Goal: Information Seeking & Learning: Learn about a topic

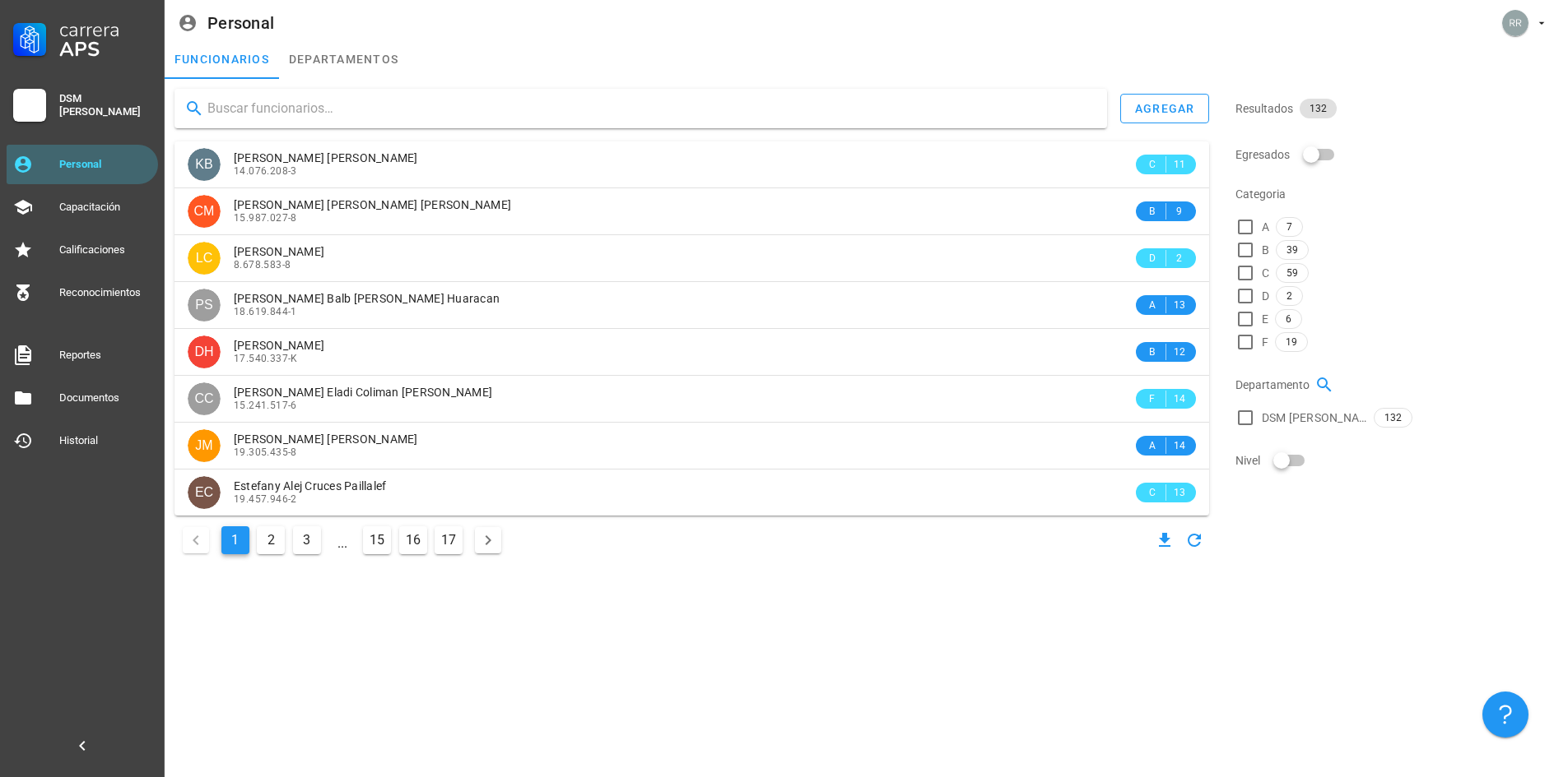
click at [295, 110] on input "text" at bounding box center [650, 108] width 886 height 26
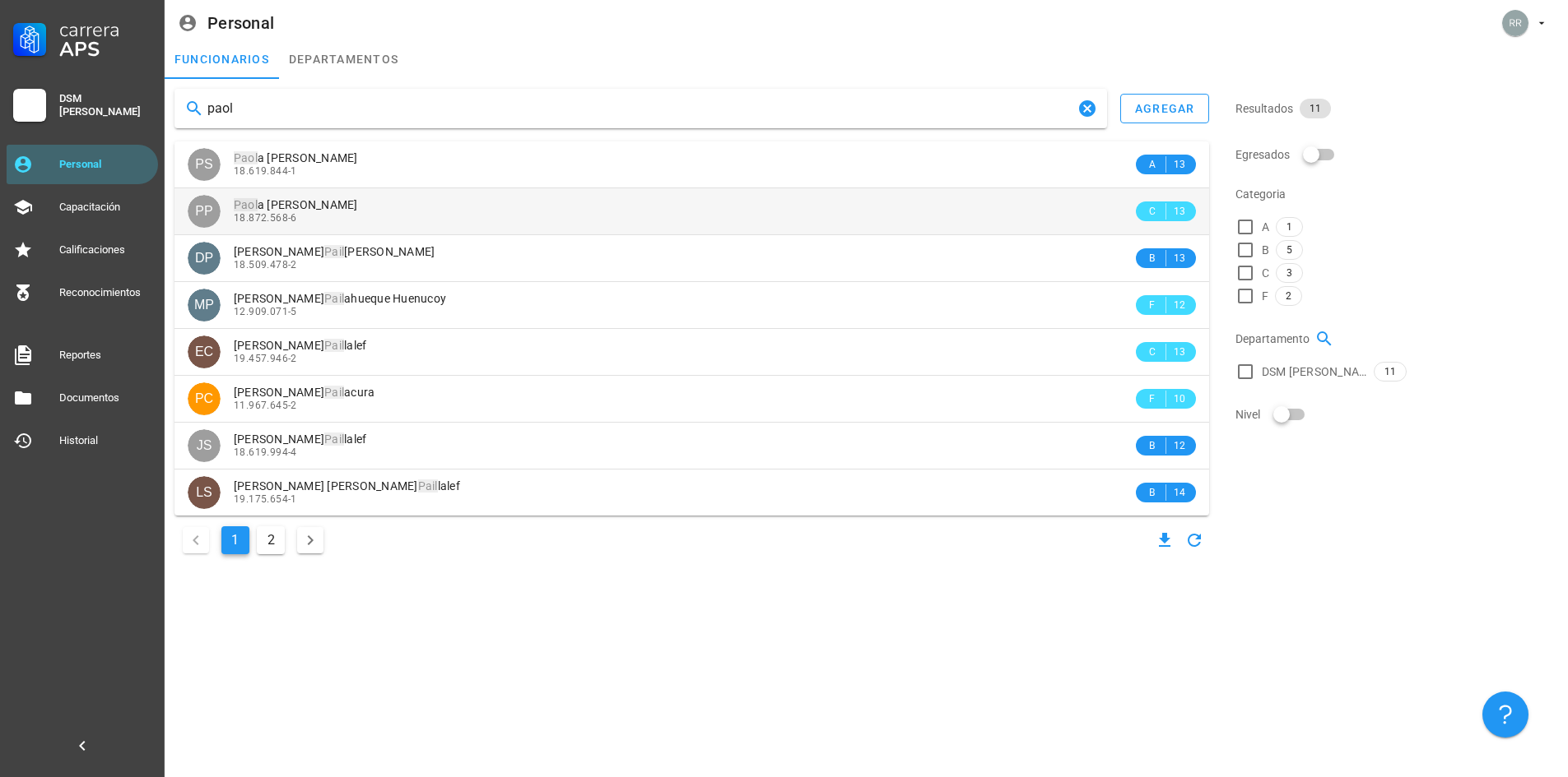
type input "paol"
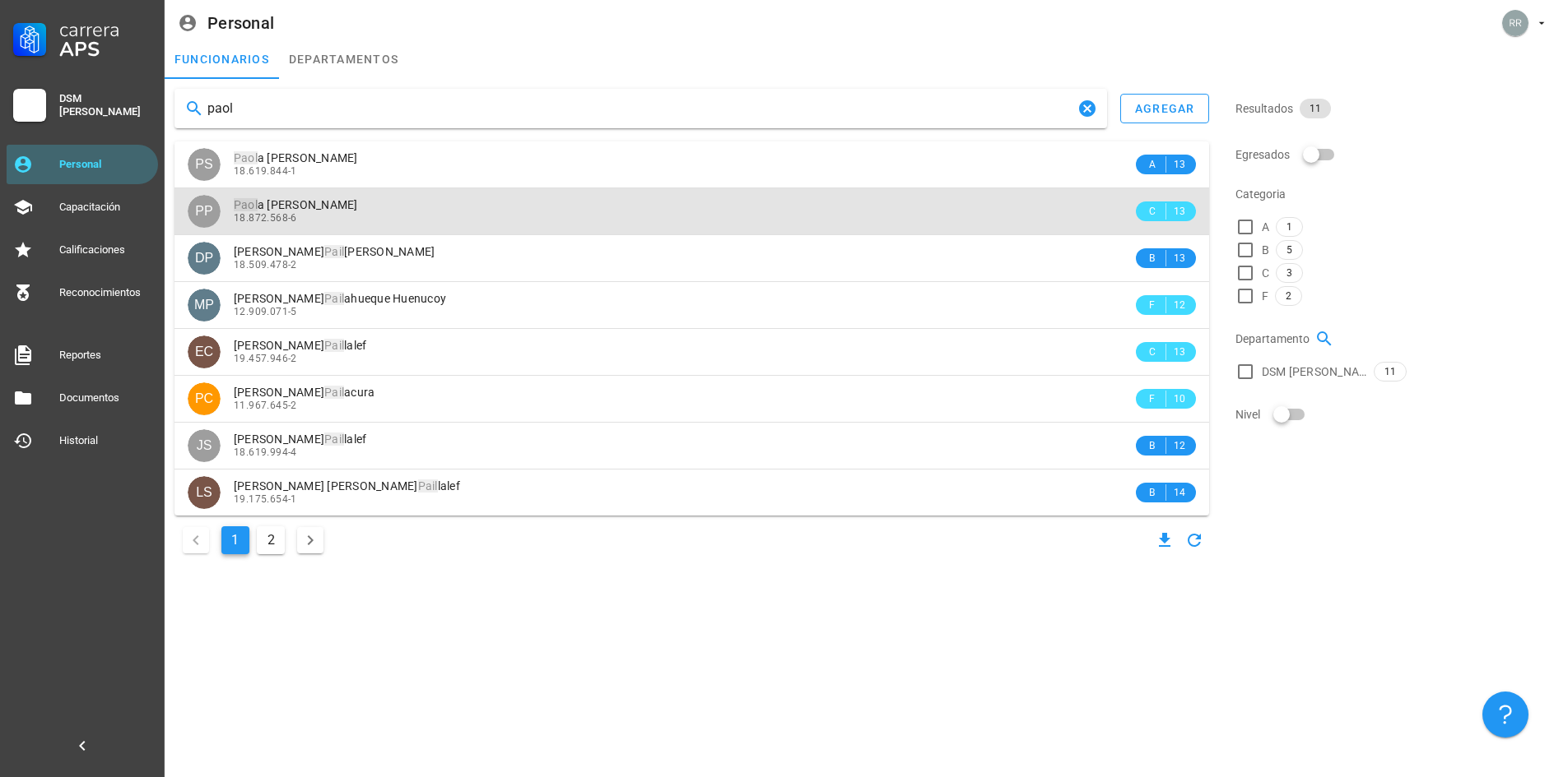
click at [397, 216] on div "18.872.568-6" at bounding box center [683, 218] width 899 height 12
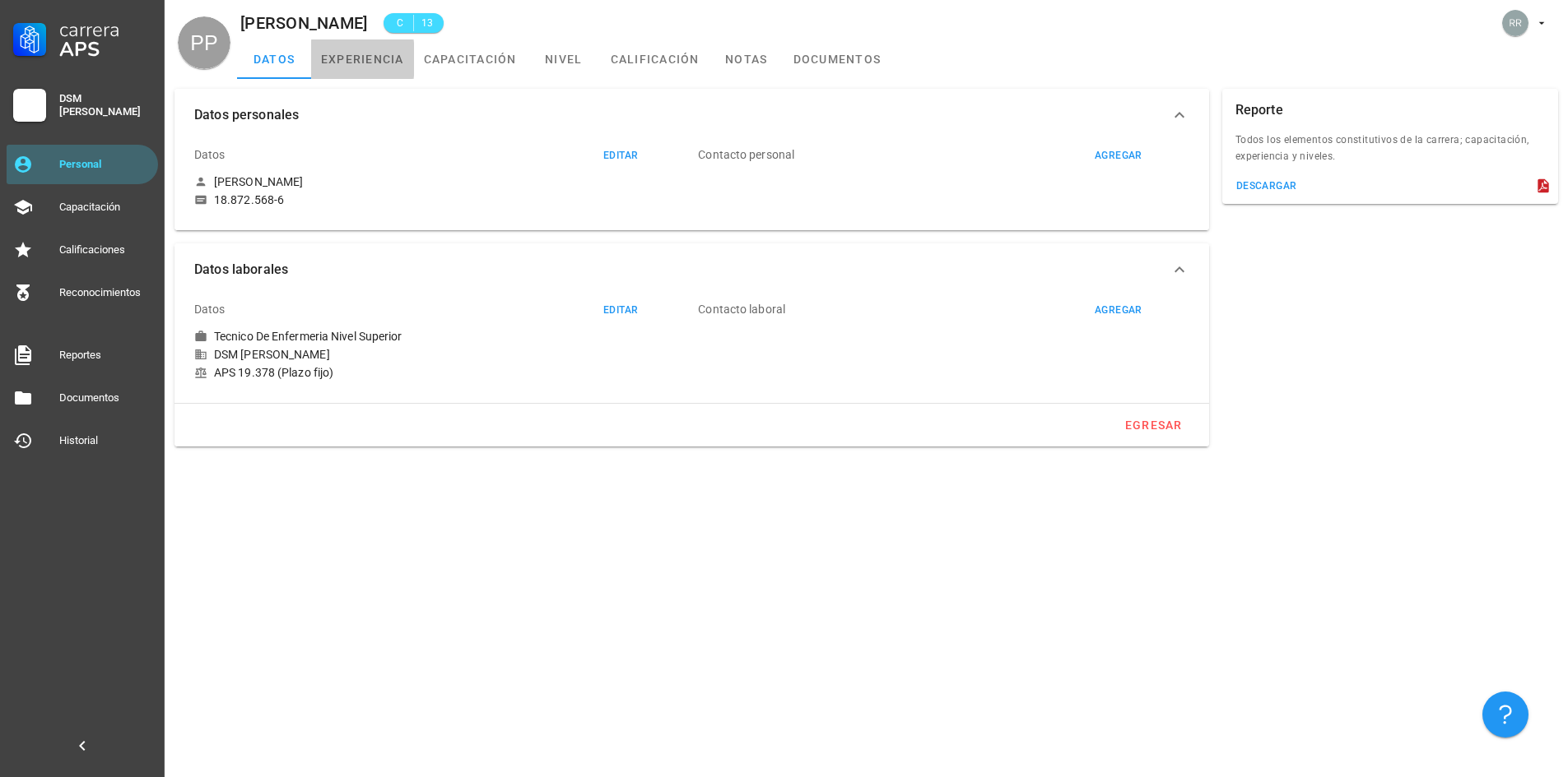
click at [364, 60] on link "experiencia" at bounding box center [363, 59] width 103 height 40
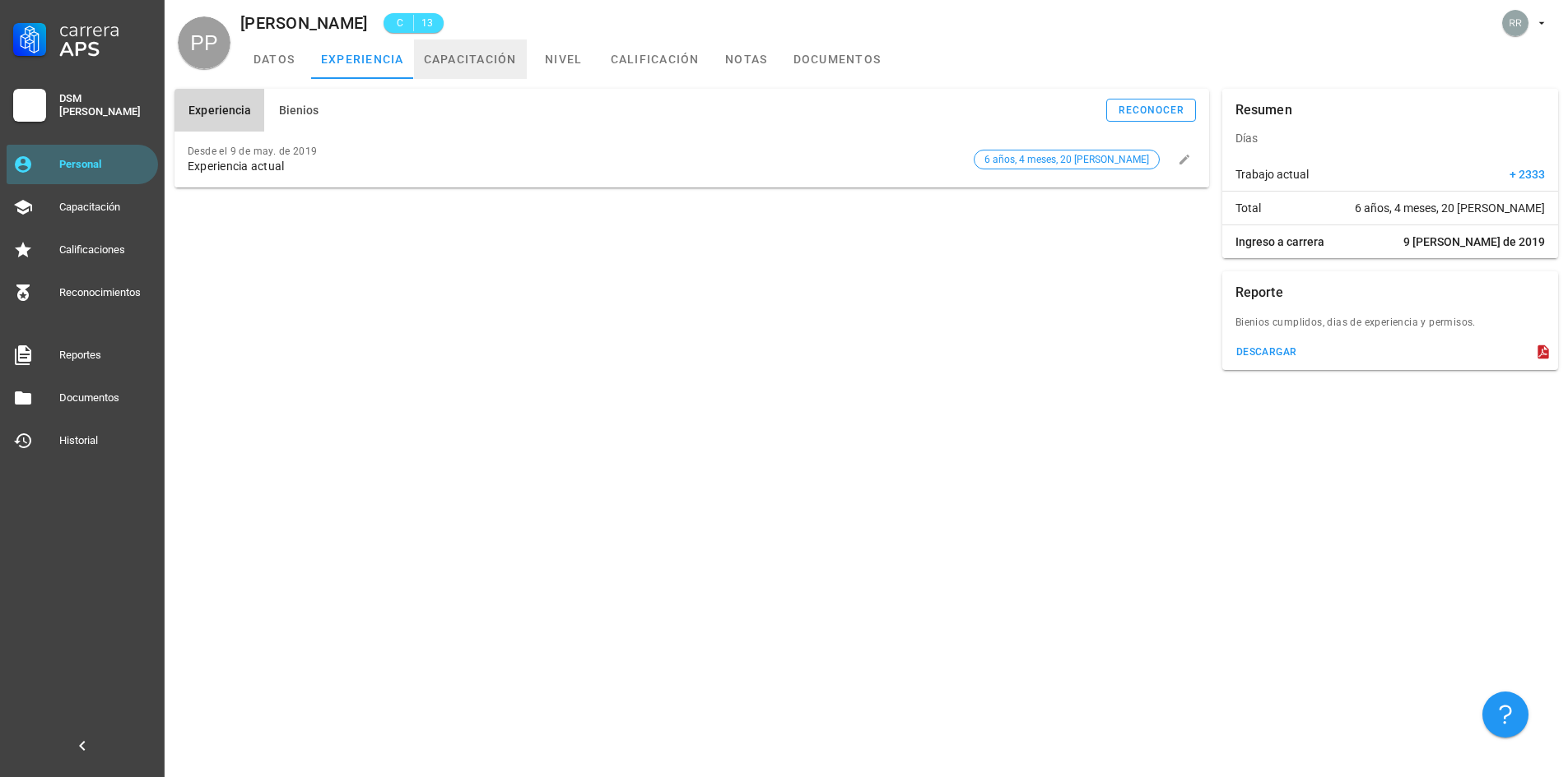
click at [459, 61] on link "capacitación" at bounding box center [470, 59] width 113 height 40
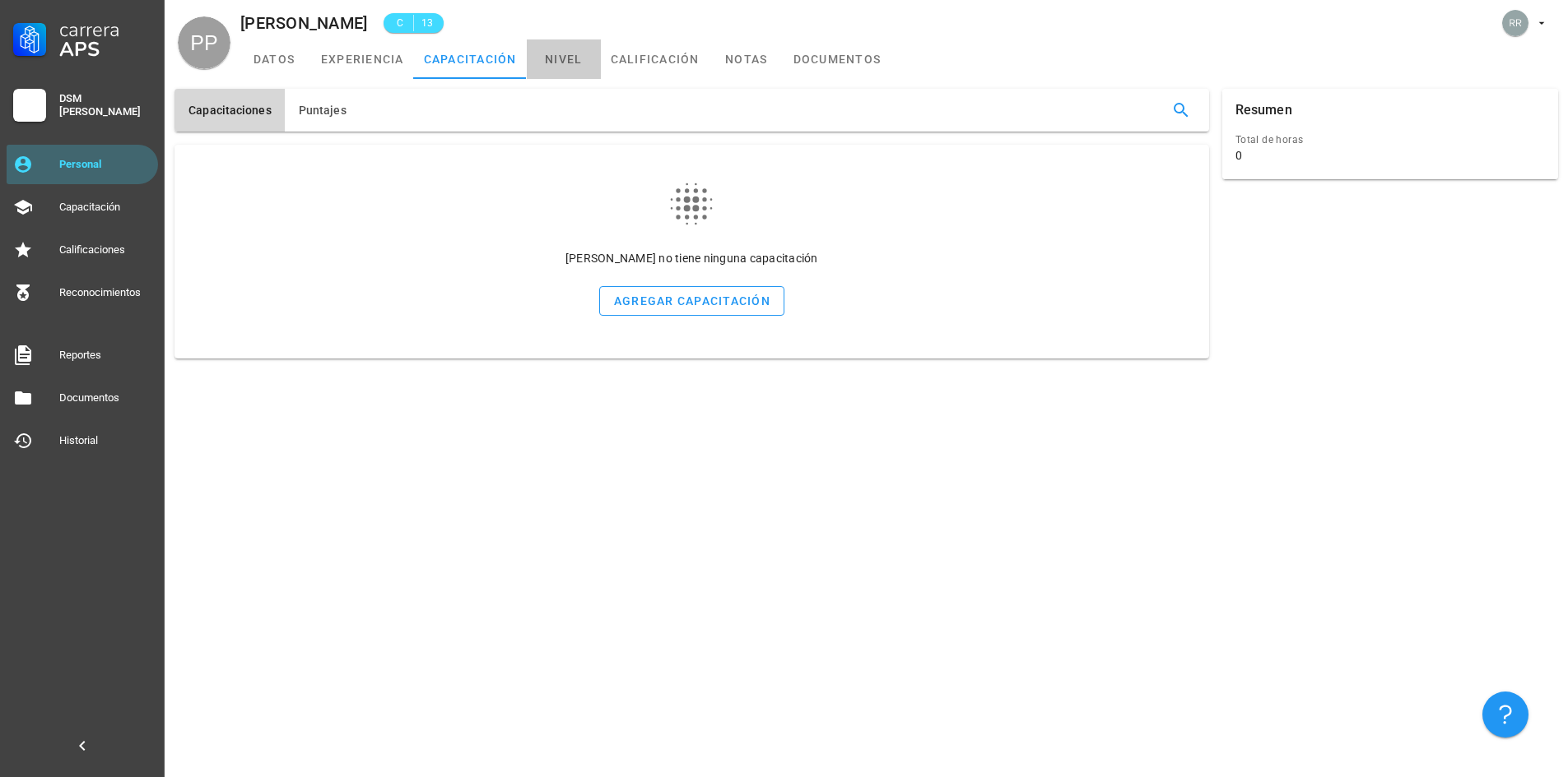
click at [551, 50] on link "nivel" at bounding box center [563, 59] width 74 height 40
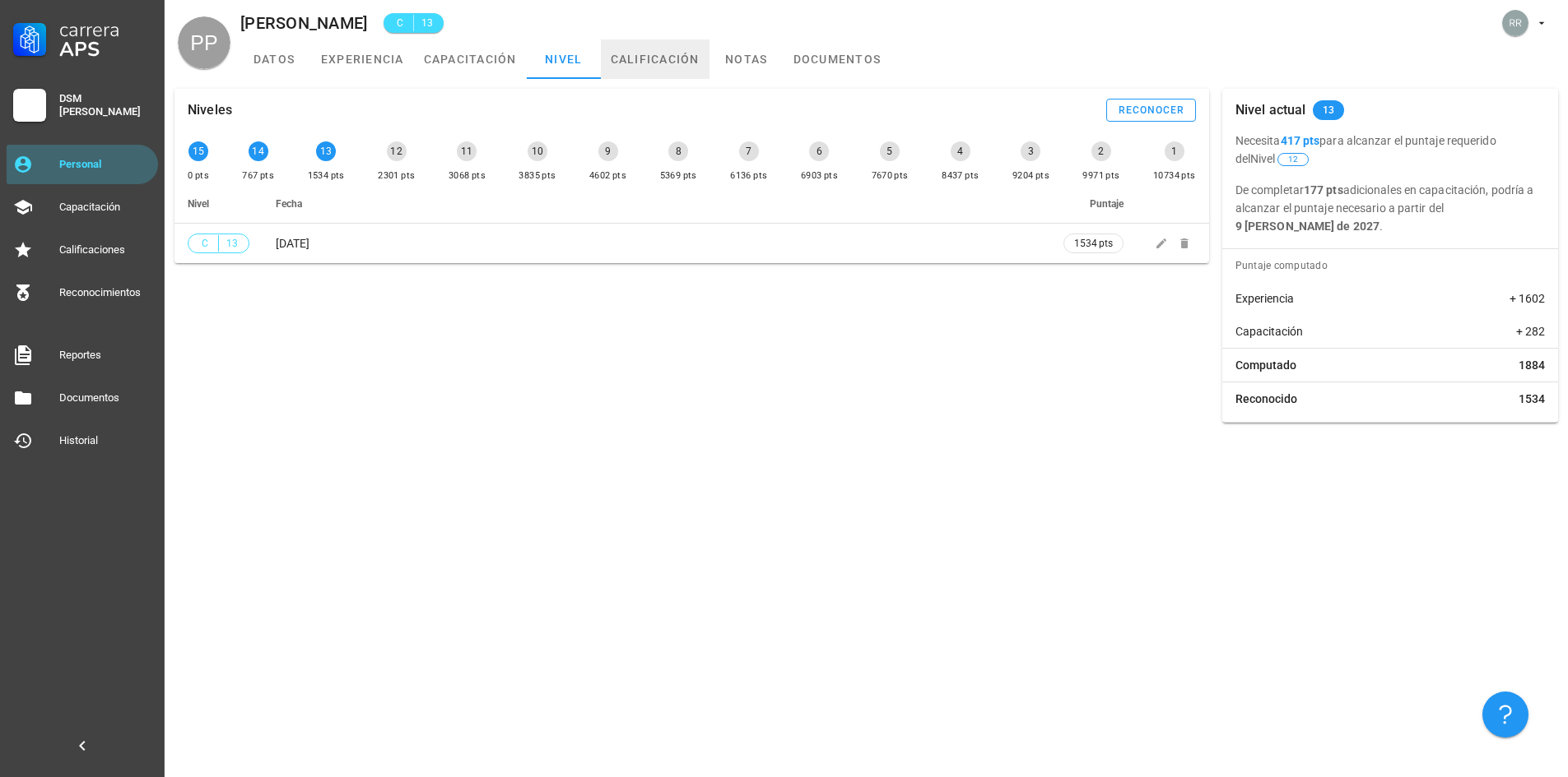
click at [648, 59] on link "calificación" at bounding box center [655, 59] width 109 height 40
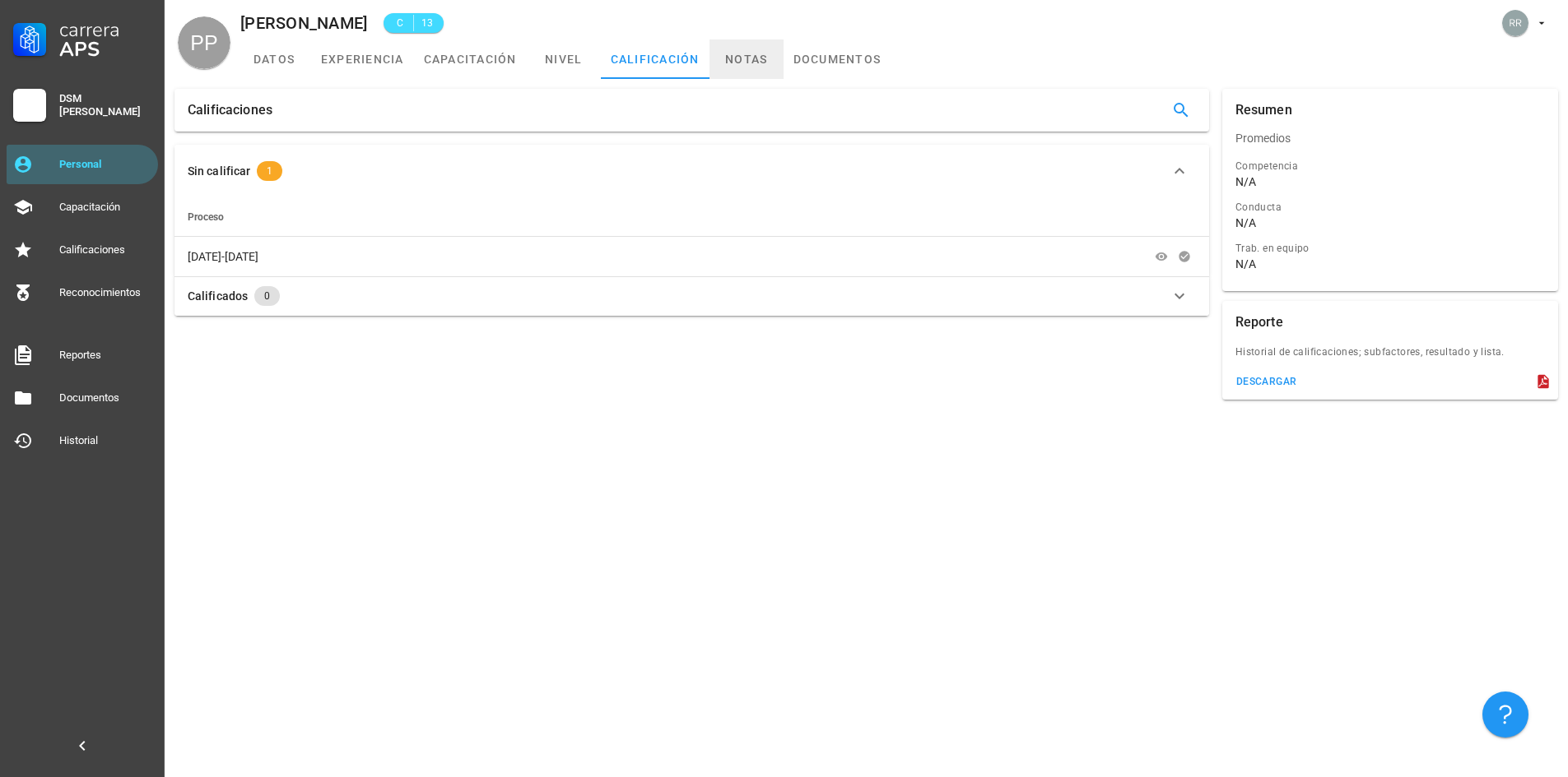
click at [757, 47] on link "notas" at bounding box center [746, 59] width 74 height 40
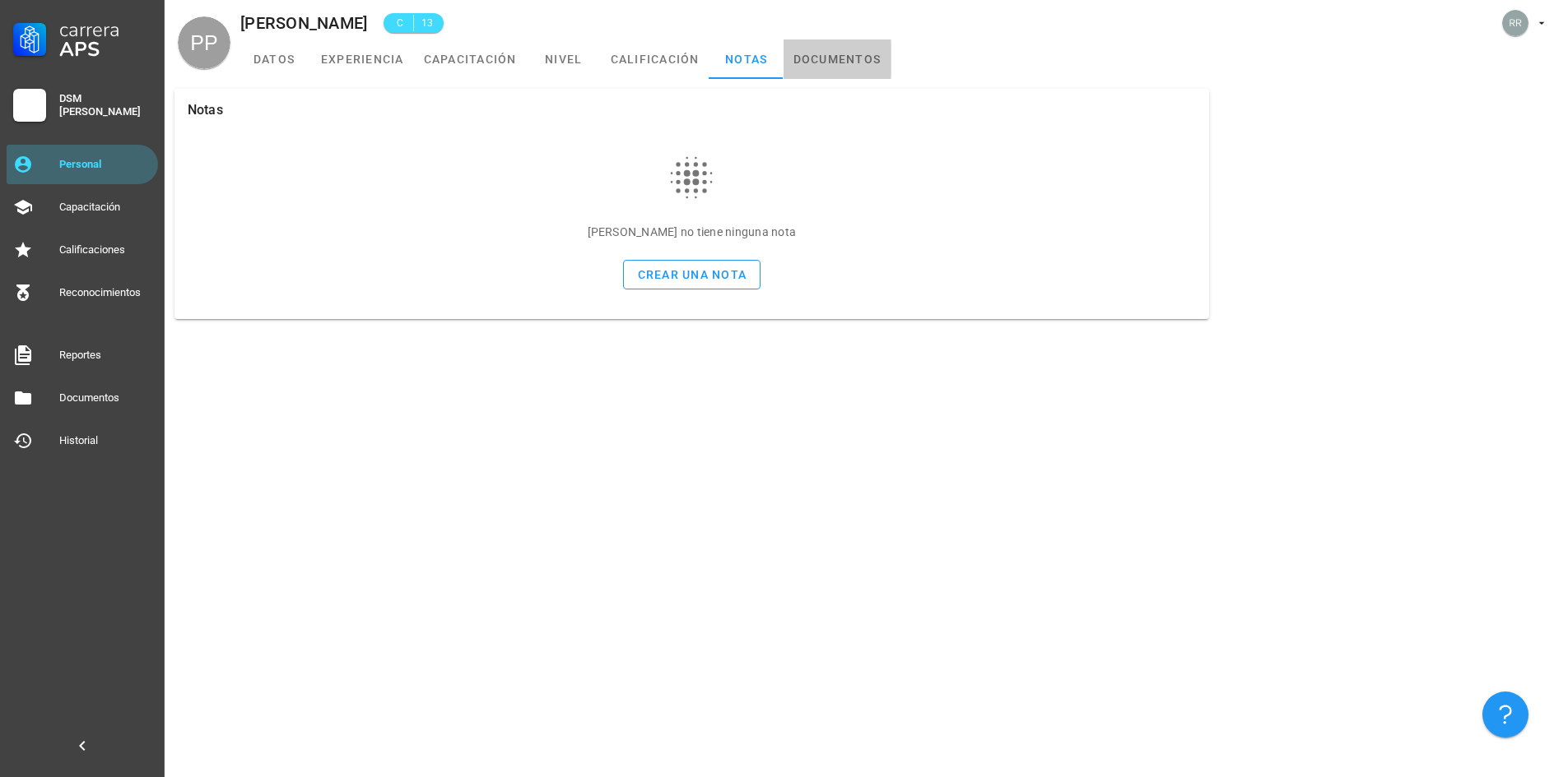
click at [837, 48] on link "documentos" at bounding box center [837, 59] width 108 height 40
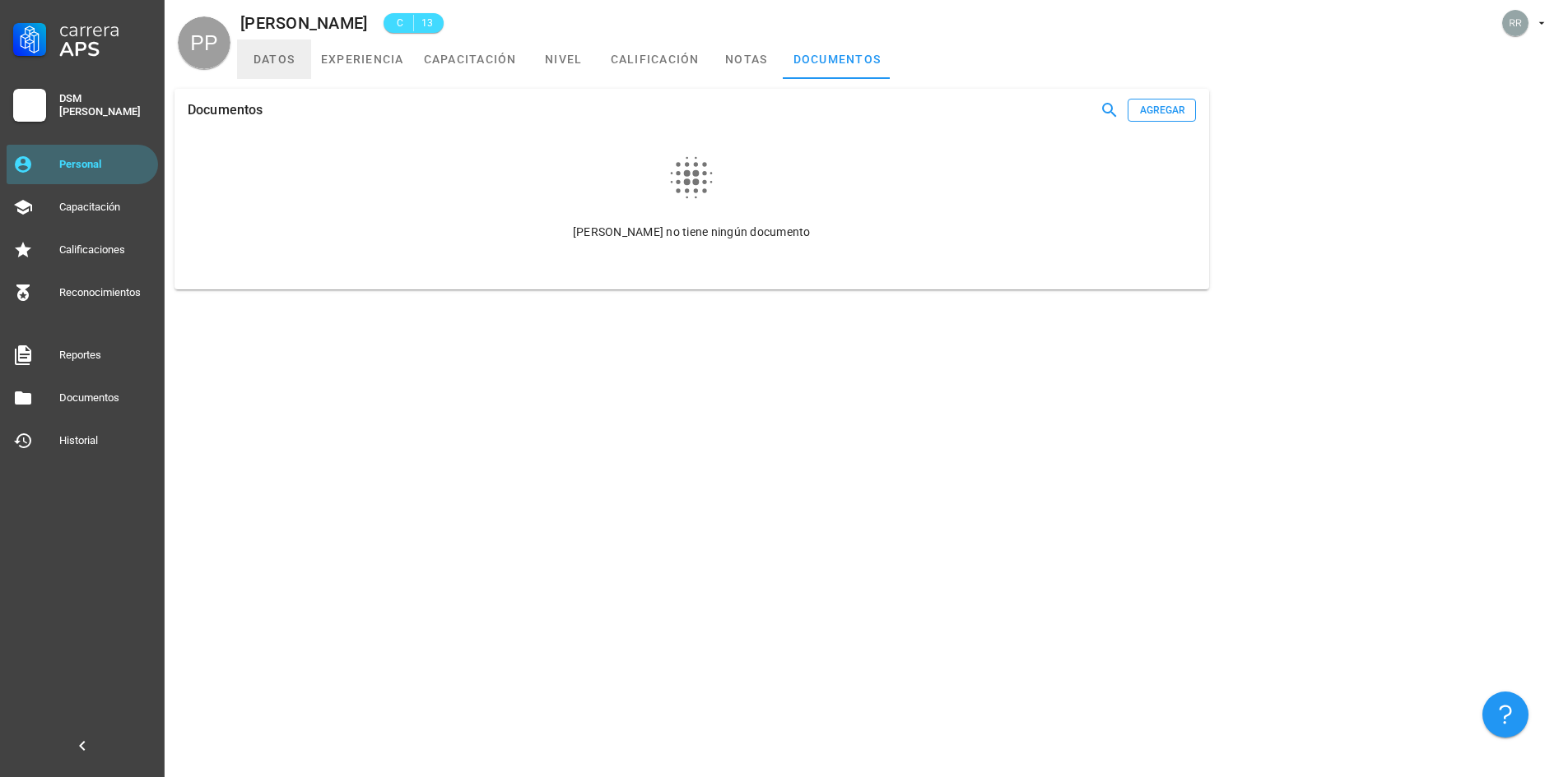
click at [285, 62] on link "datos" at bounding box center [274, 59] width 74 height 40
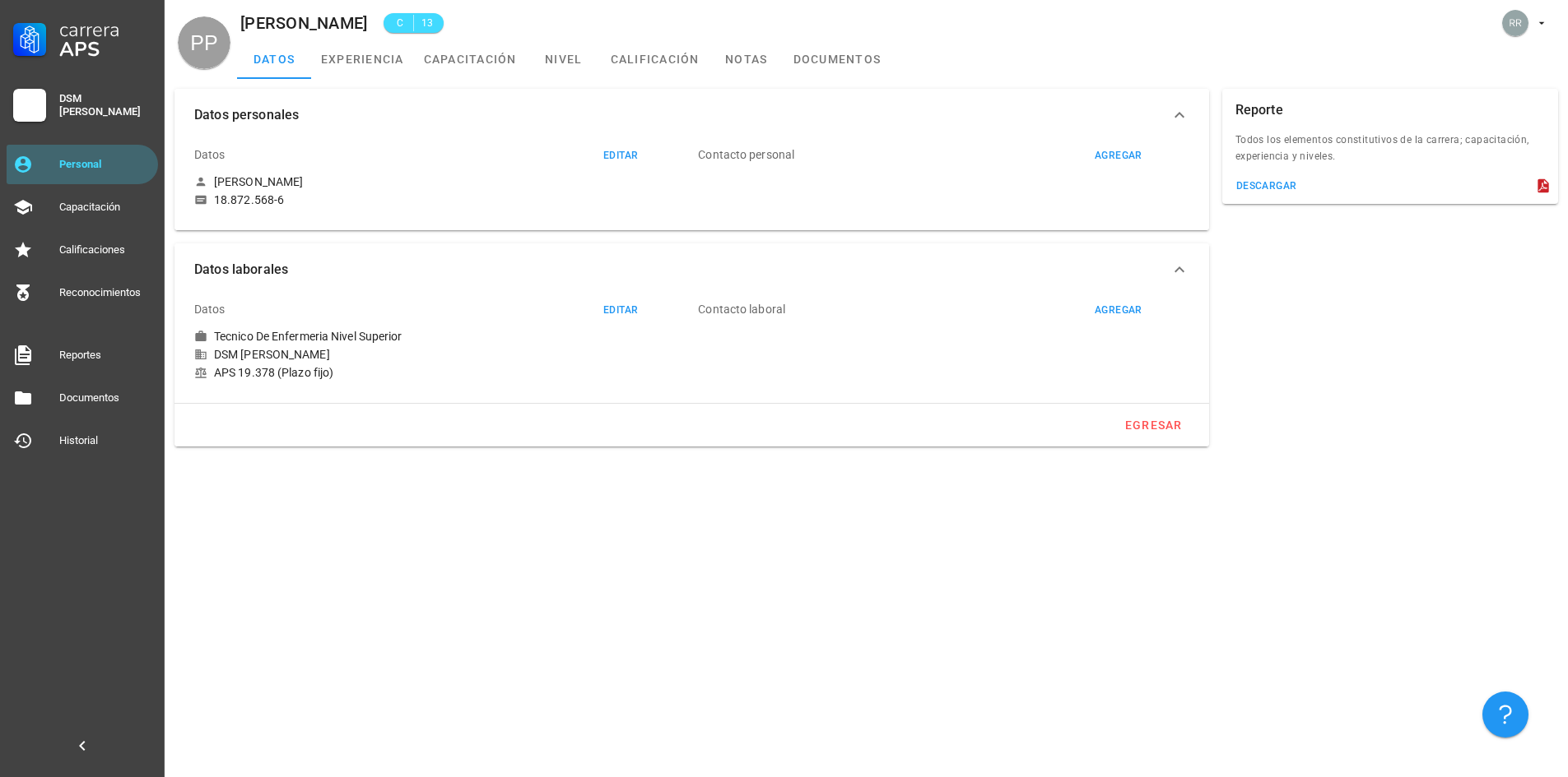
click at [1540, 191] on icon at bounding box center [1542, 186] width 11 height 14
click at [1250, 190] on div "descargar" at bounding box center [1266, 186] width 62 height 12
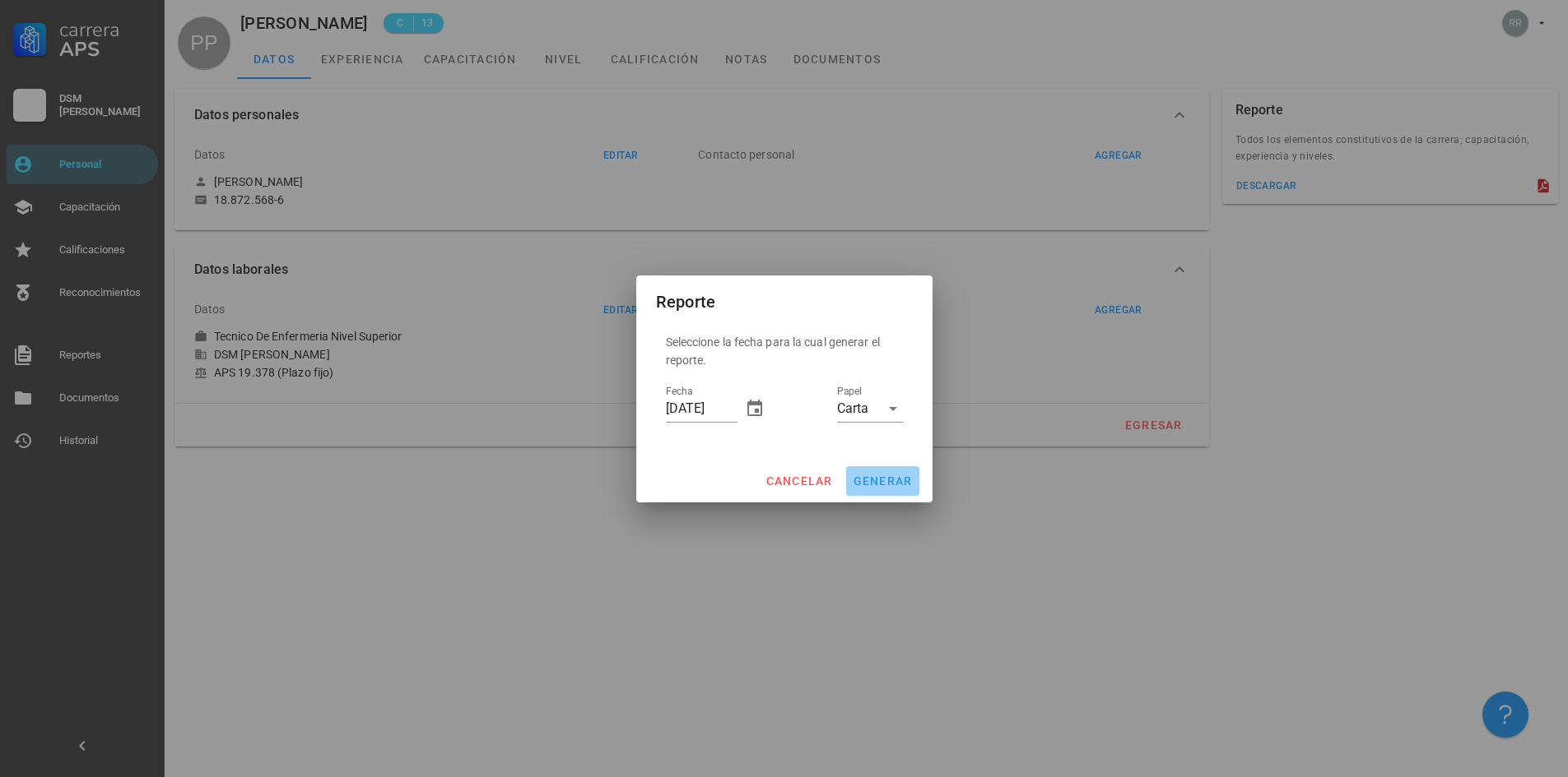
click at [879, 474] on span "generar" at bounding box center [882, 481] width 60 height 13
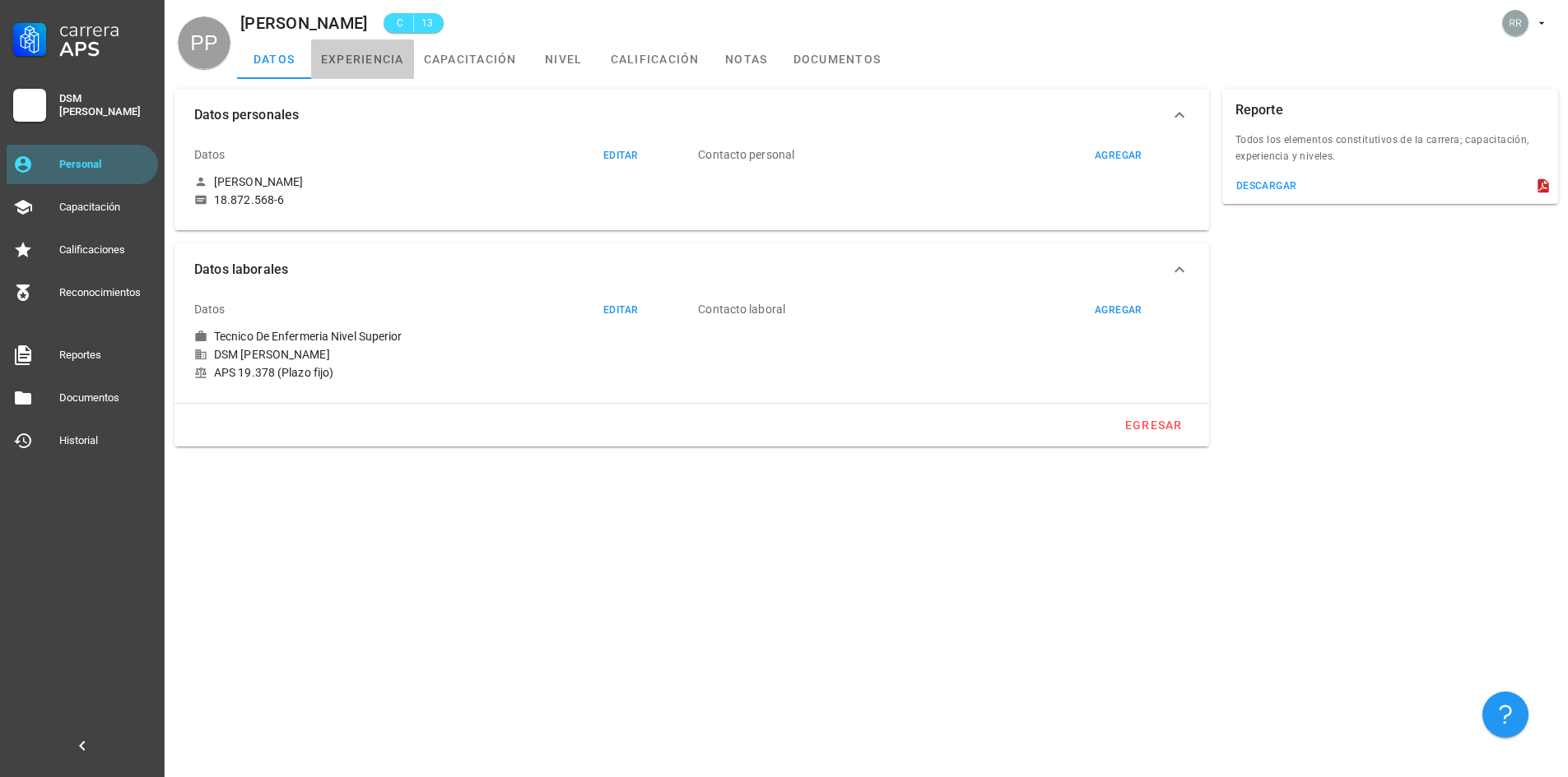
click at [350, 51] on link "experiencia" at bounding box center [363, 59] width 103 height 40
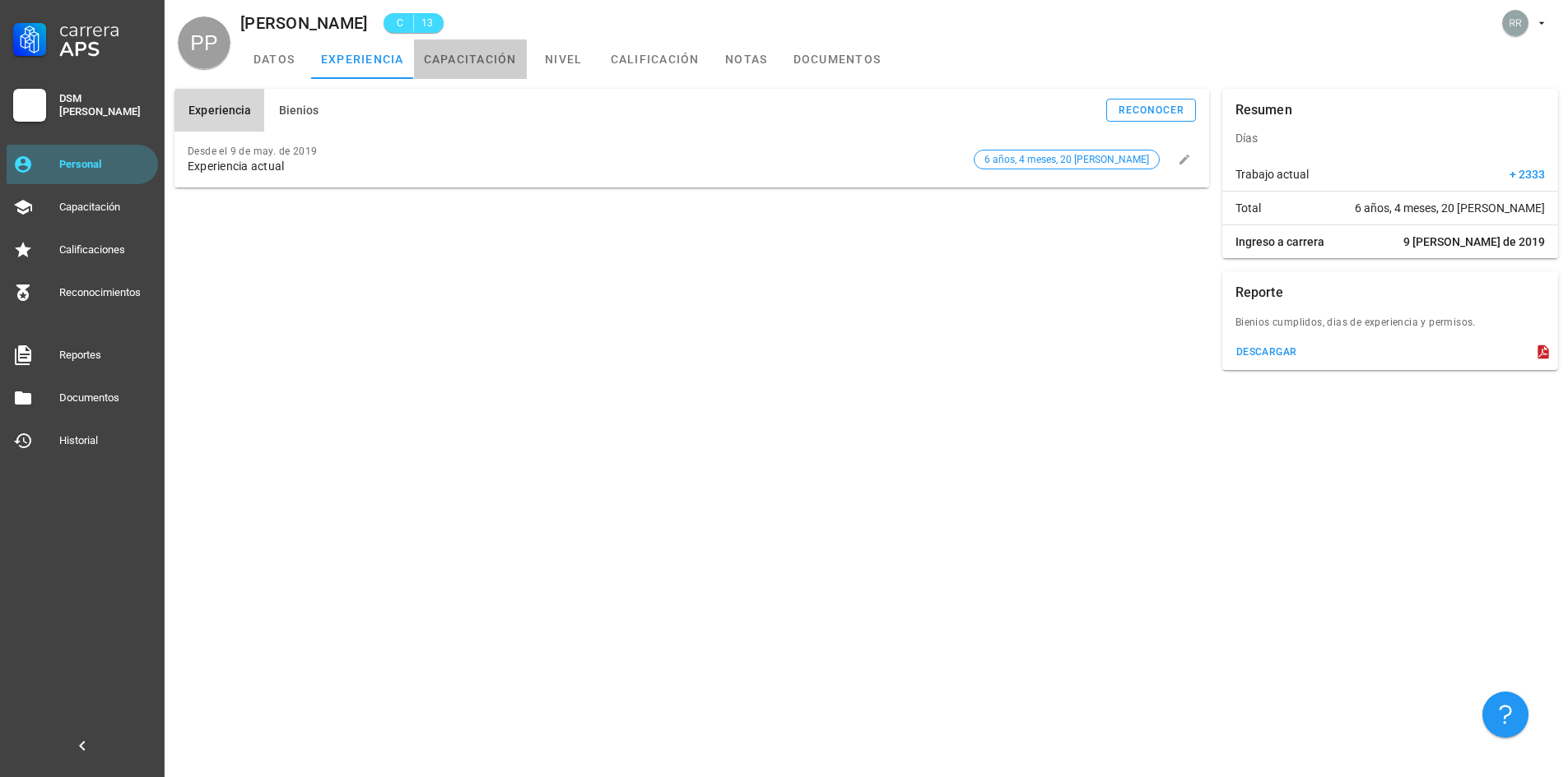
click at [468, 59] on link "capacitación" at bounding box center [470, 59] width 113 height 40
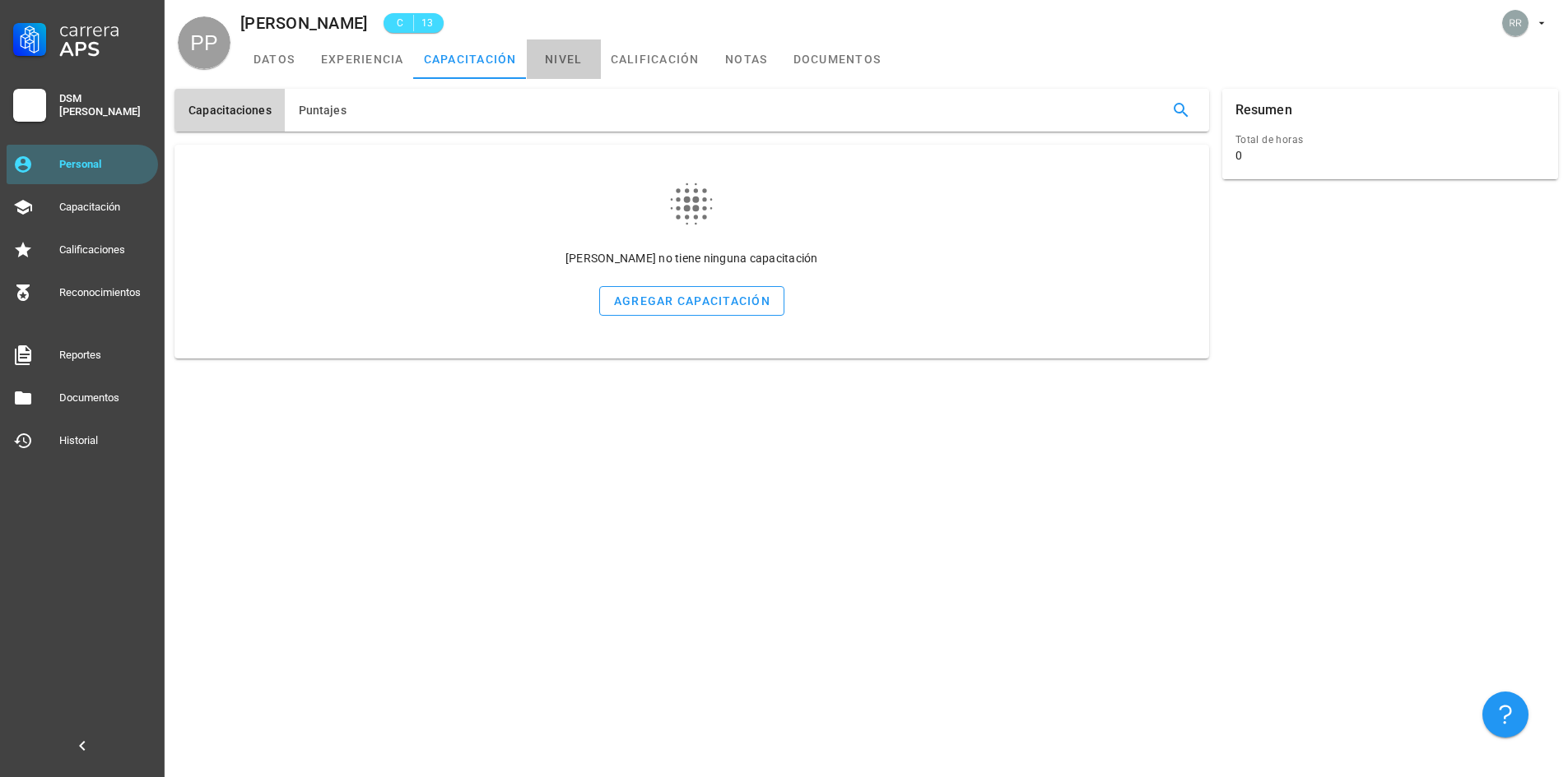
click at [558, 61] on link "nivel" at bounding box center [563, 59] width 74 height 40
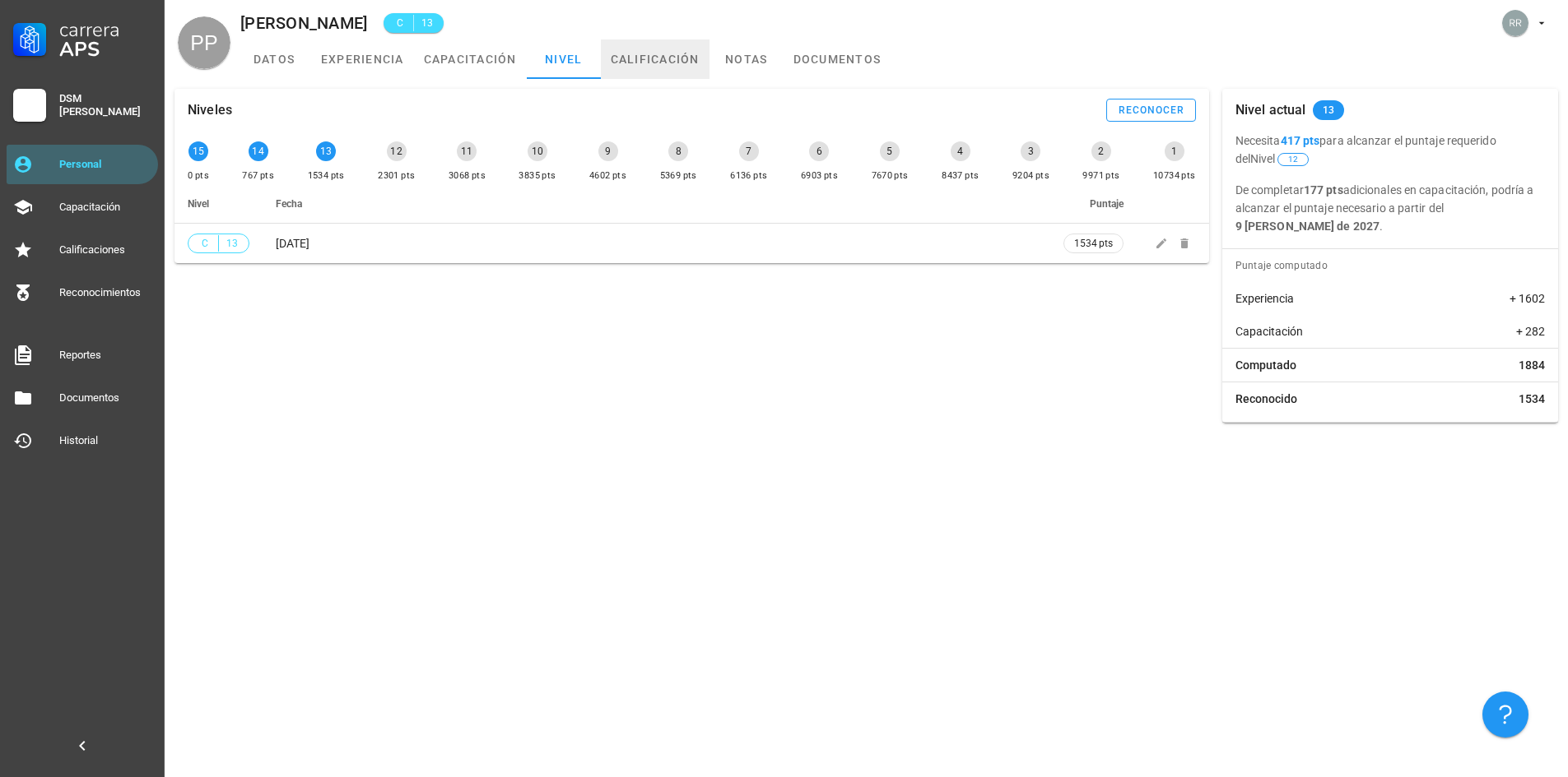
click at [668, 55] on link "calificación" at bounding box center [655, 59] width 109 height 40
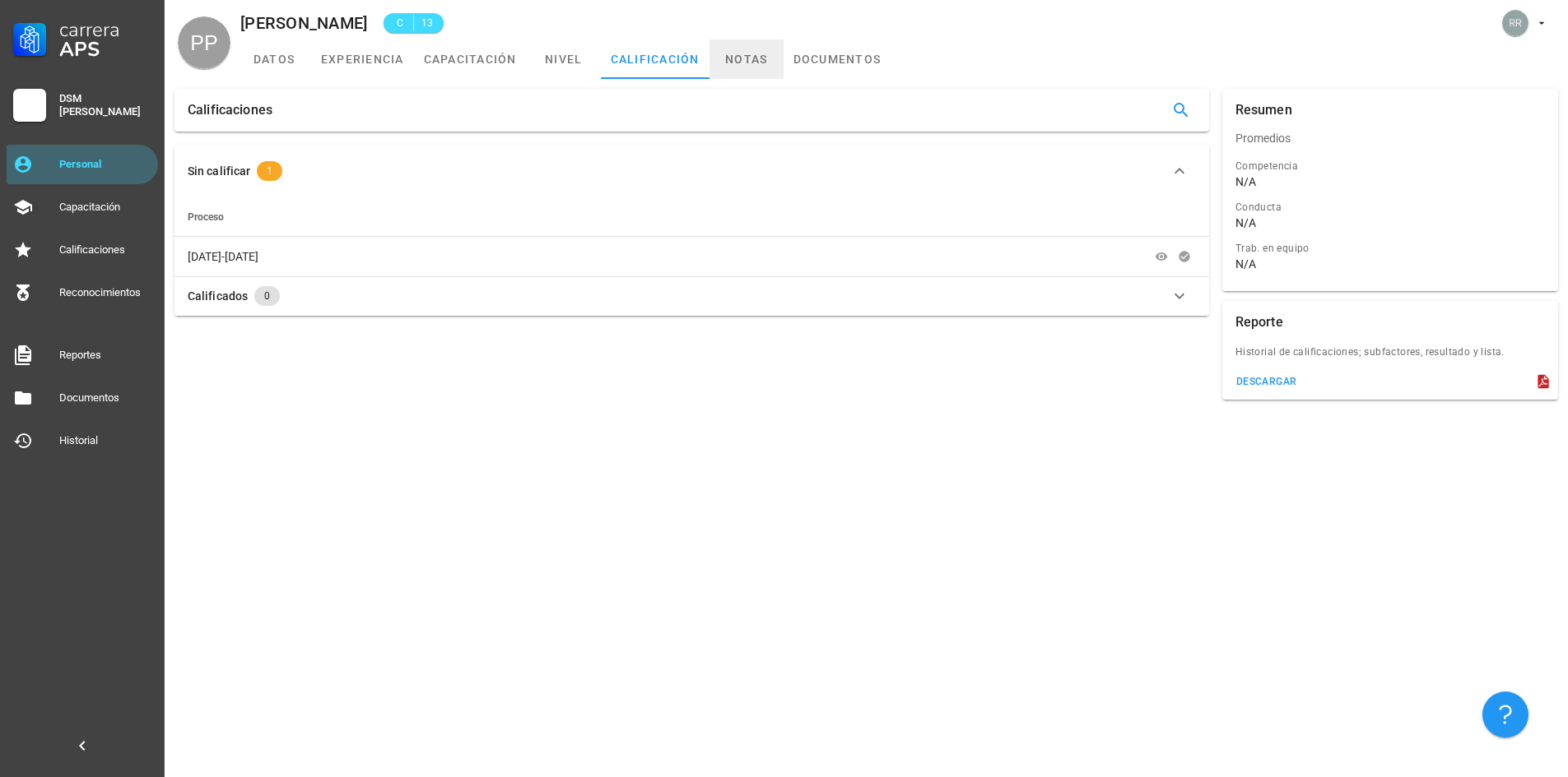
click at [742, 59] on link "notas" at bounding box center [746, 59] width 74 height 40
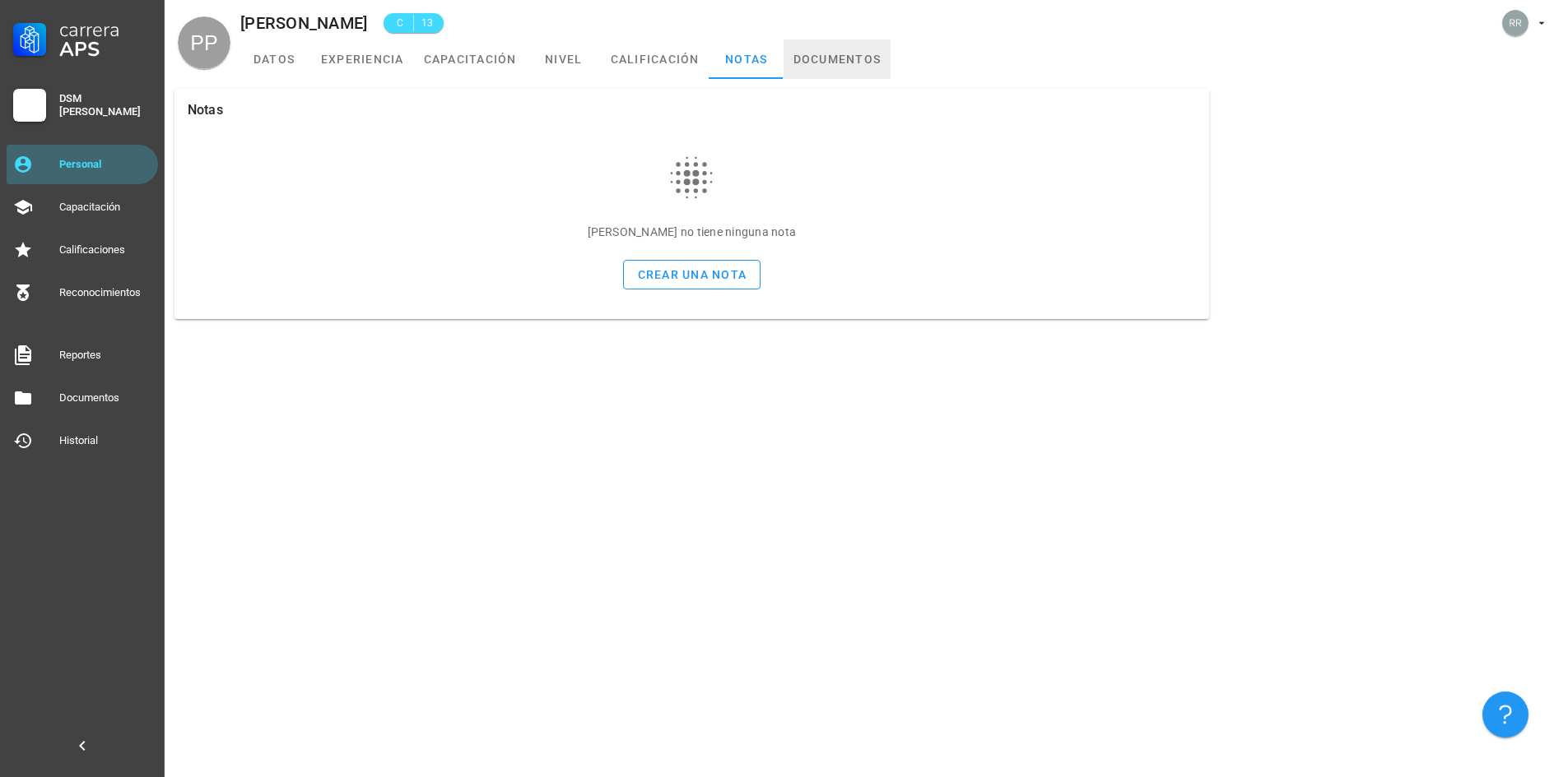
click at [851, 61] on link "documentos" at bounding box center [837, 59] width 108 height 40
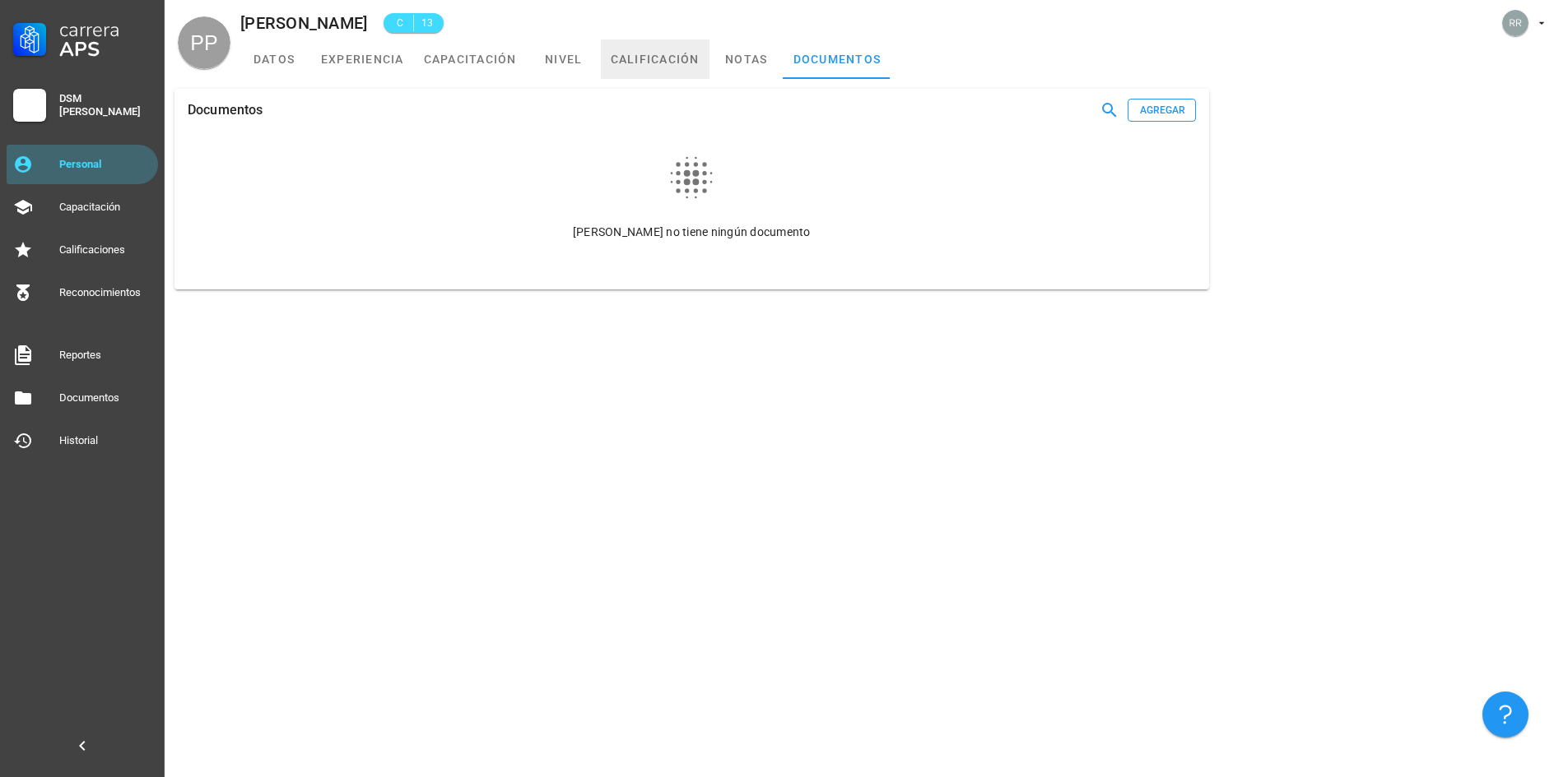
click at [664, 50] on link "calificación" at bounding box center [655, 59] width 109 height 40
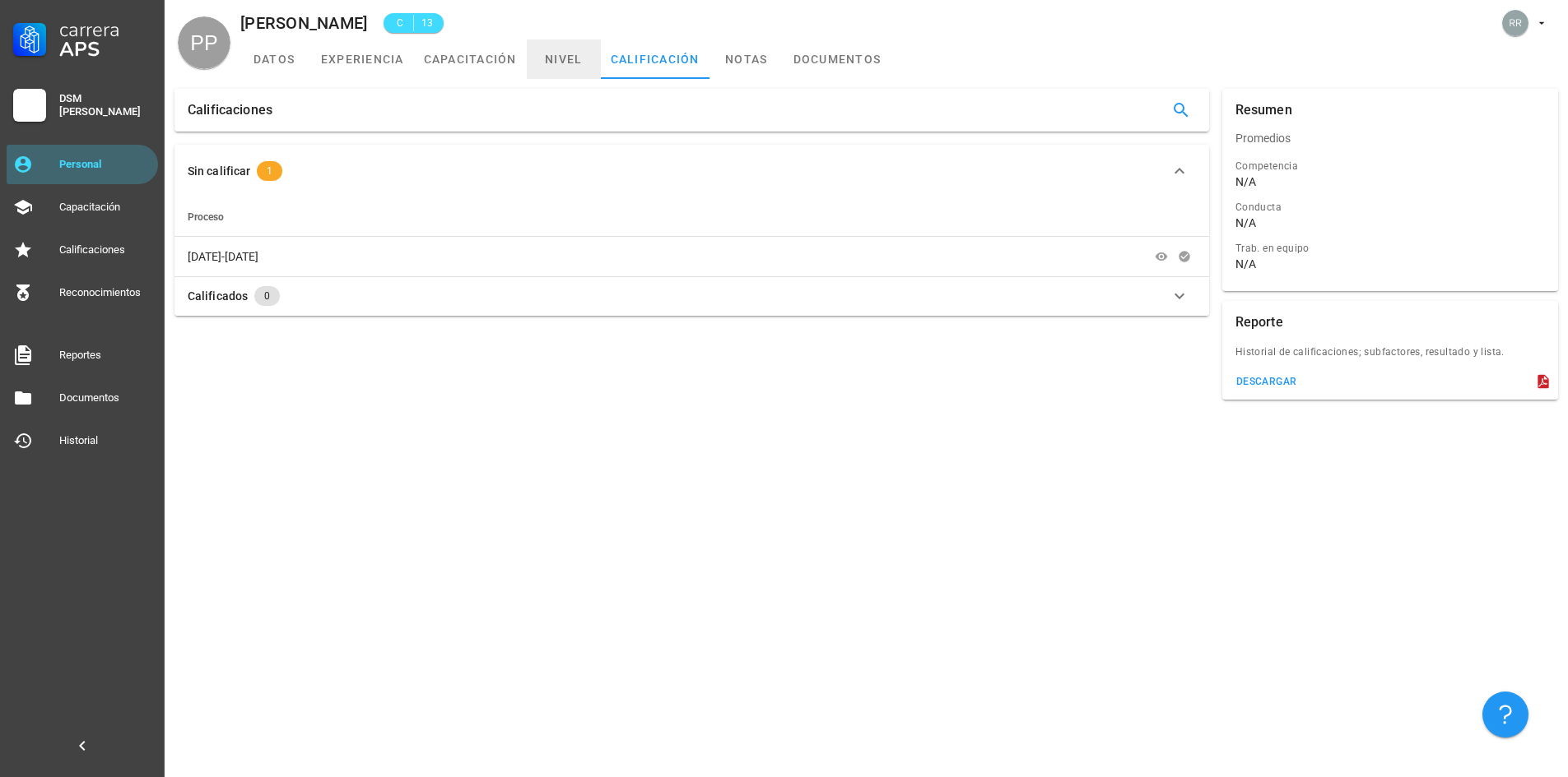
click at [554, 59] on link "nivel" at bounding box center [563, 59] width 74 height 40
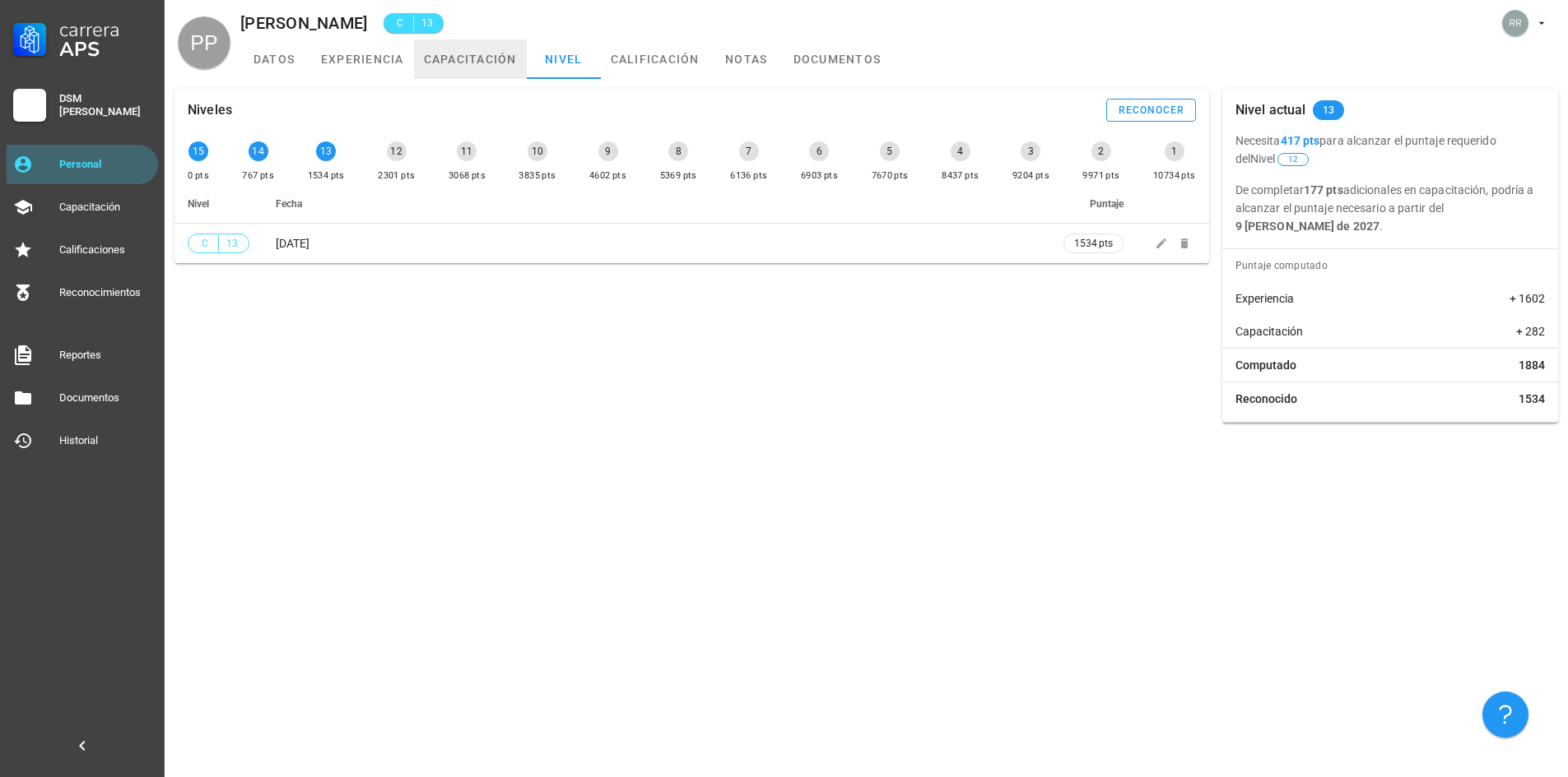
click at [493, 57] on link "capacitación" at bounding box center [470, 59] width 113 height 40
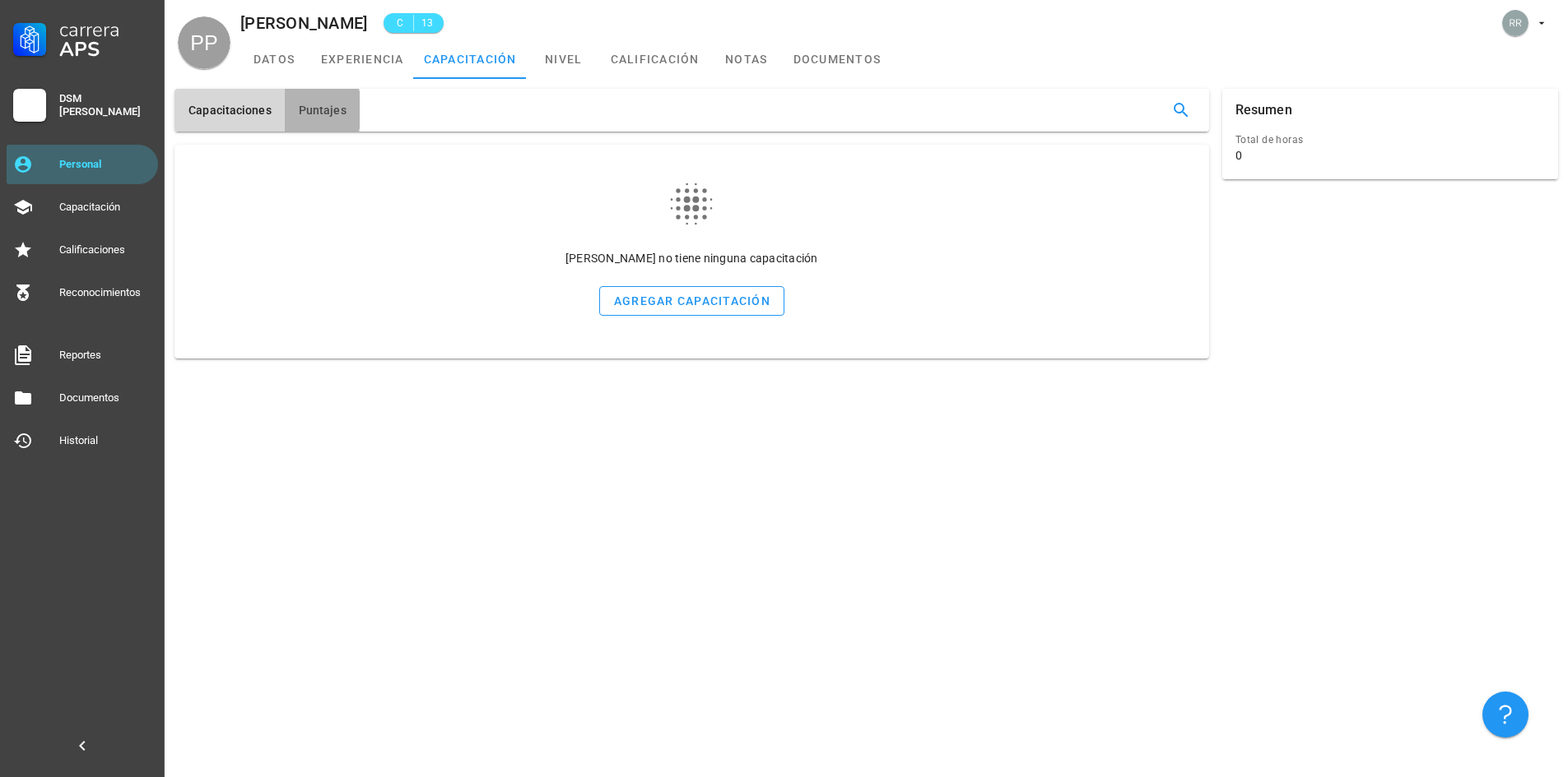
click at [311, 107] on span "Puntajes" at bounding box center [322, 111] width 48 height 13
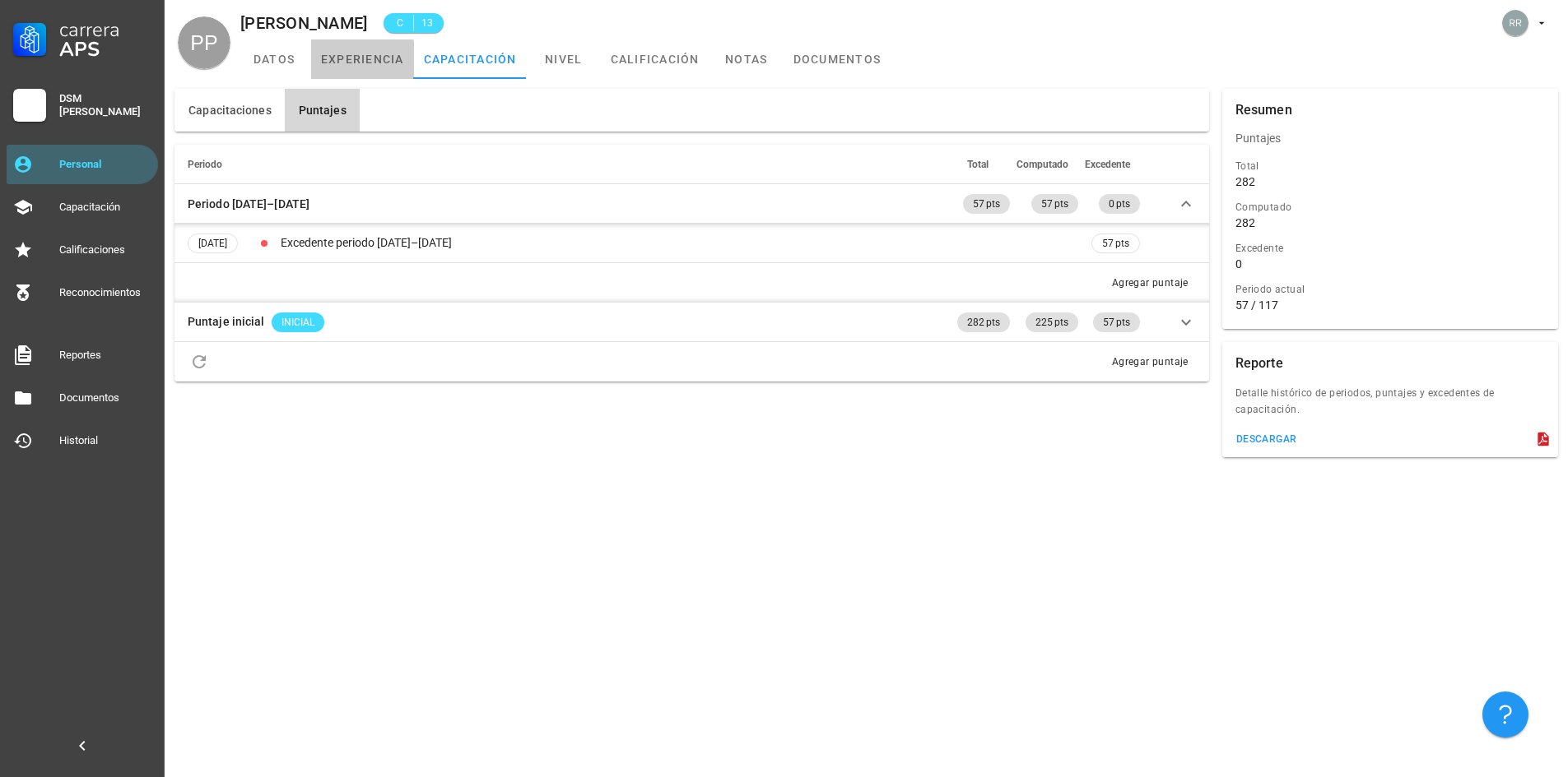
click at [364, 58] on link "experiencia" at bounding box center [363, 59] width 103 height 40
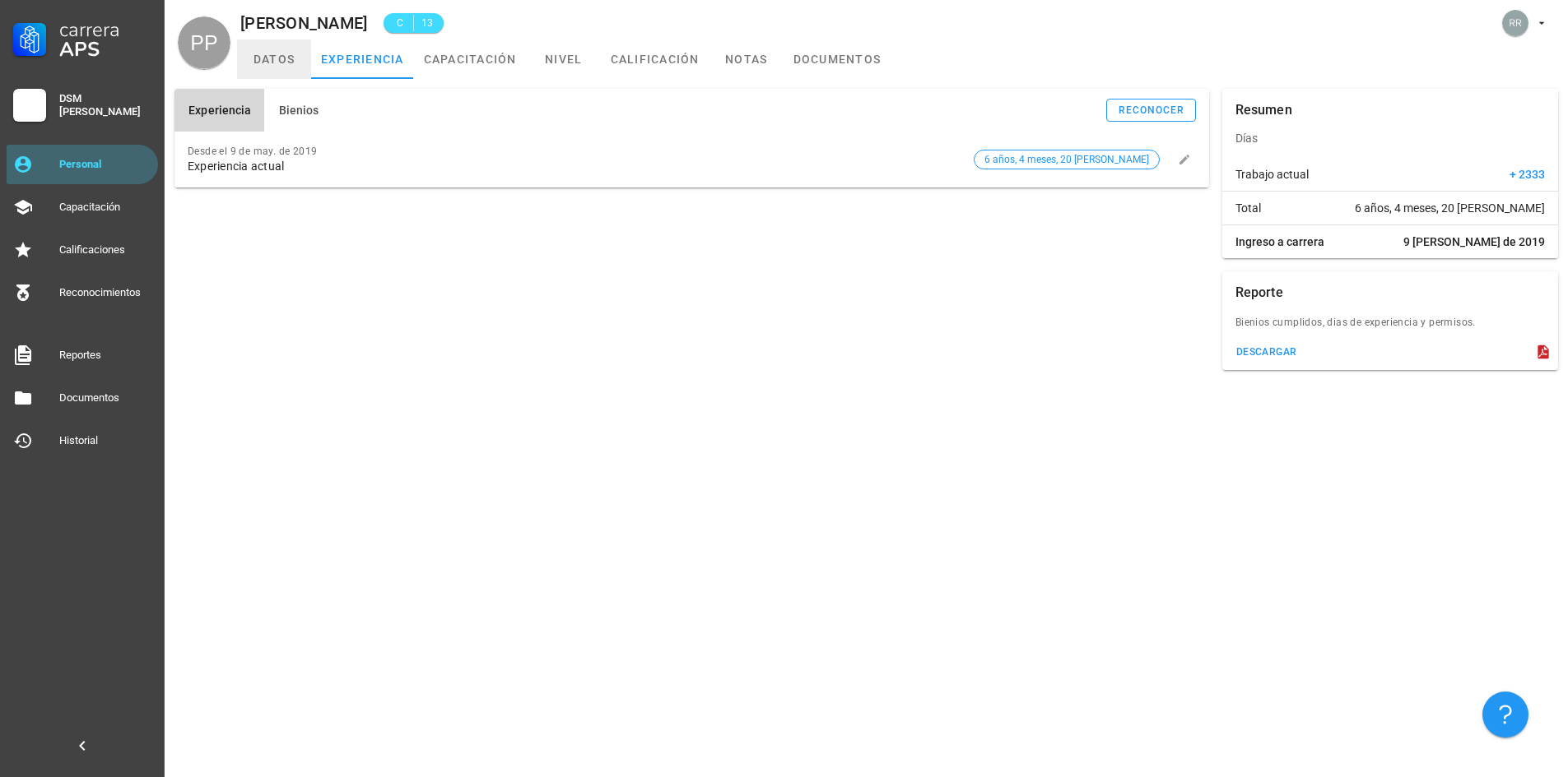
click at [254, 47] on link "datos" at bounding box center [274, 59] width 74 height 40
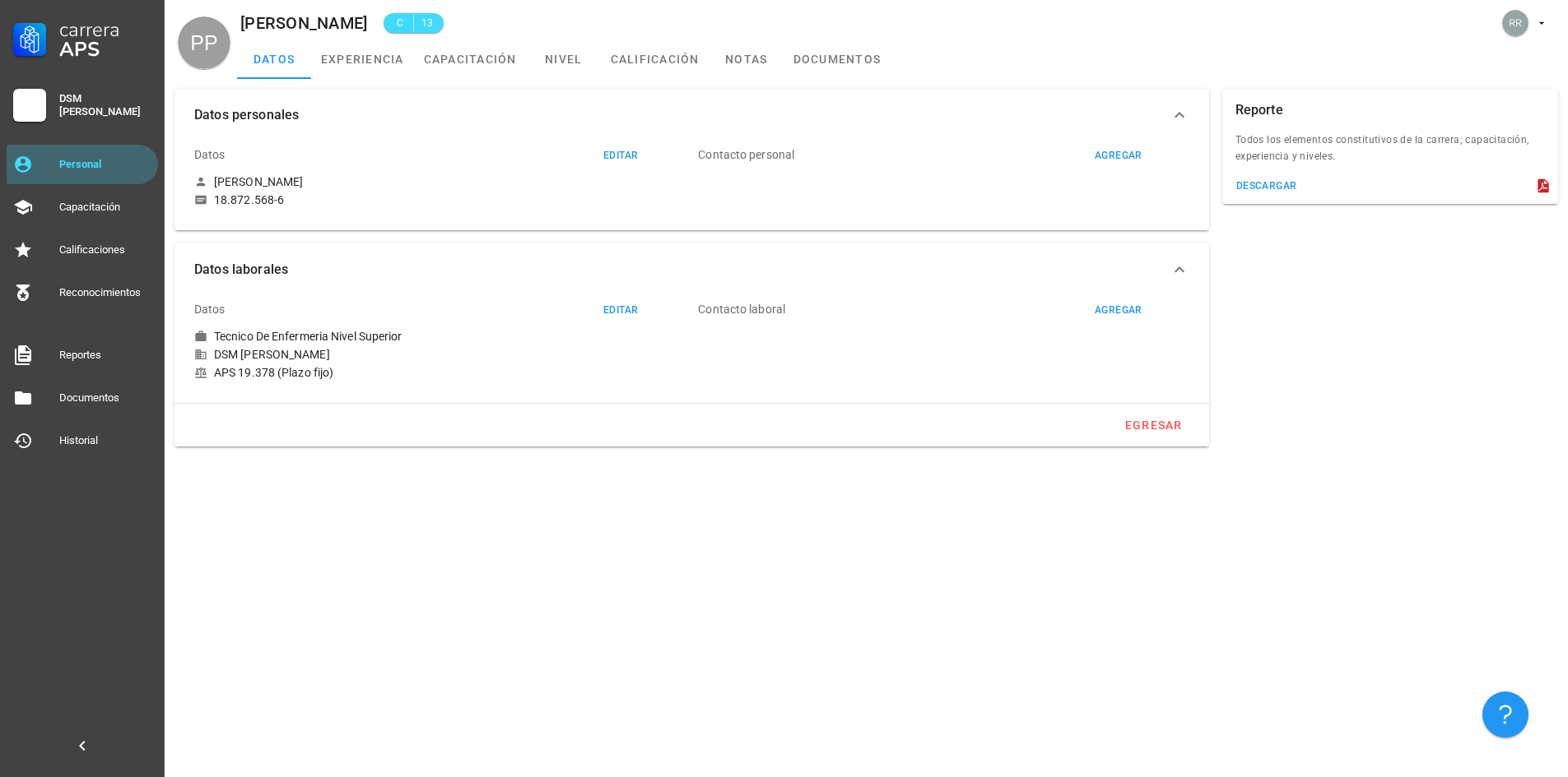
drag, startPoint x: 329, startPoint y: 376, endPoint x: 284, endPoint y: 375, distance: 45.0
click at [284, 375] on div "APS 19.378 (Plazo fijo)" at bounding box center [439, 372] width 491 height 14
click at [345, 375] on div "APS 19.378 (Plazo fijo)" at bounding box center [439, 372] width 491 height 14
click at [356, 60] on link "experiencia" at bounding box center [363, 59] width 103 height 40
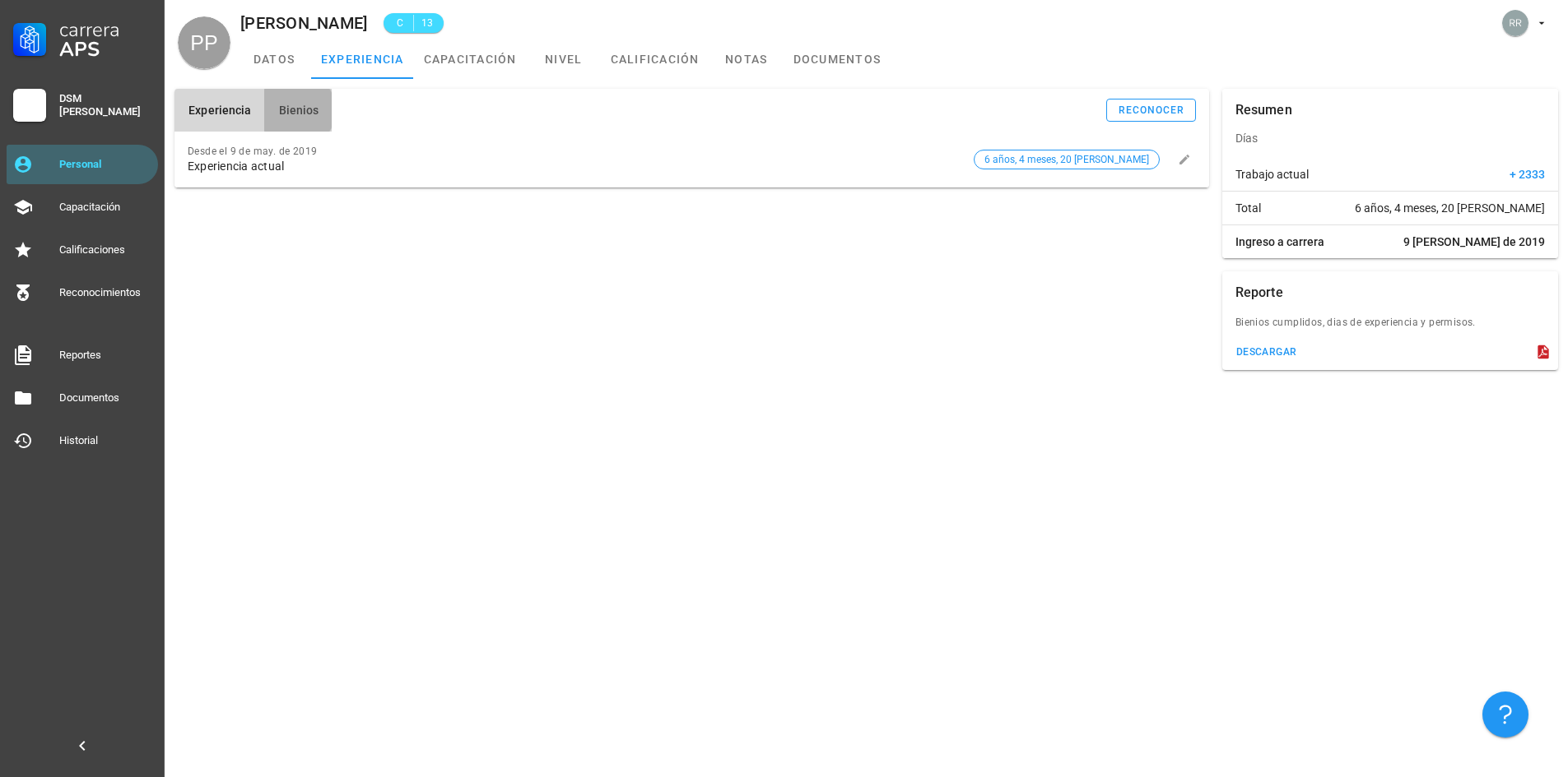
click at [300, 116] on span "Bienios" at bounding box center [298, 111] width 41 height 13
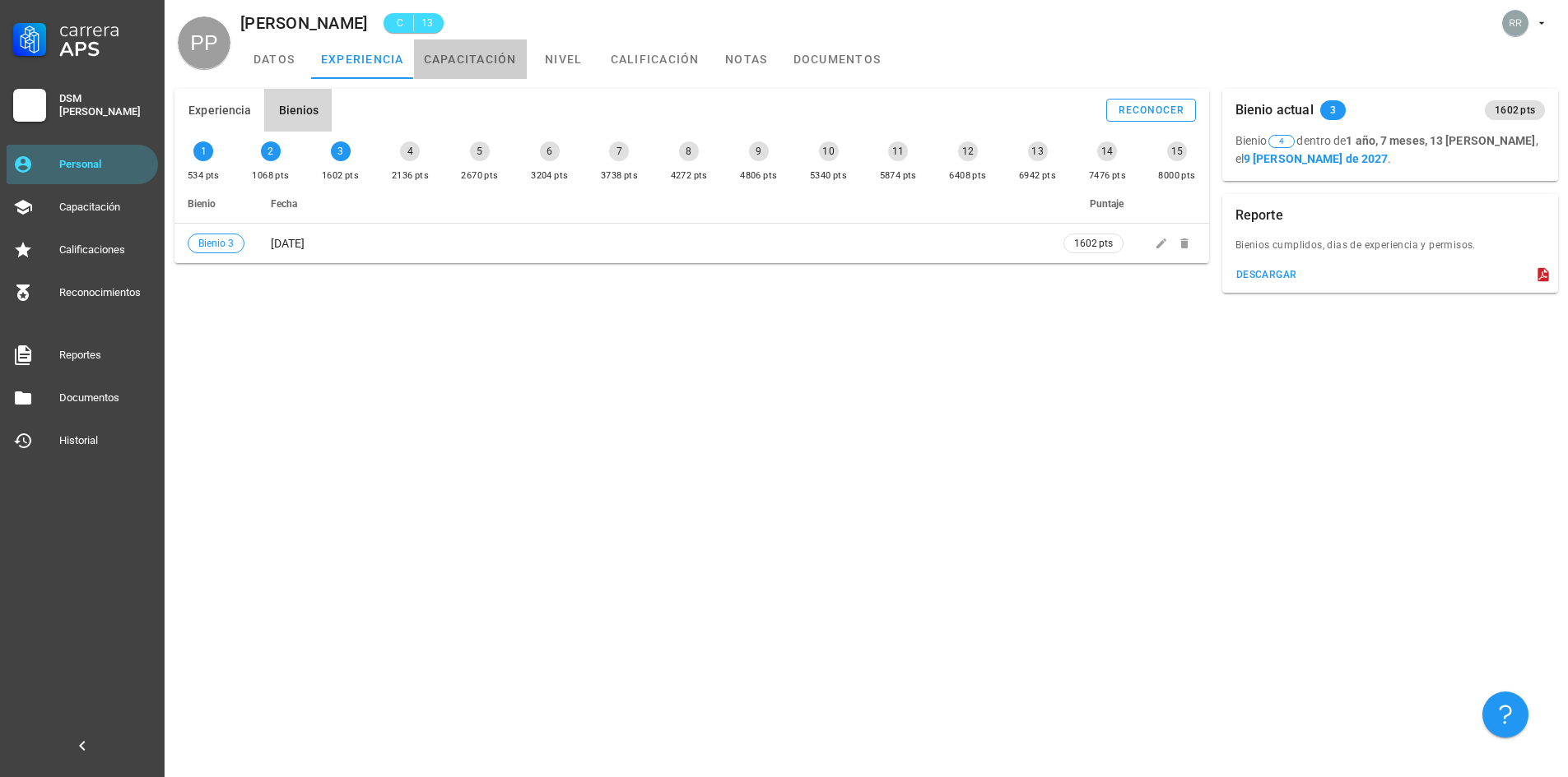
click at [490, 52] on link "capacitación" at bounding box center [470, 59] width 113 height 40
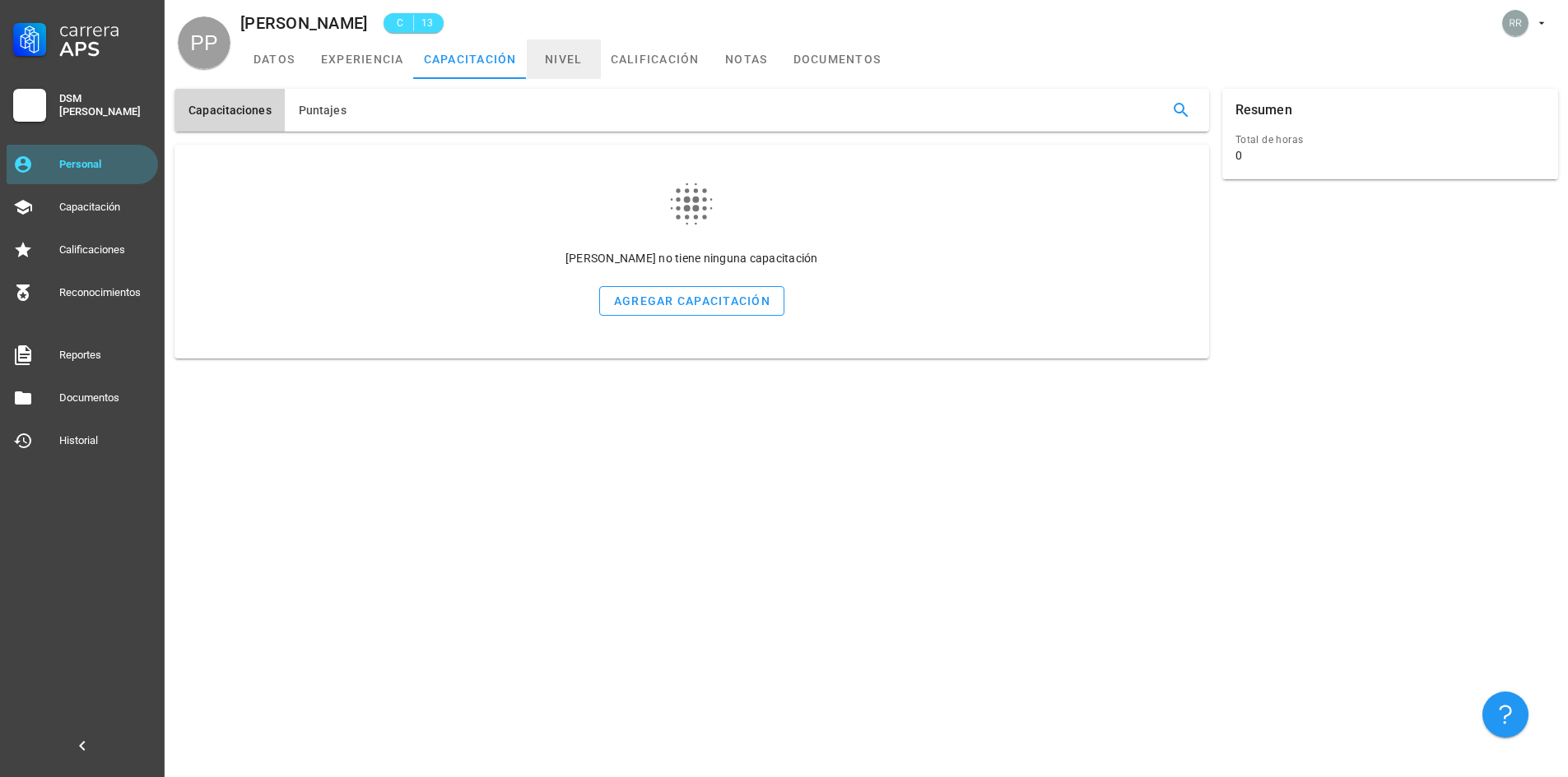
click at [577, 50] on link "nivel" at bounding box center [563, 59] width 74 height 40
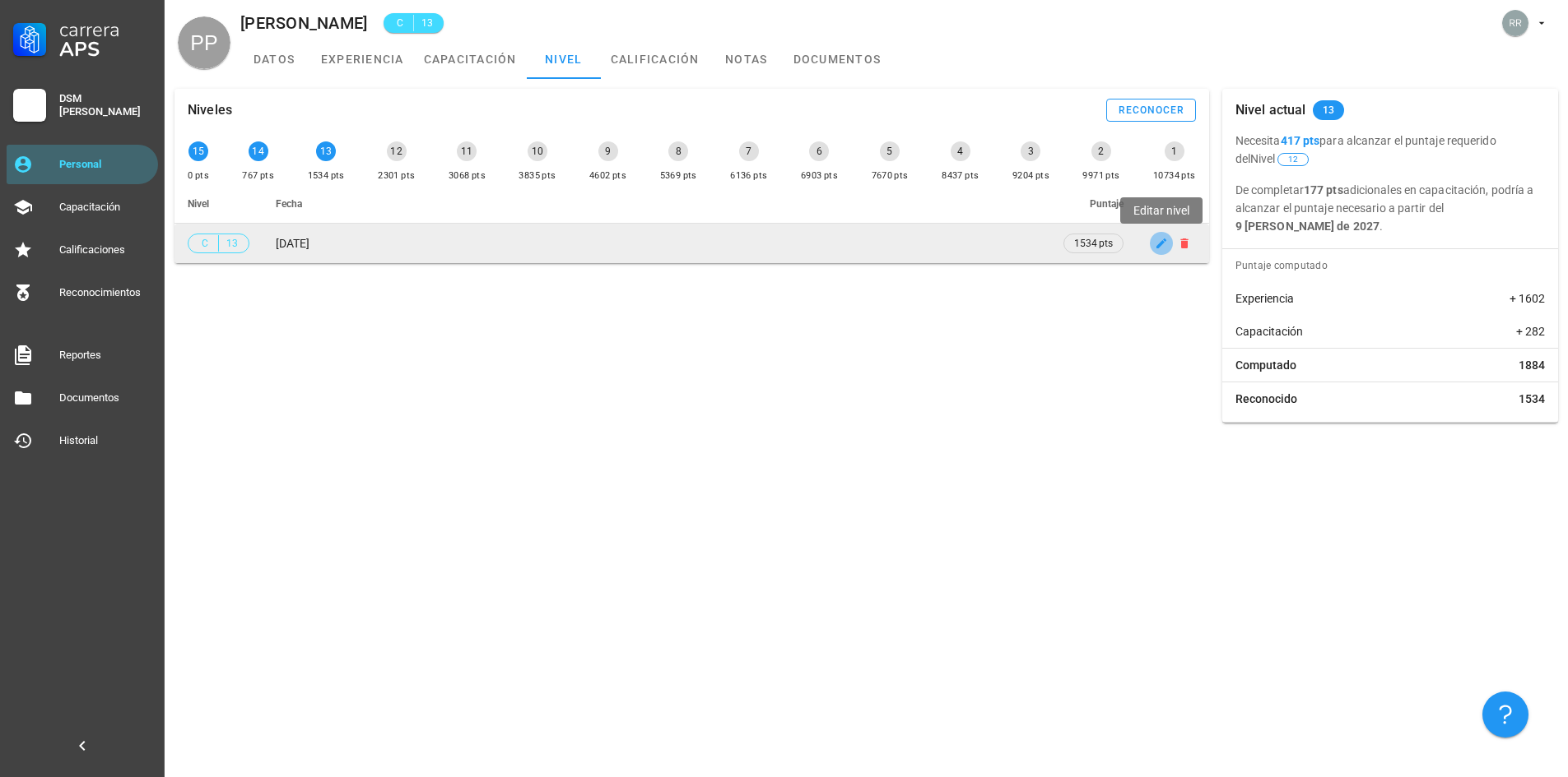
click at [1163, 243] on icon "button" at bounding box center [1161, 243] width 10 height 10
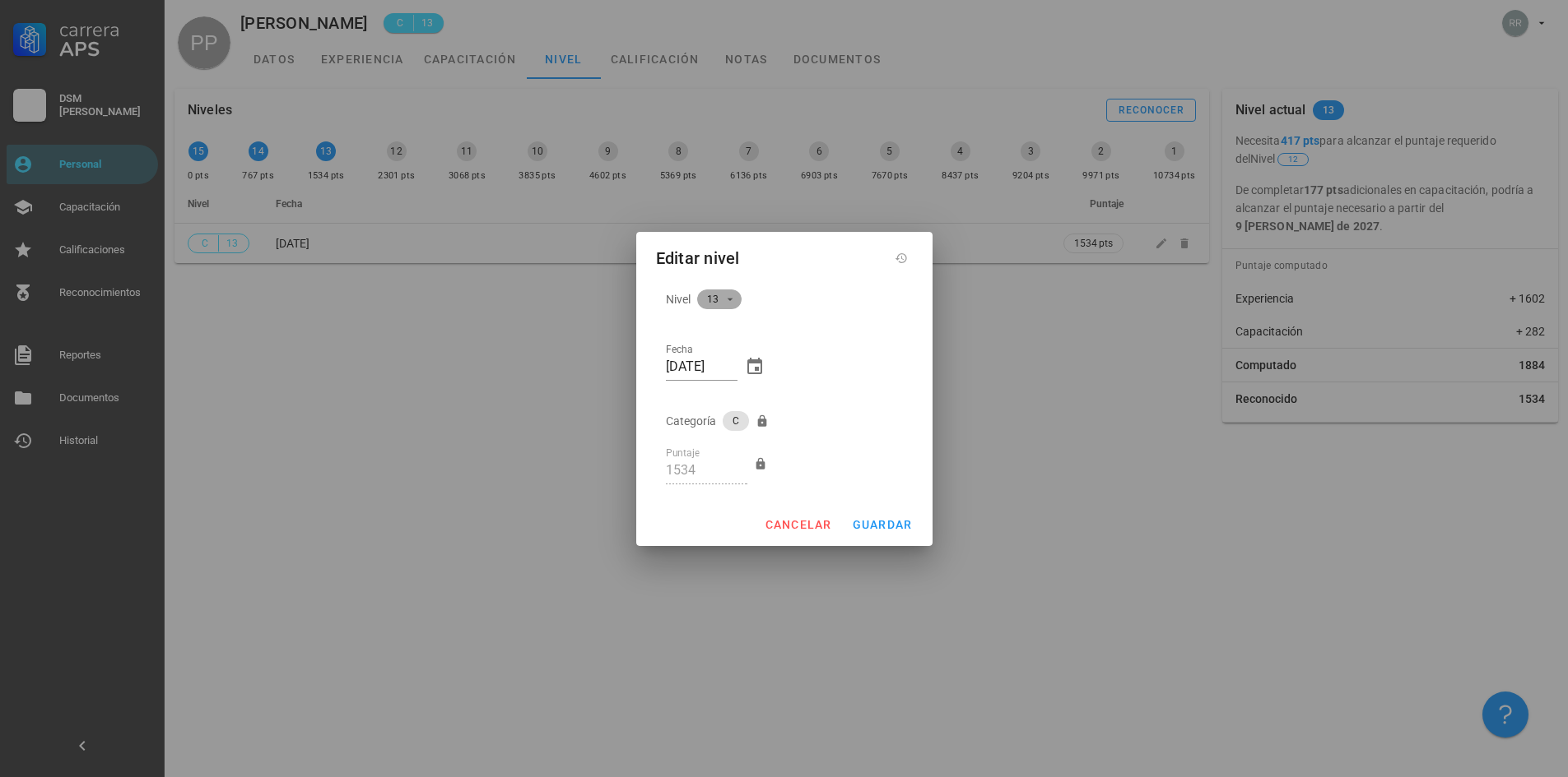
click at [723, 305] on icon at bounding box center [730, 300] width 14 height 13
click at [715, 354] on div "14" at bounding box center [713, 355] width 31 height 15
type input "767"
click at [882, 522] on span "guardar" at bounding box center [881, 525] width 61 height 13
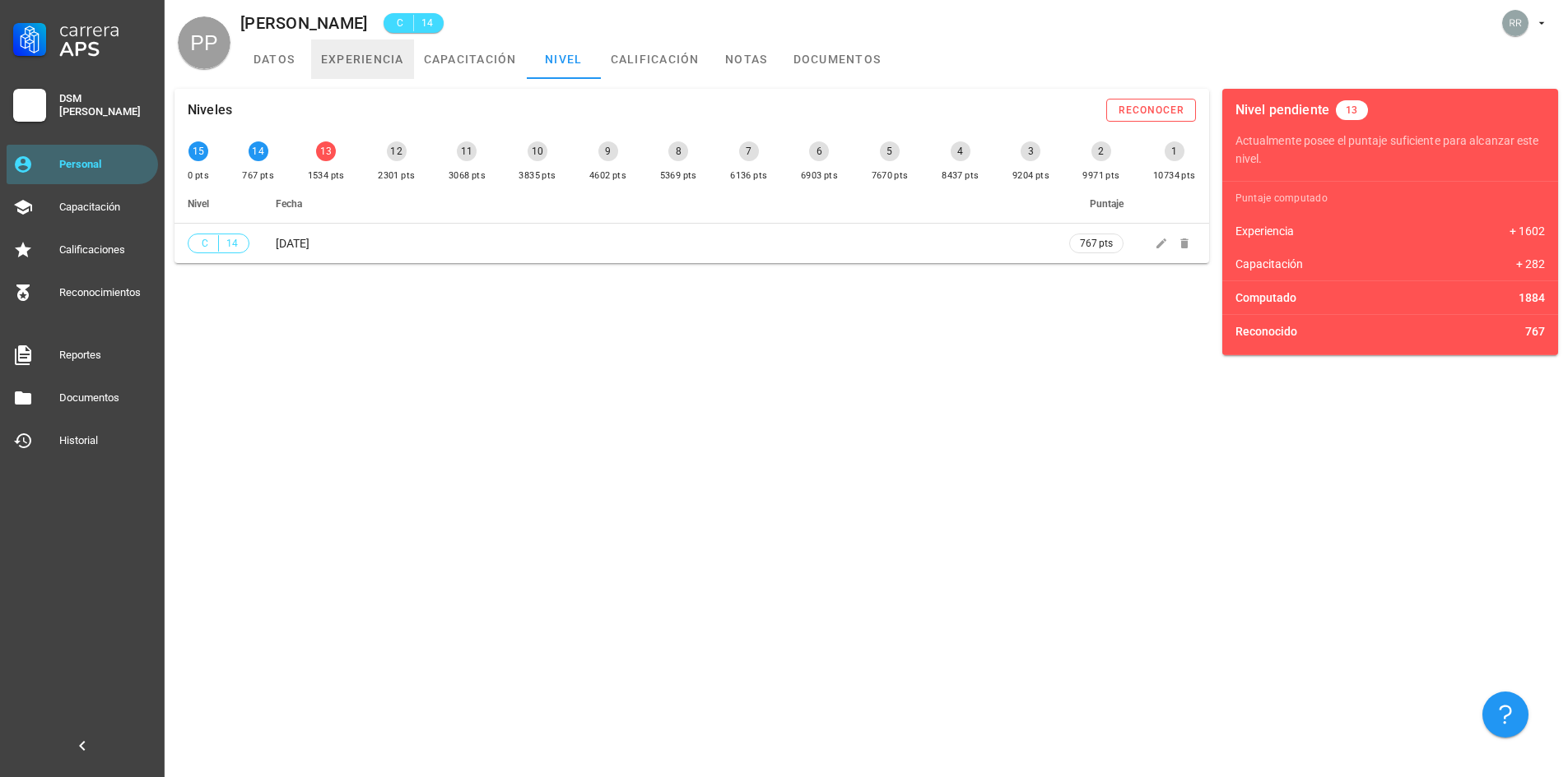
click at [367, 61] on link "experiencia" at bounding box center [363, 59] width 103 height 40
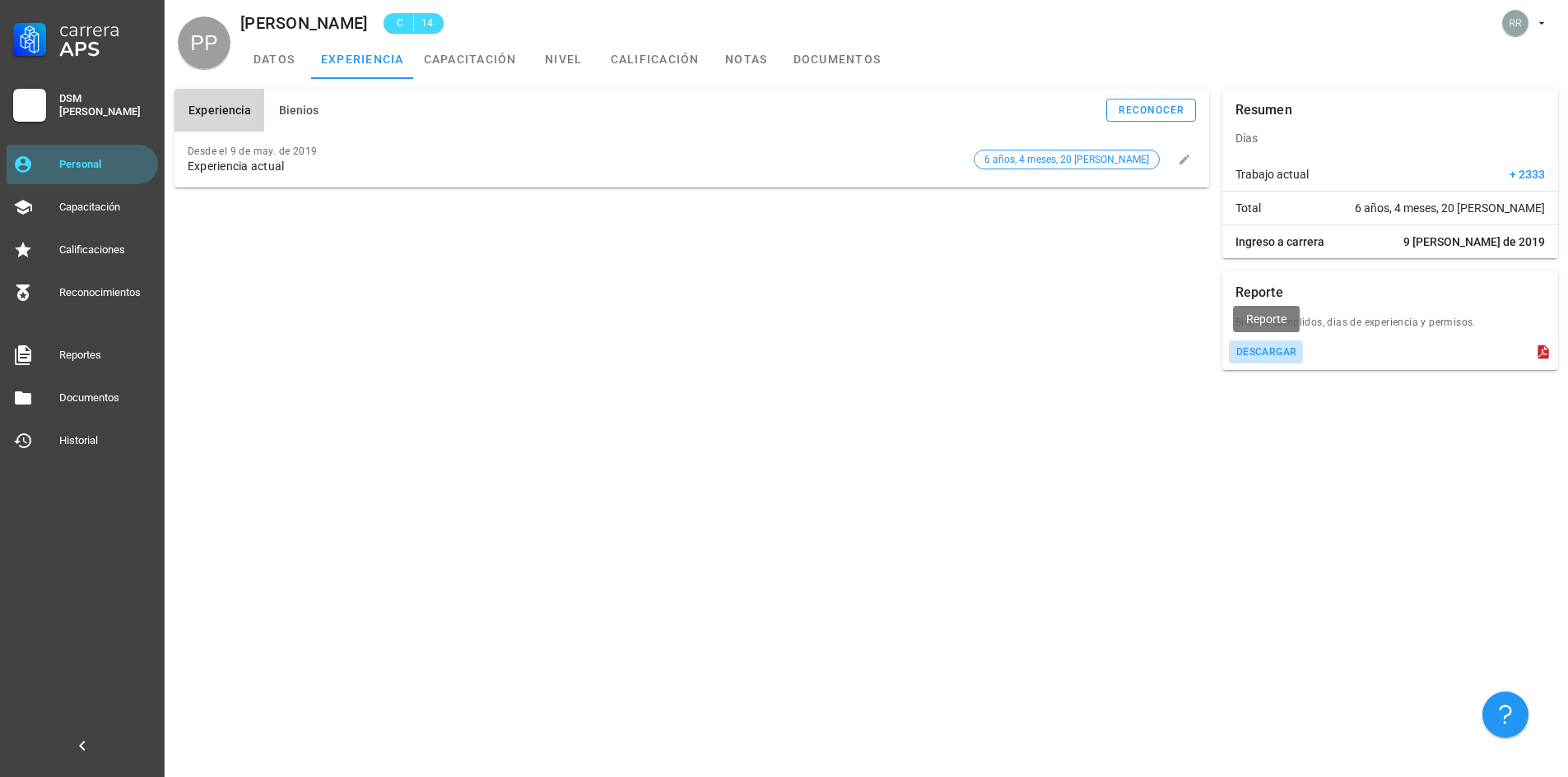
click at [1271, 355] on div "descargar" at bounding box center [1266, 352] width 62 height 12
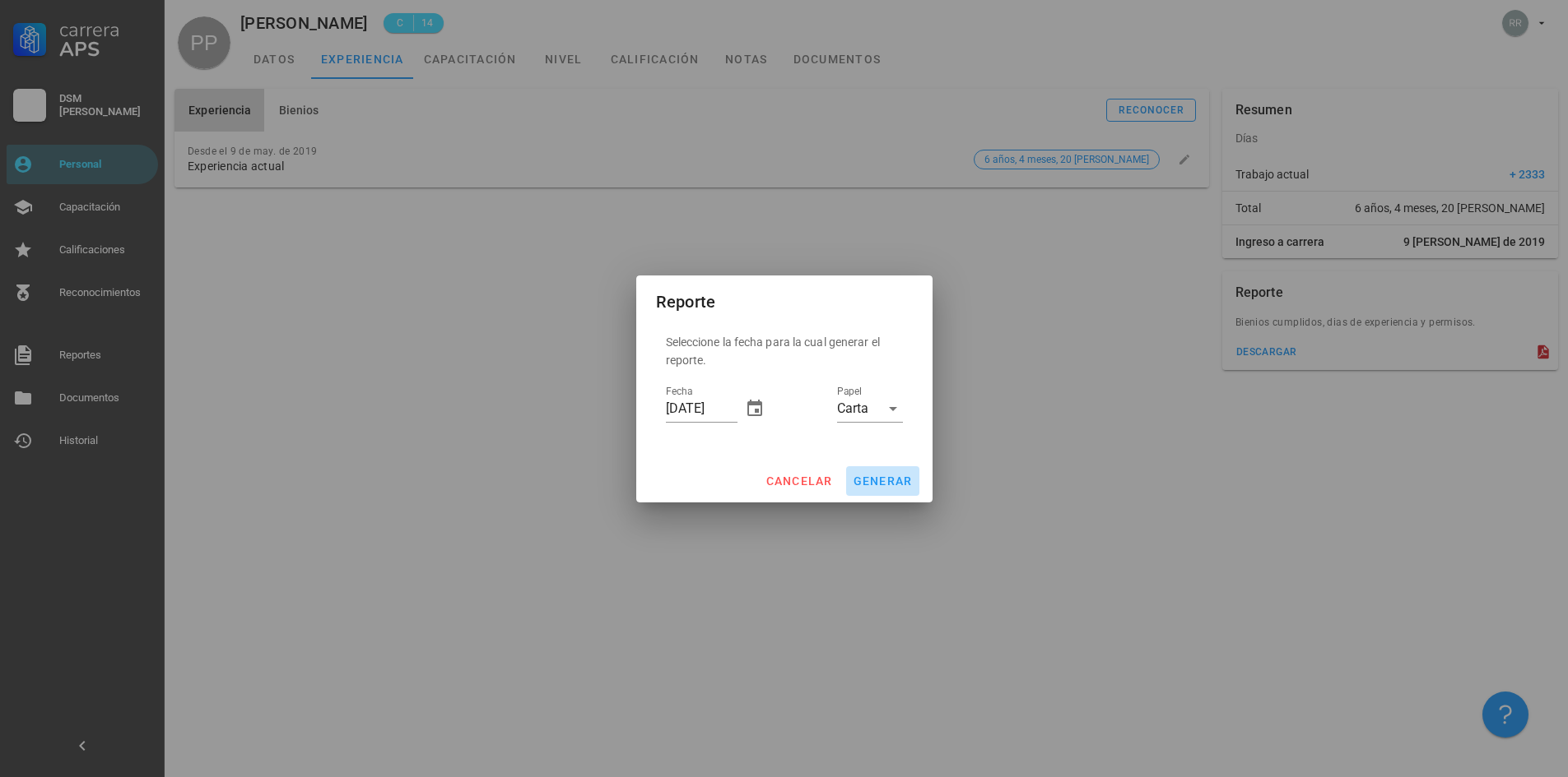
click at [879, 475] on span "generar" at bounding box center [882, 481] width 60 height 13
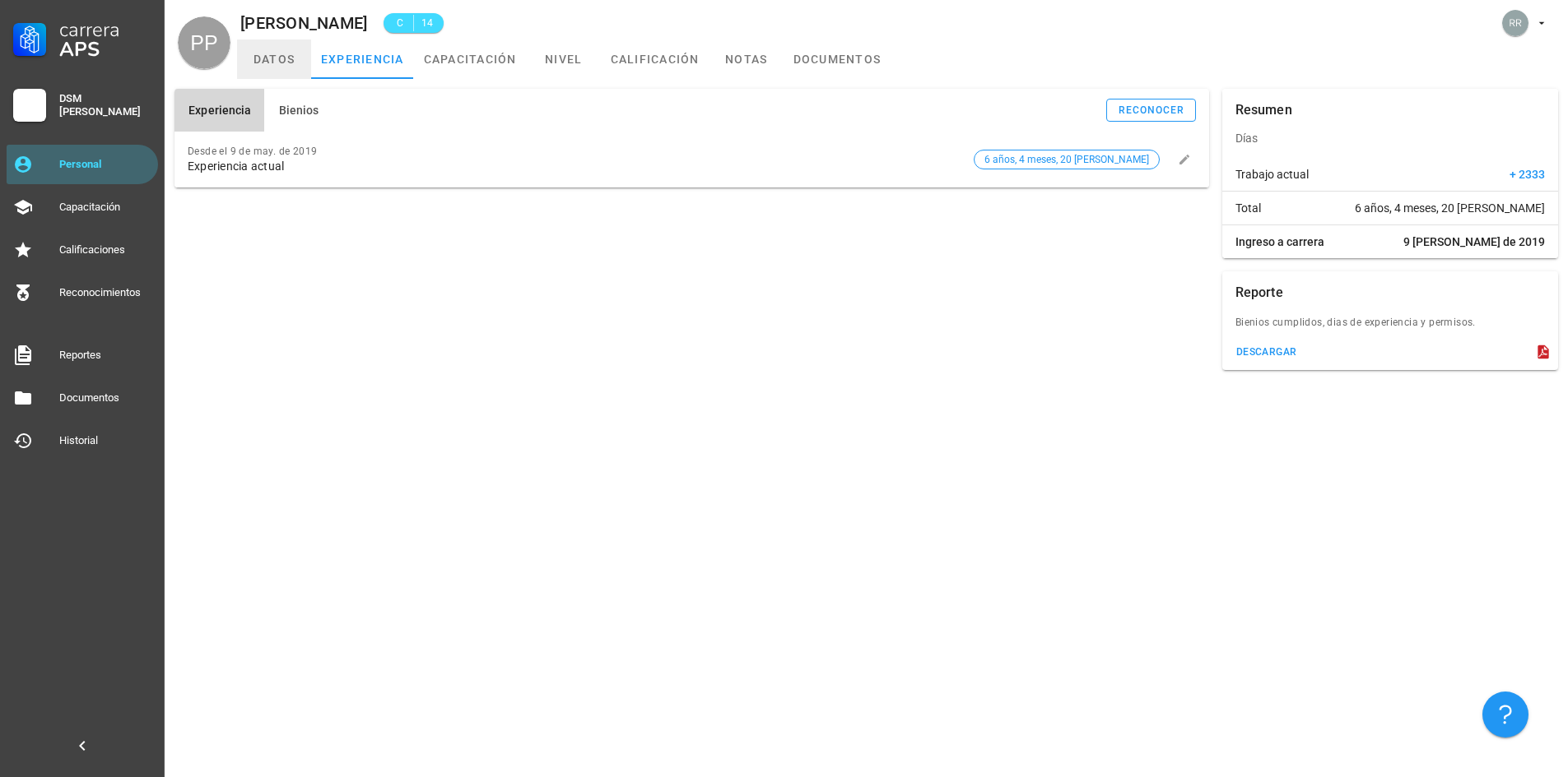
drag, startPoint x: 284, startPoint y: 62, endPoint x: 299, endPoint y: 62, distance: 15.0
click at [284, 62] on link "datos" at bounding box center [274, 59] width 74 height 40
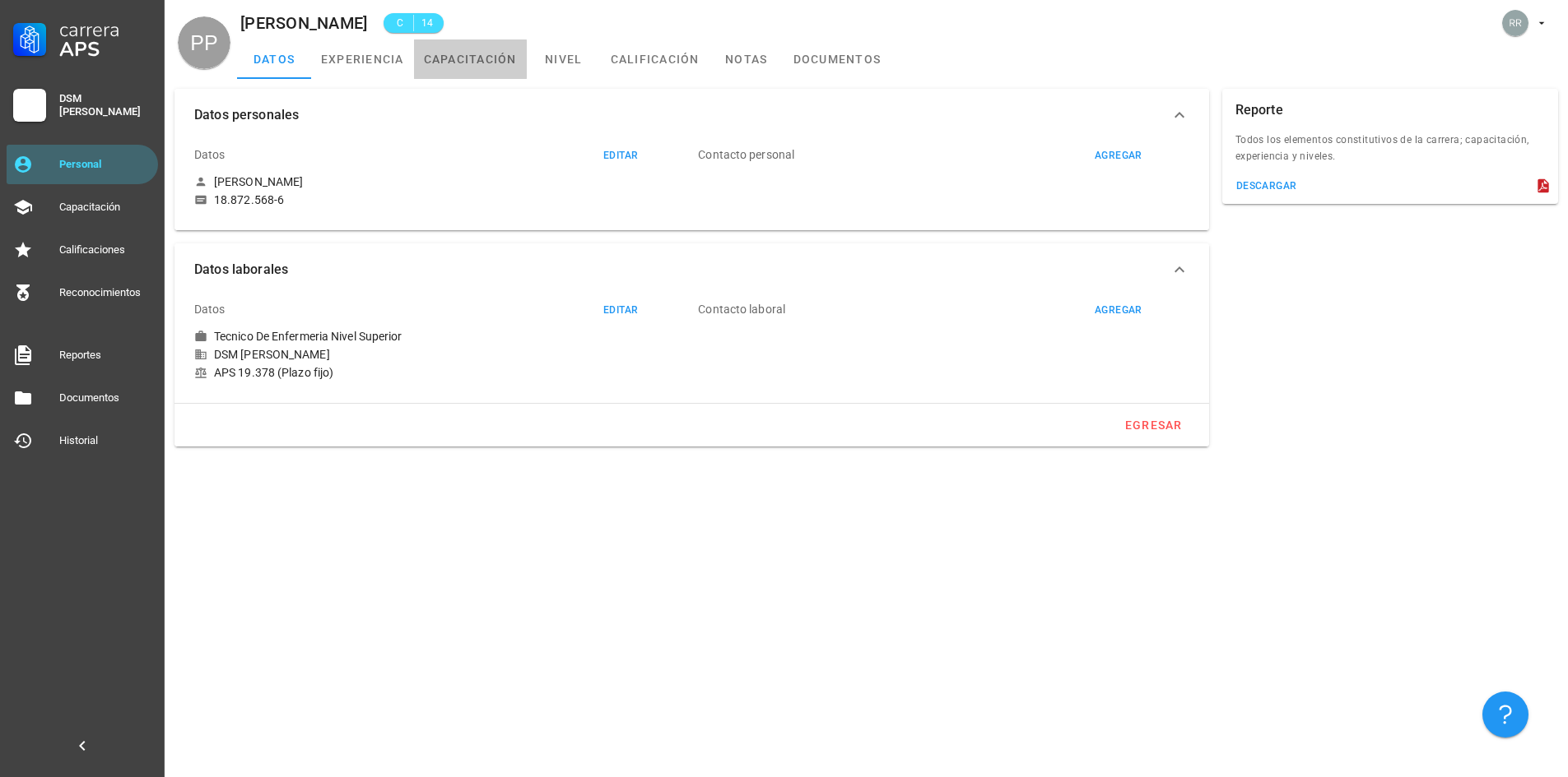
click at [485, 53] on link "capacitación" at bounding box center [470, 59] width 113 height 40
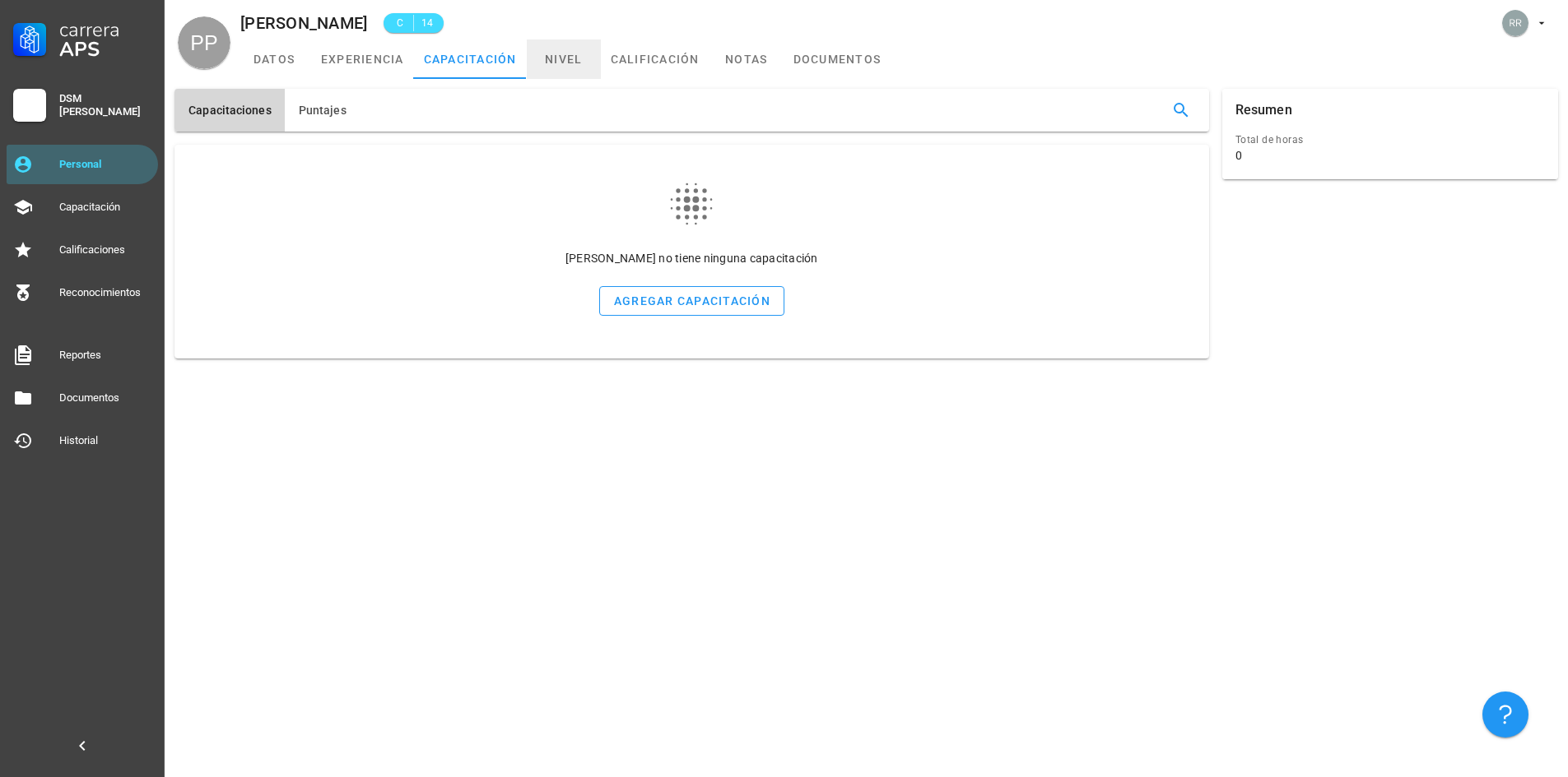
click at [561, 59] on link "nivel" at bounding box center [563, 59] width 74 height 40
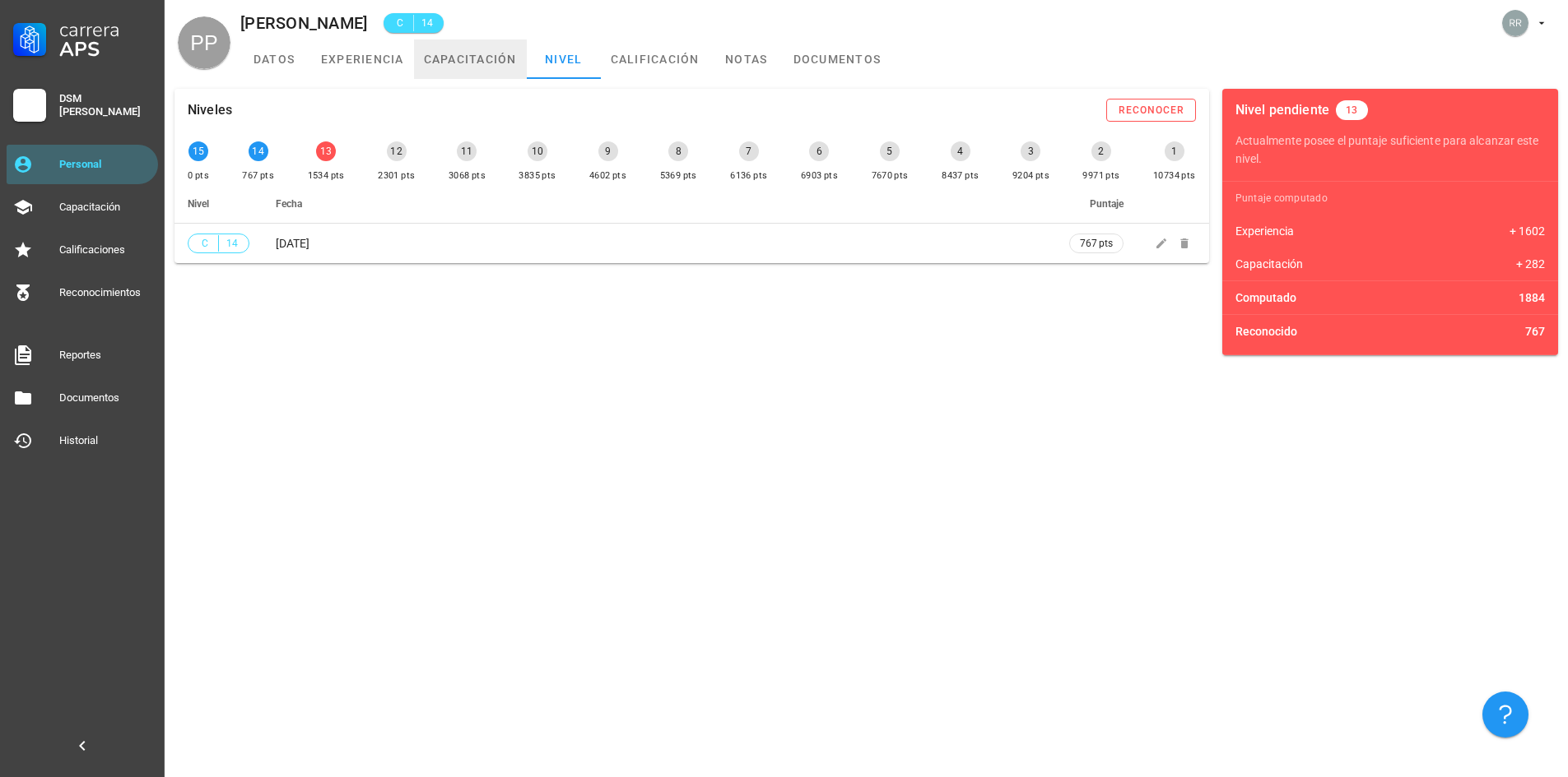
click at [469, 60] on link "capacitación" at bounding box center [470, 59] width 113 height 40
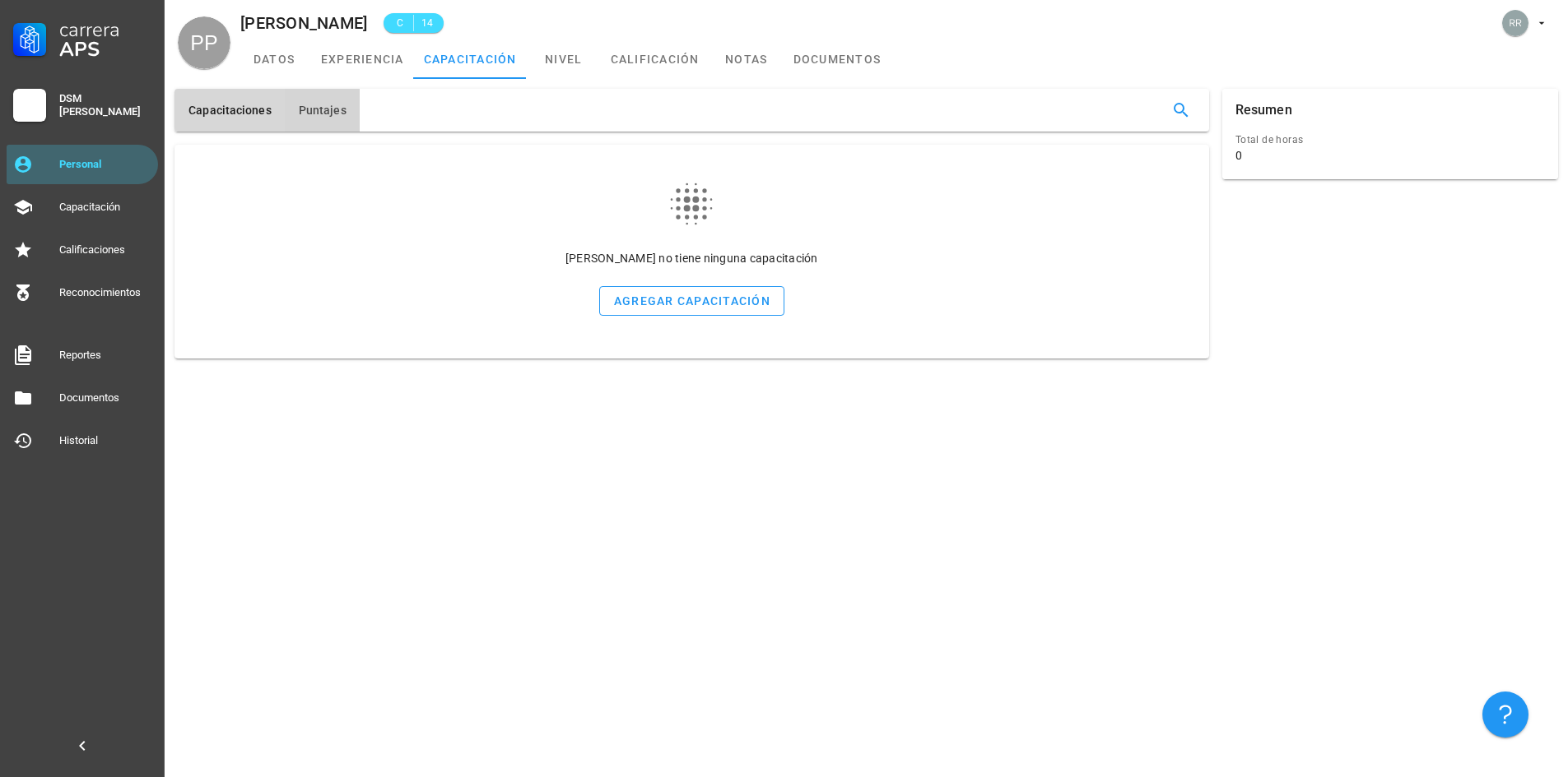
type button "training"
click at [304, 104] on span "Puntajes" at bounding box center [322, 111] width 48 height 13
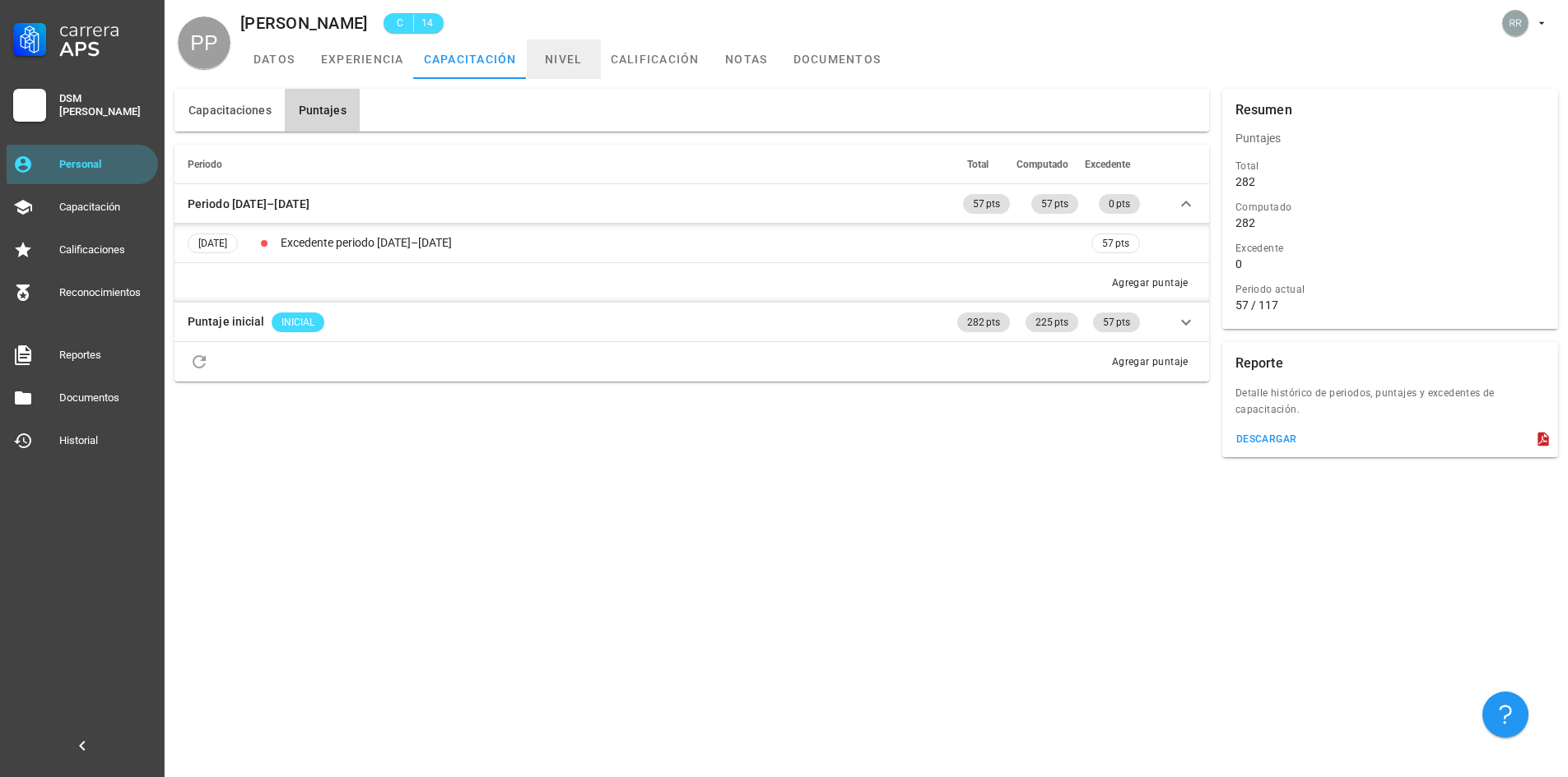
click at [554, 53] on link "nivel" at bounding box center [563, 59] width 74 height 40
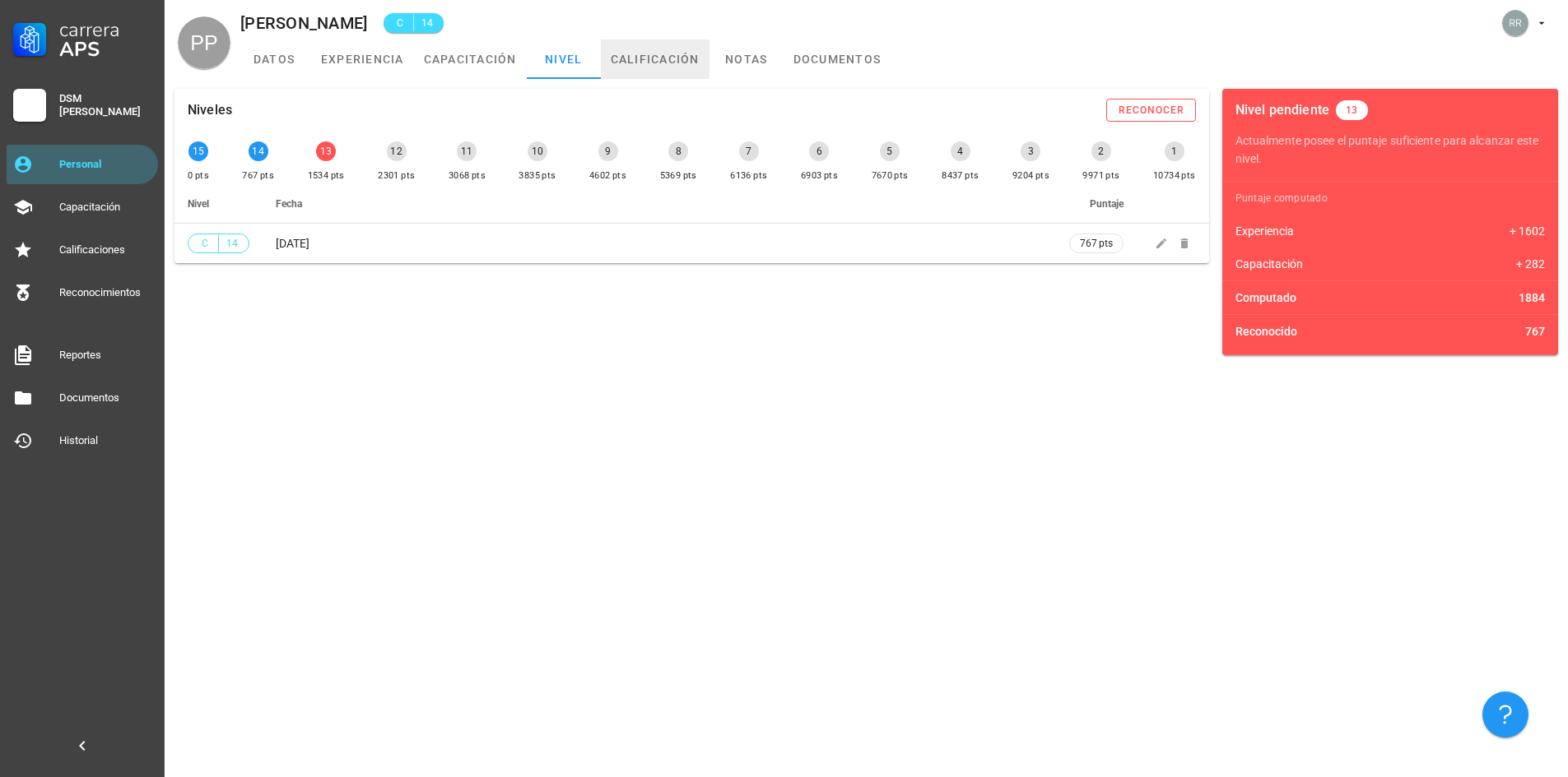
click at [652, 55] on link "calificación" at bounding box center [655, 59] width 109 height 40
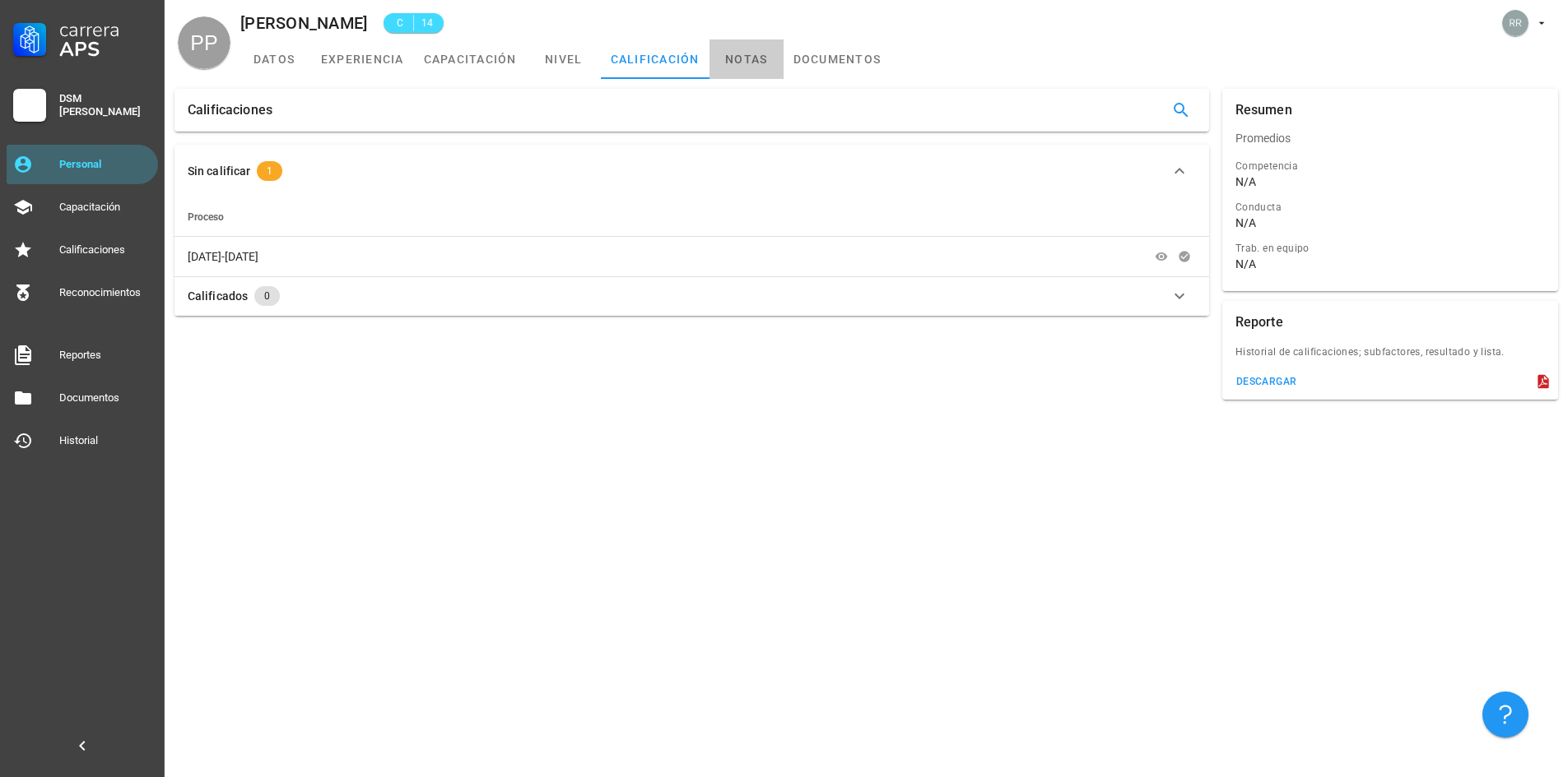
click at [749, 60] on link "notas" at bounding box center [746, 59] width 74 height 40
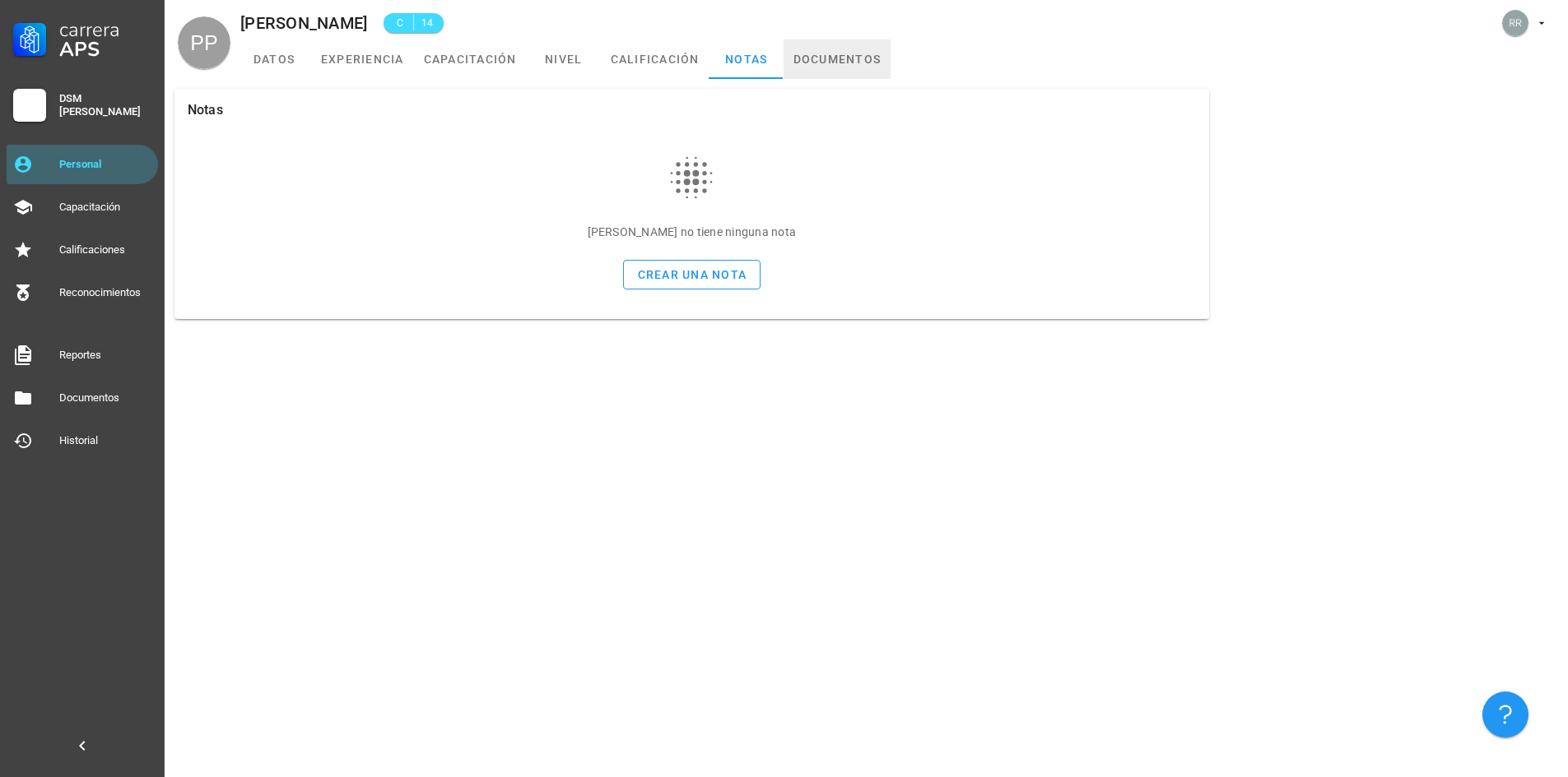
click at [836, 62] on link "documentos" at bounding box center [837, 59] width 108 height 40
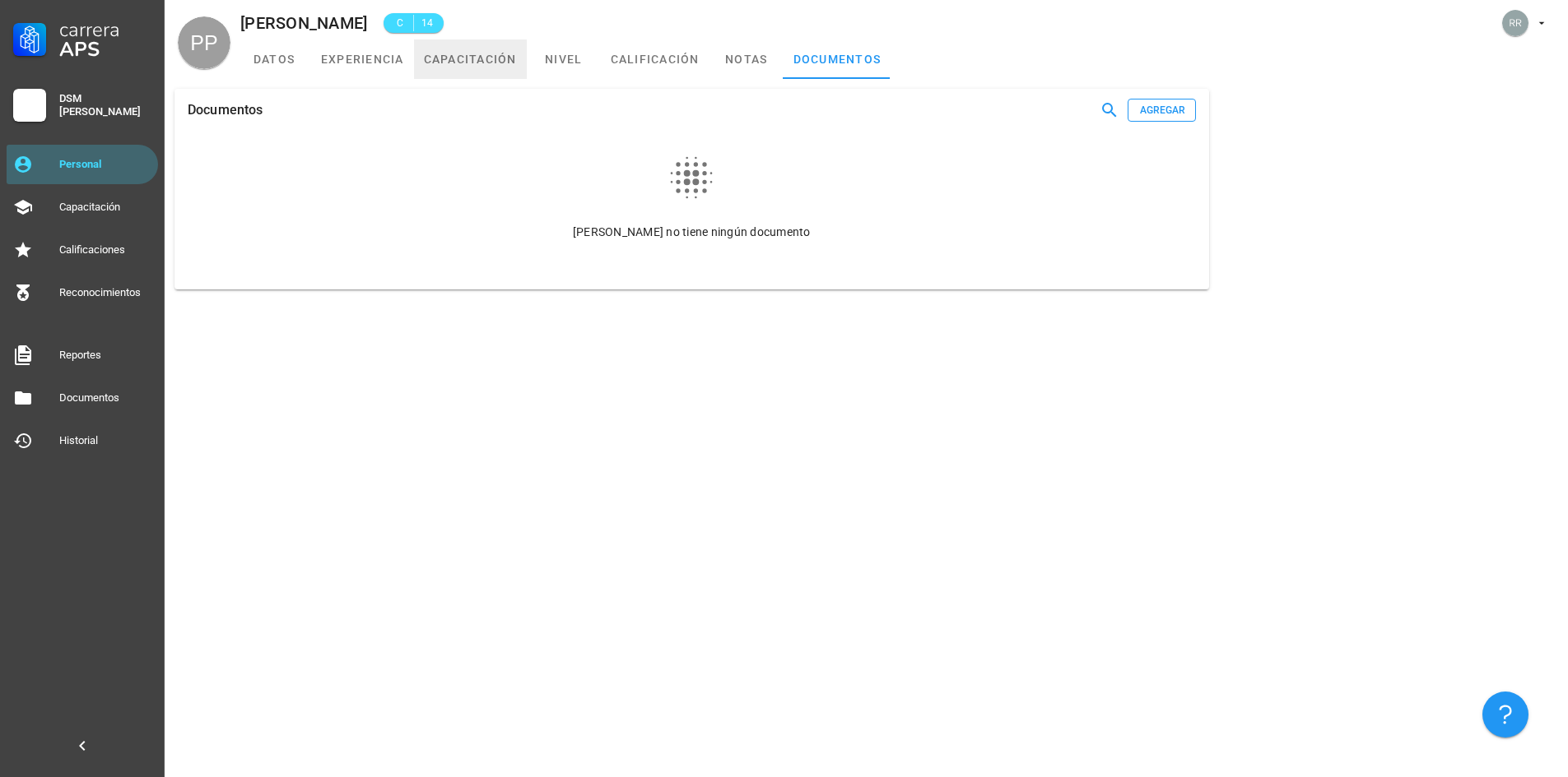
click at [452, 62] on link "capacitación" at bounding box center [470, 59] width 113 height 40
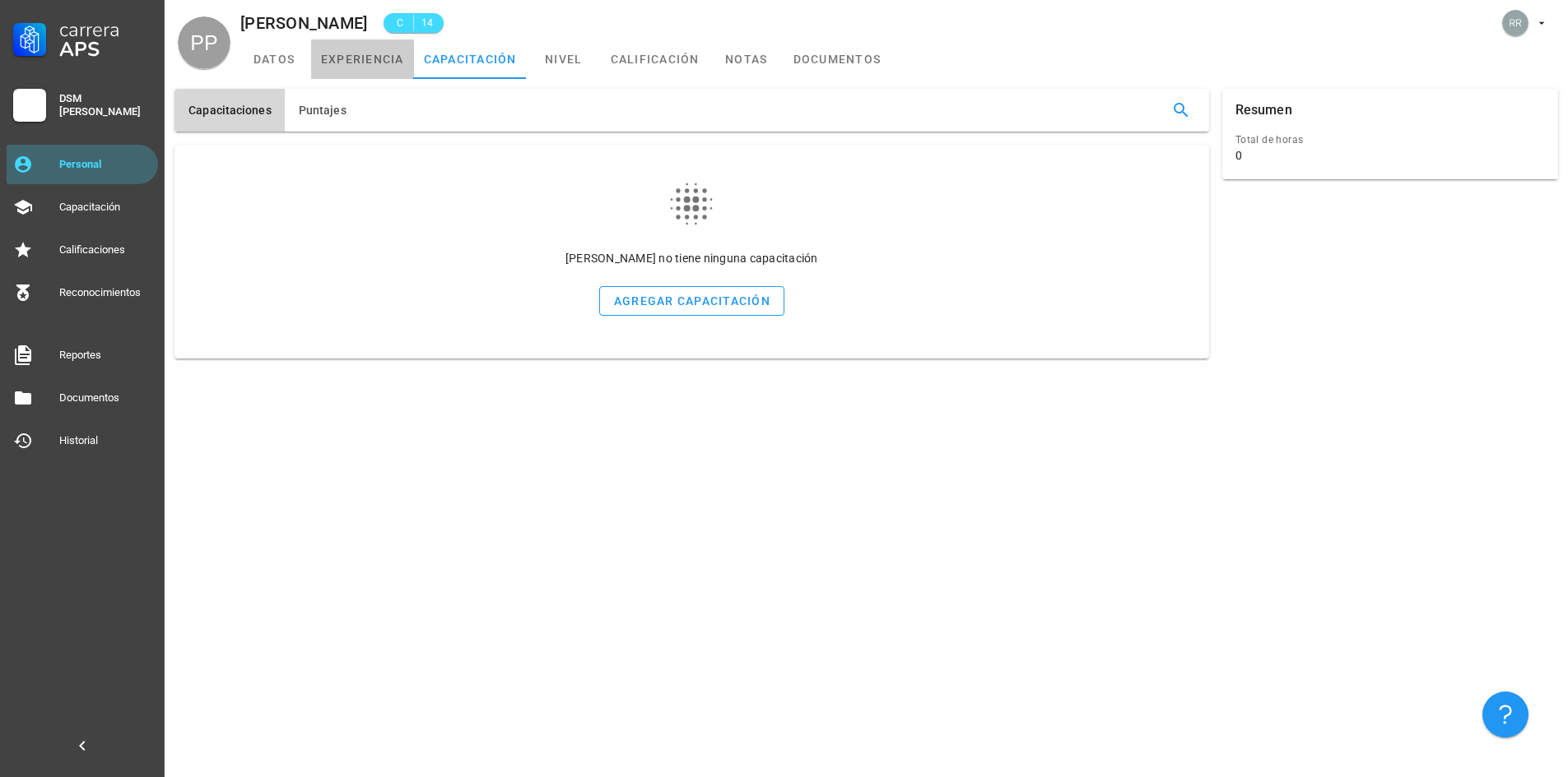
click at [356, 58] on link "experiencia" at bounding box center [363, 59] width 103 height 40
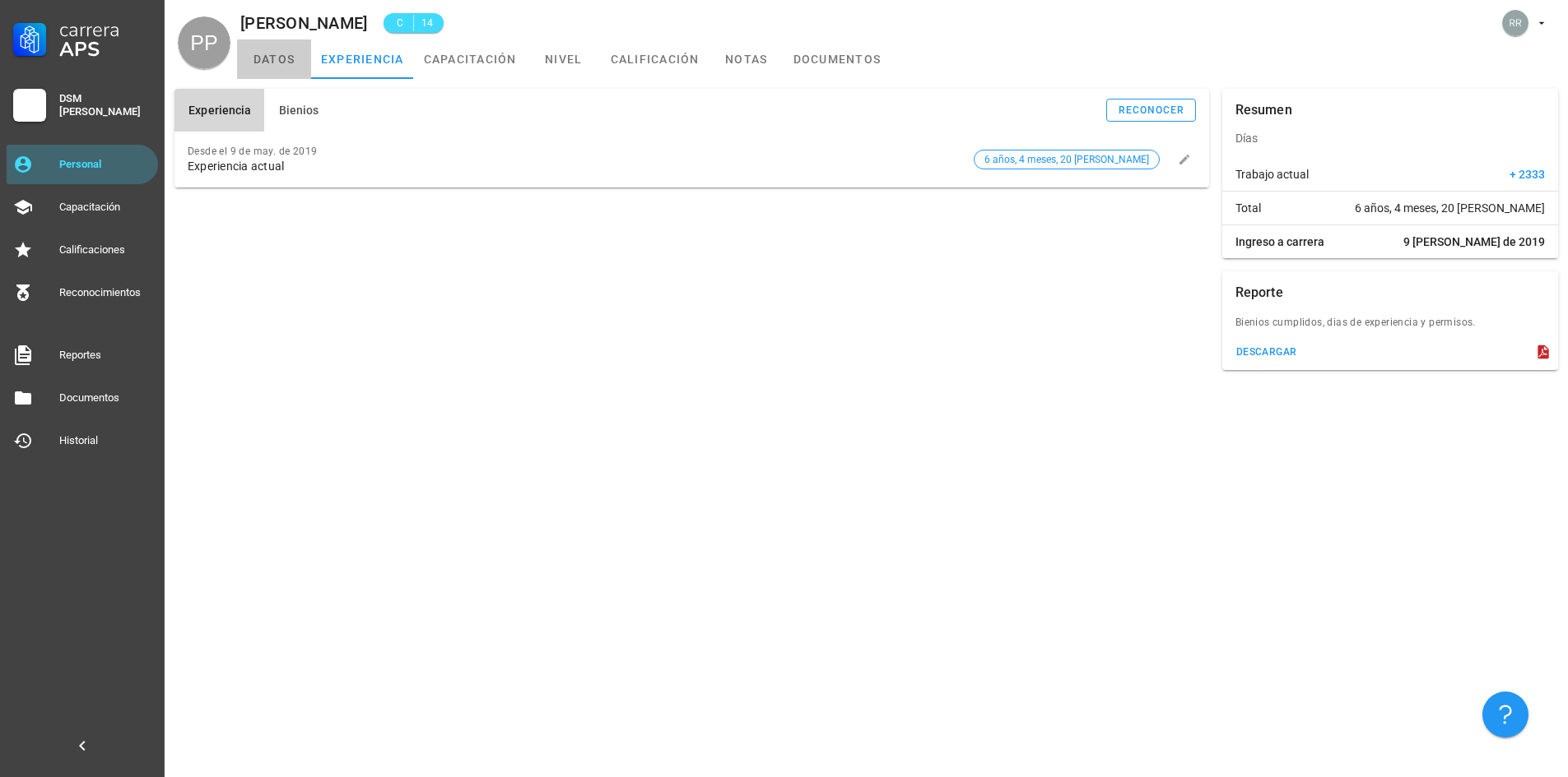
click at [285, 65] on link "datos" at bounding box center [274, 59] width 74 height 40
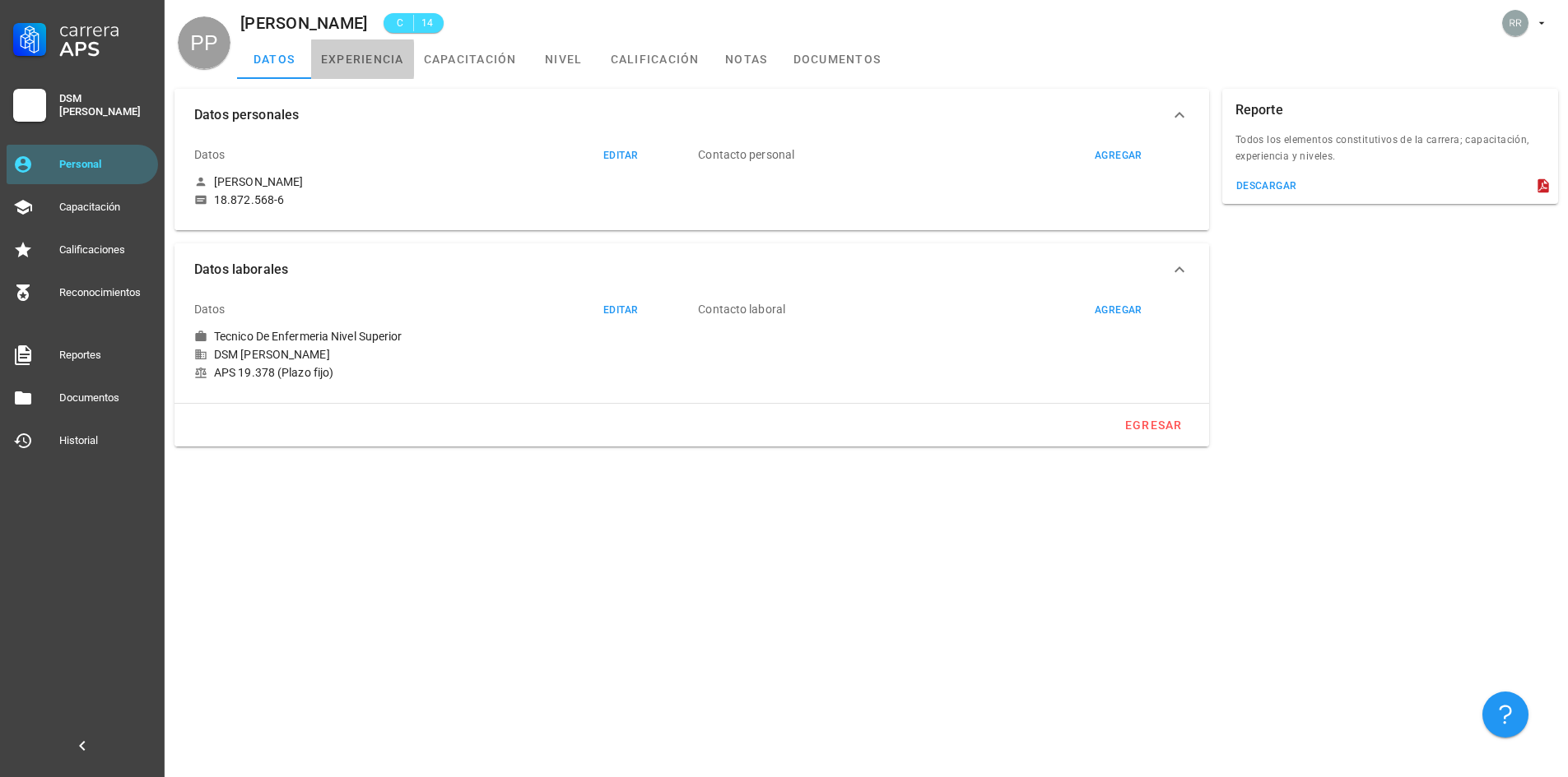
click at [355, 53] on link "experiencia" at bounding box center [363, 59] width 103 height 40
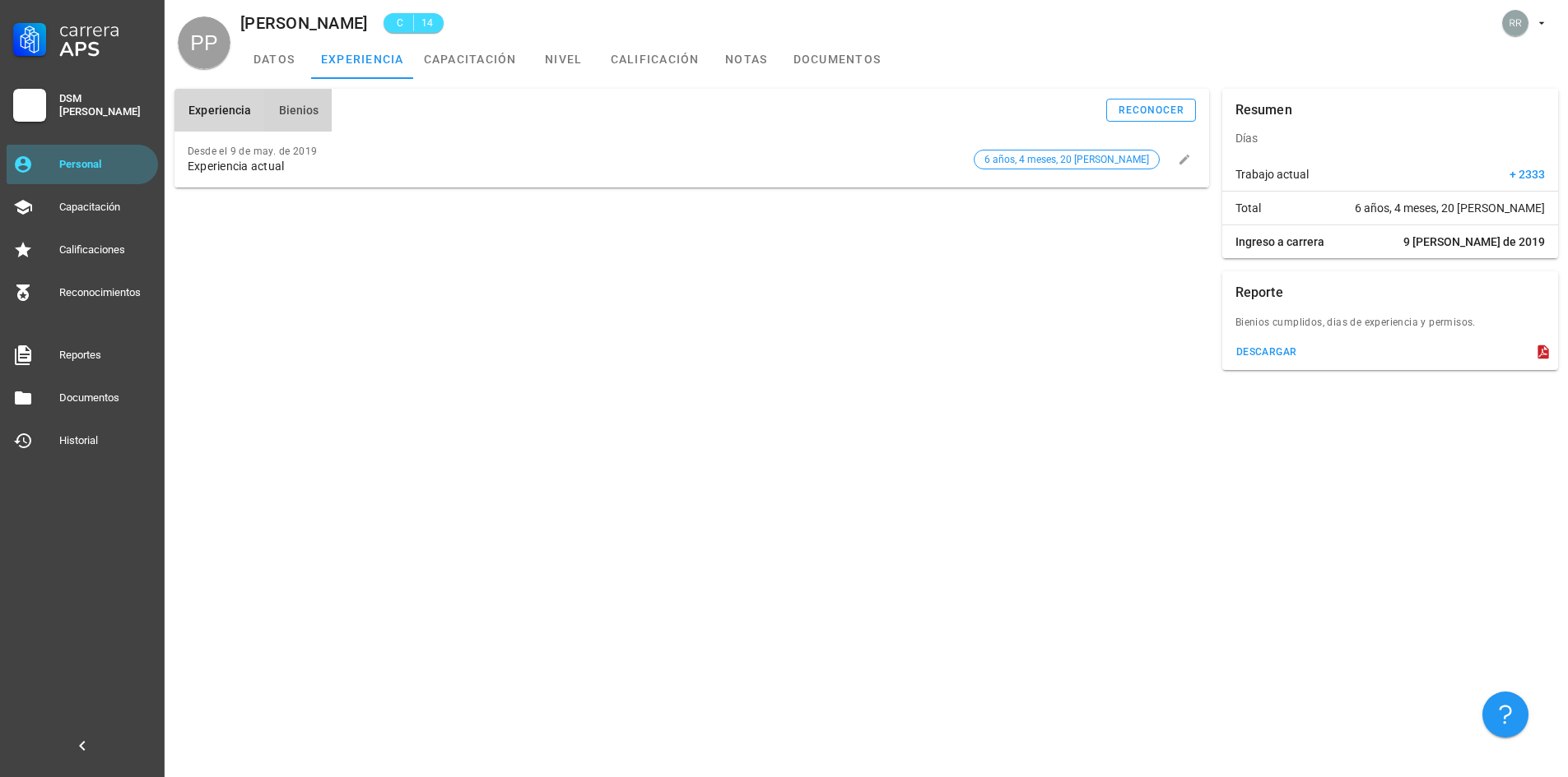
type button "bienniums"
click at [300, 93] on button "Bienios" at bounding box center [298, 110] width 68 height 42
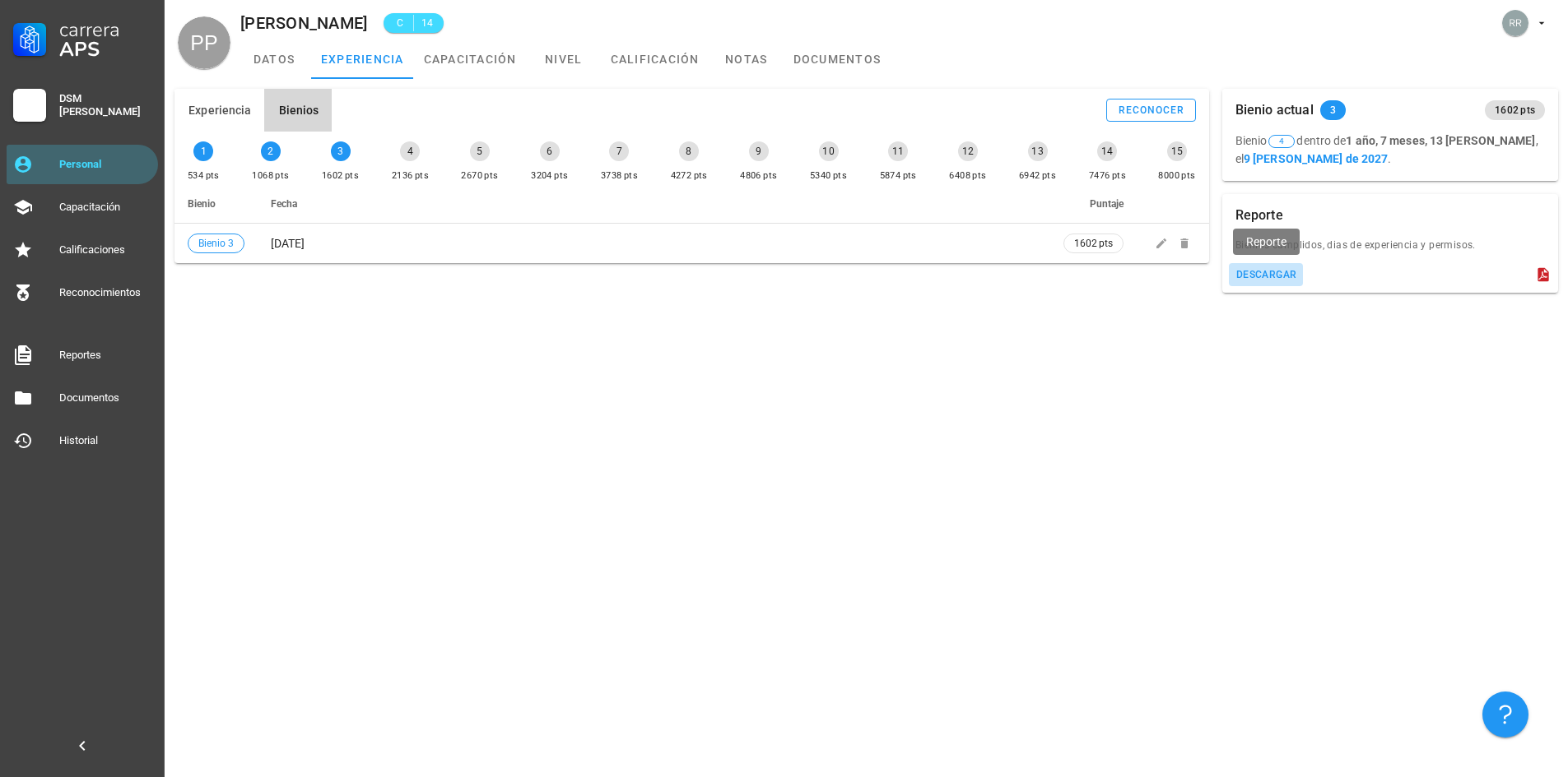
click at [1257, 269] on div "descargar" at bounding box center [1266, 275] width 62 height 12
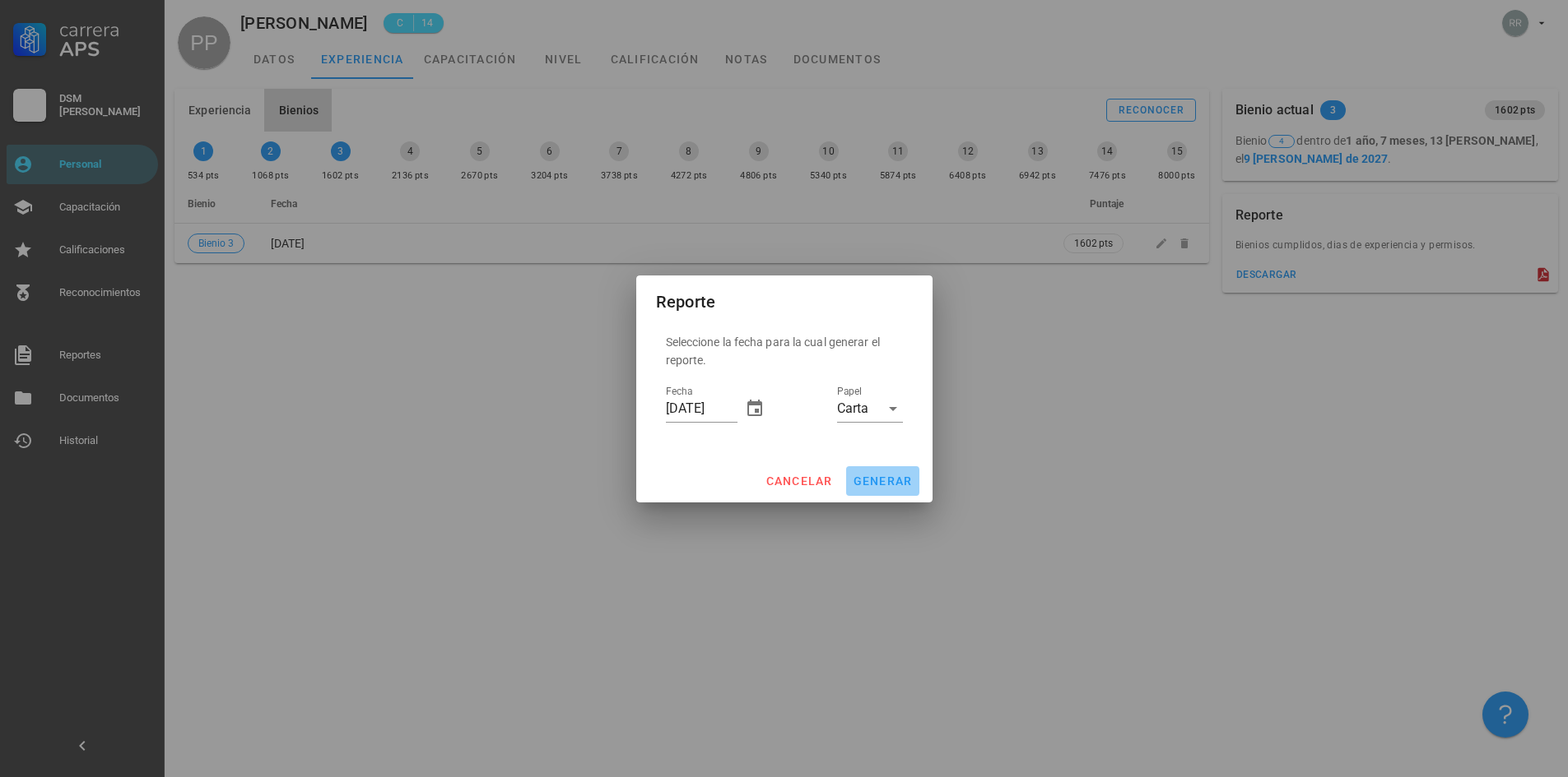
click at [859, 481] on span "generar" at bounding box center [882, 481] width 60 height 13
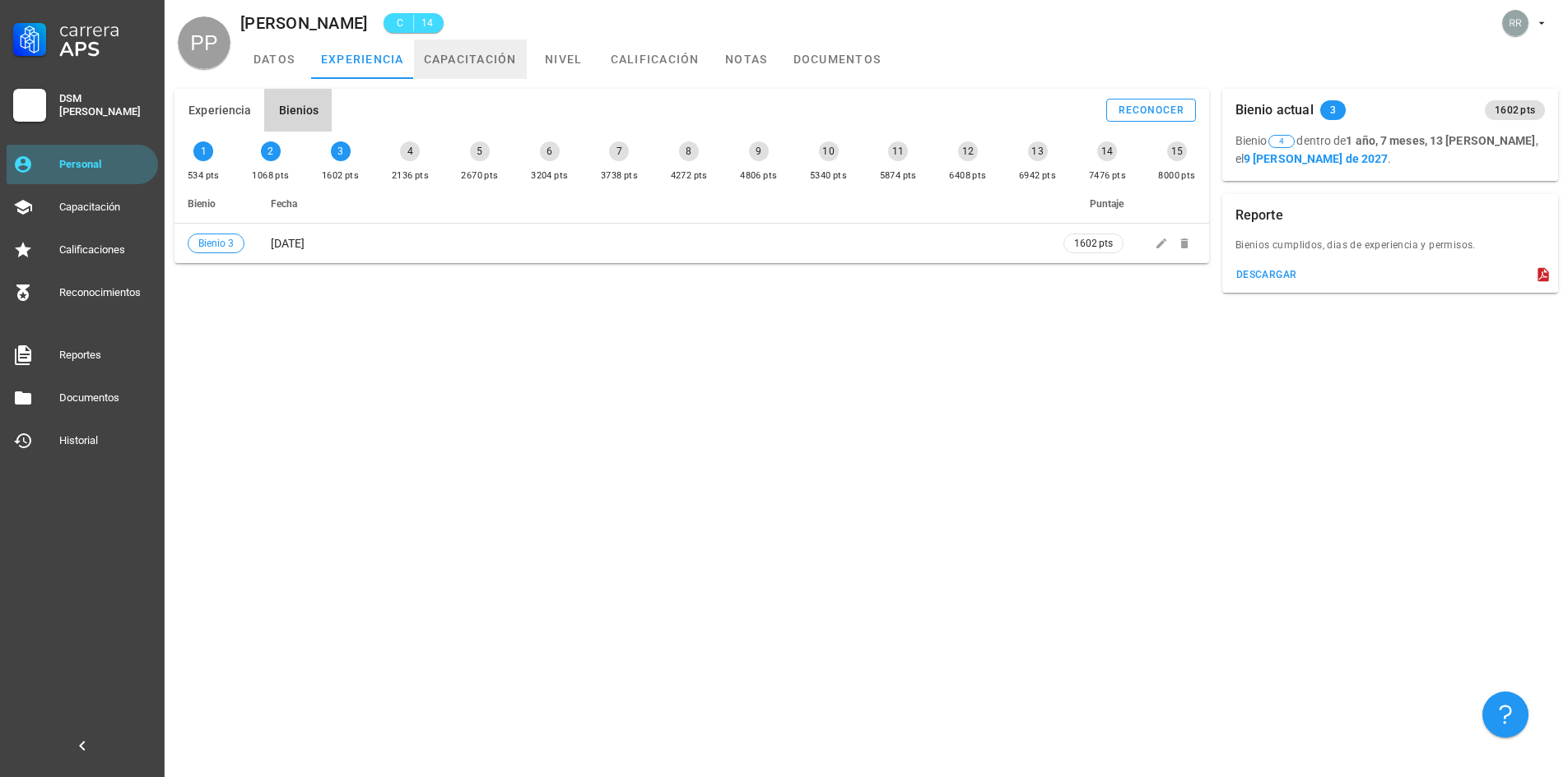
click at [474, 56] on link "capacitación" at bounding box center [470, 59] width 113 height 40
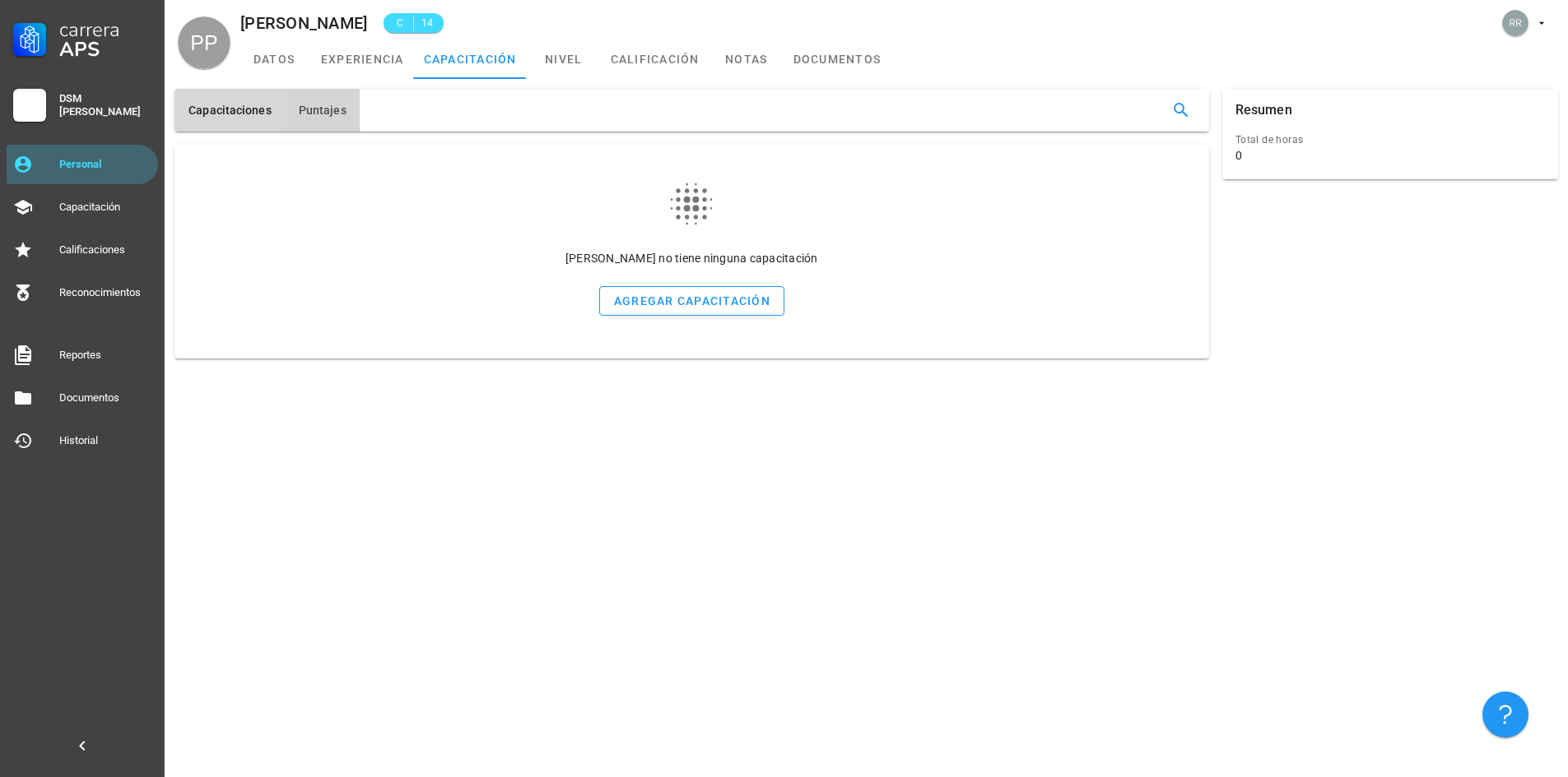
type button "training"
click at [319, 111] on span "Puntajes" at bounding box center [322, 111] width 48 height 13
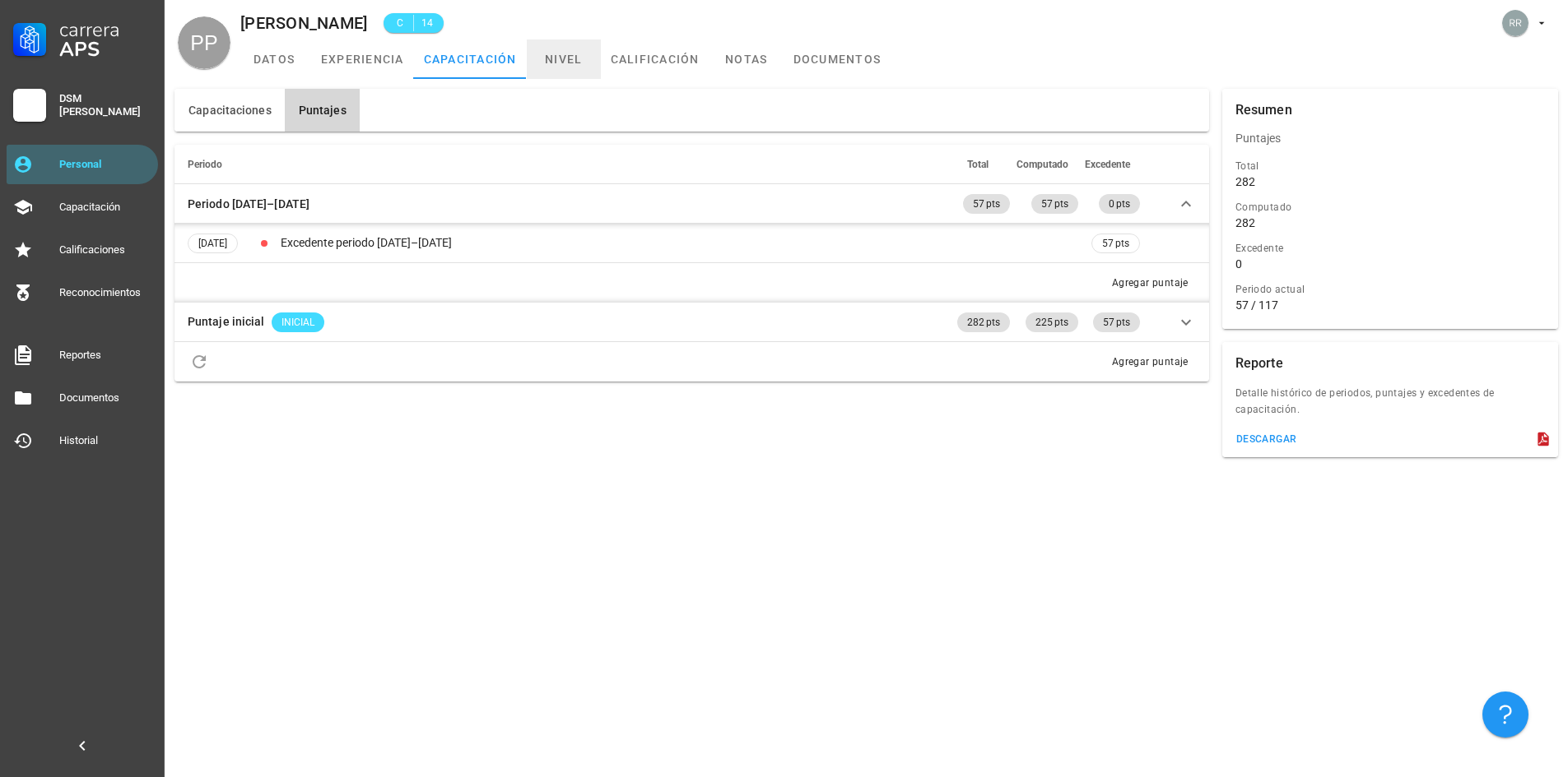
click at [575, 63] on link "nivel" at bounding box center [563, 59] width 74 height 40
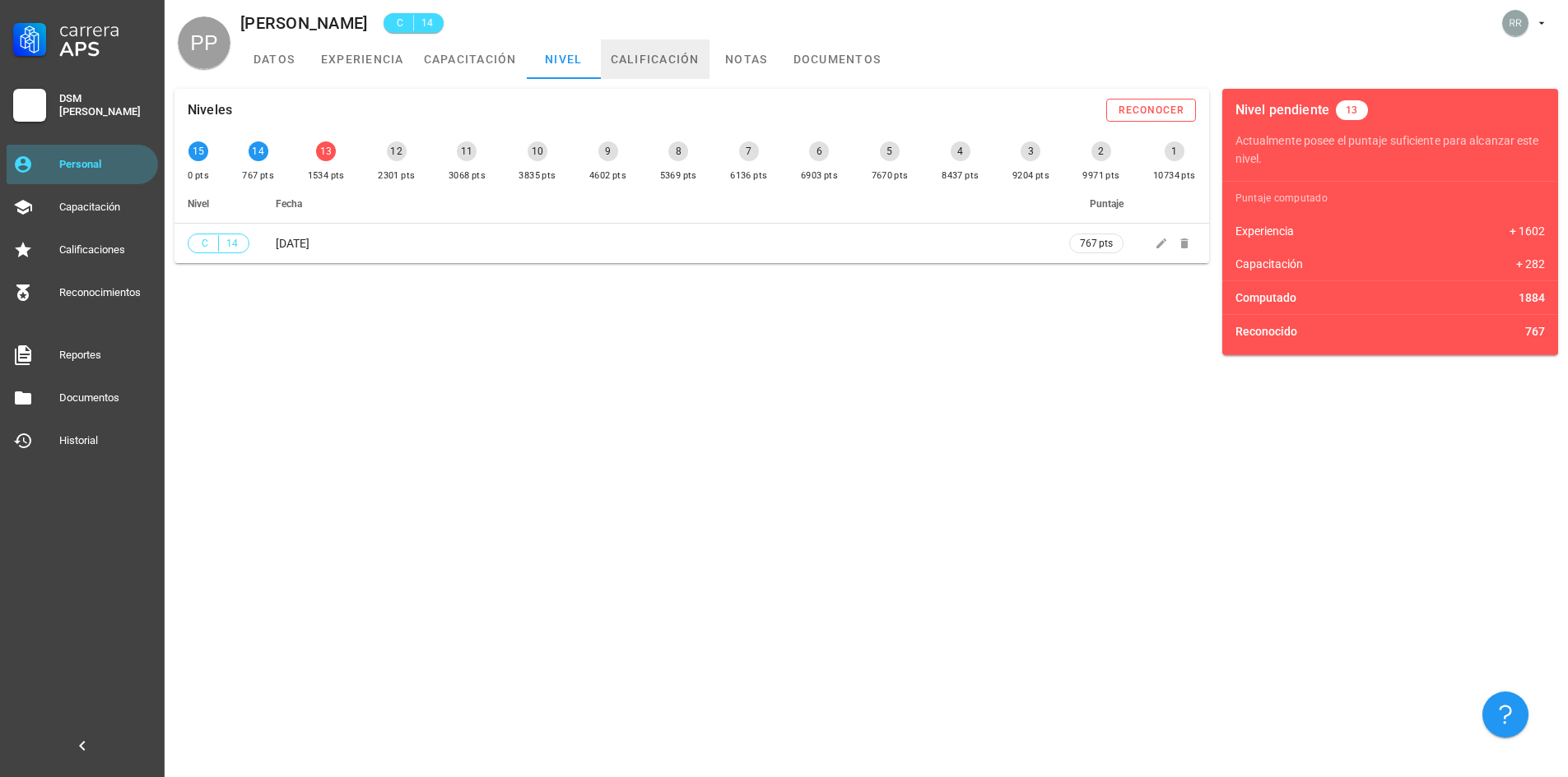
click at [665, 59] on link "calificación" at bounding box center [655, 59] width 109 height 40
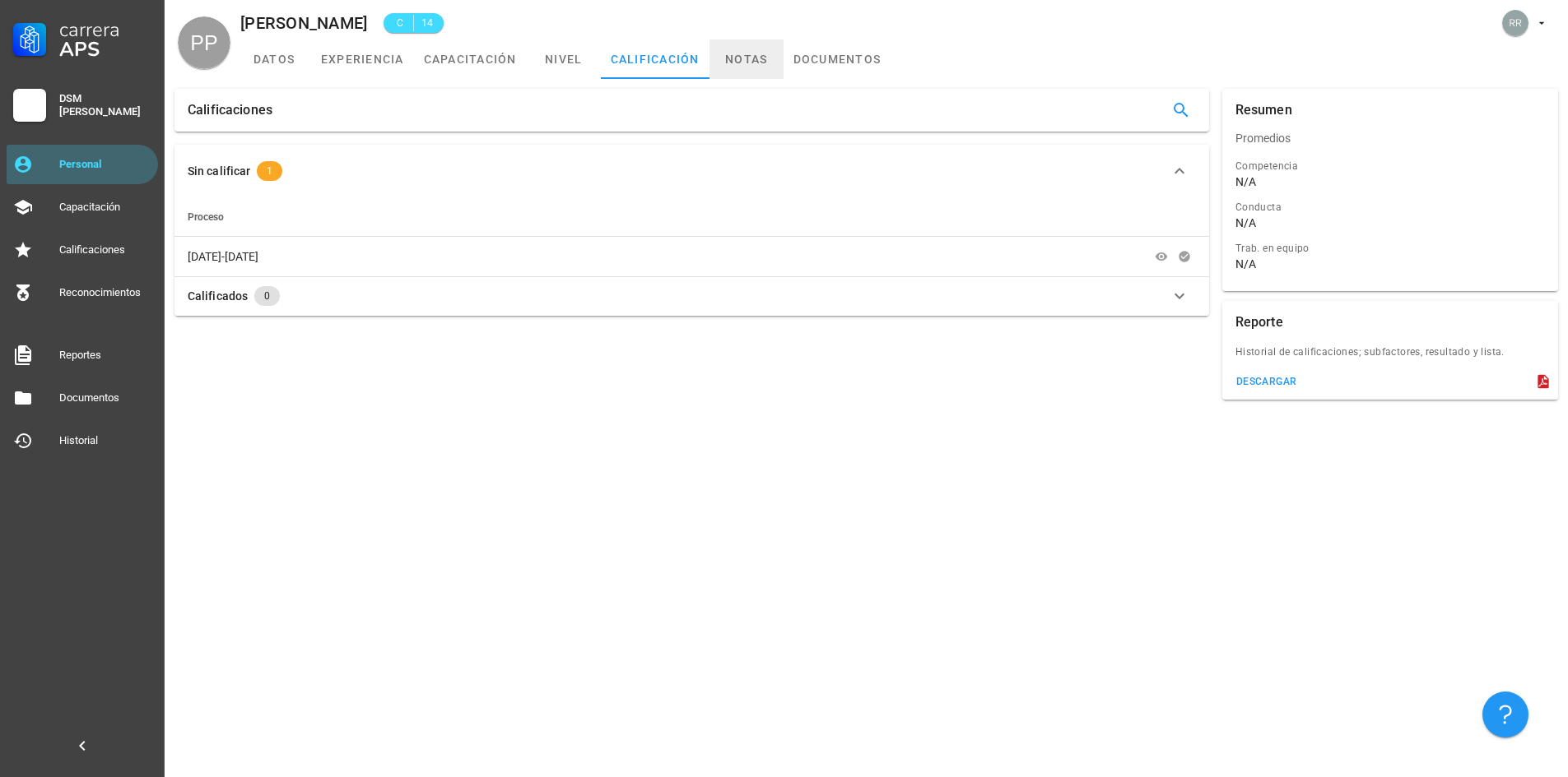
click at [732, 62] on link "notas" at bounding box center [746, 59] width 74 height 40
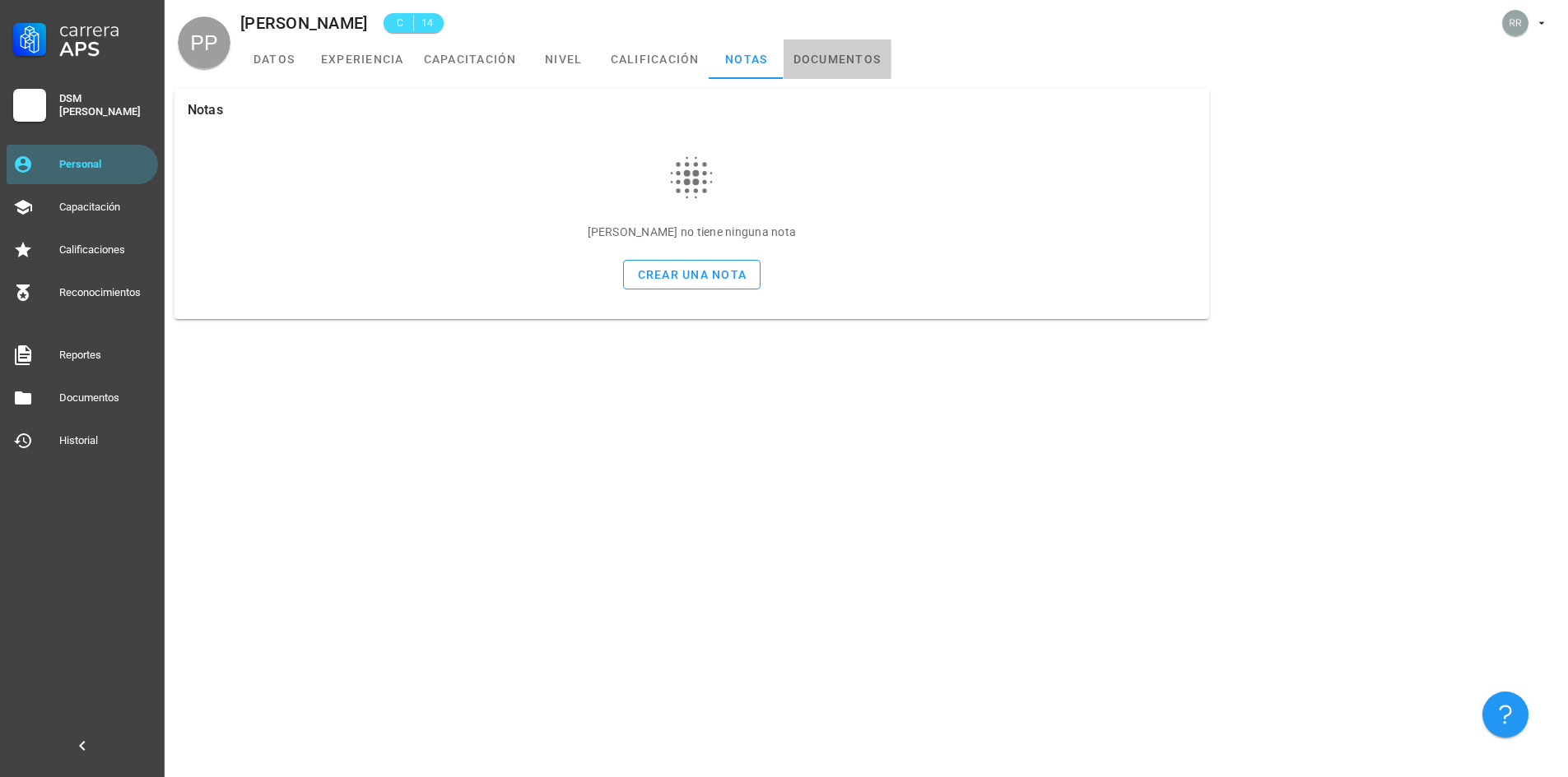
click at [843, 58] on link "documentos" at bounding box center [837, 59] width 108 height 40
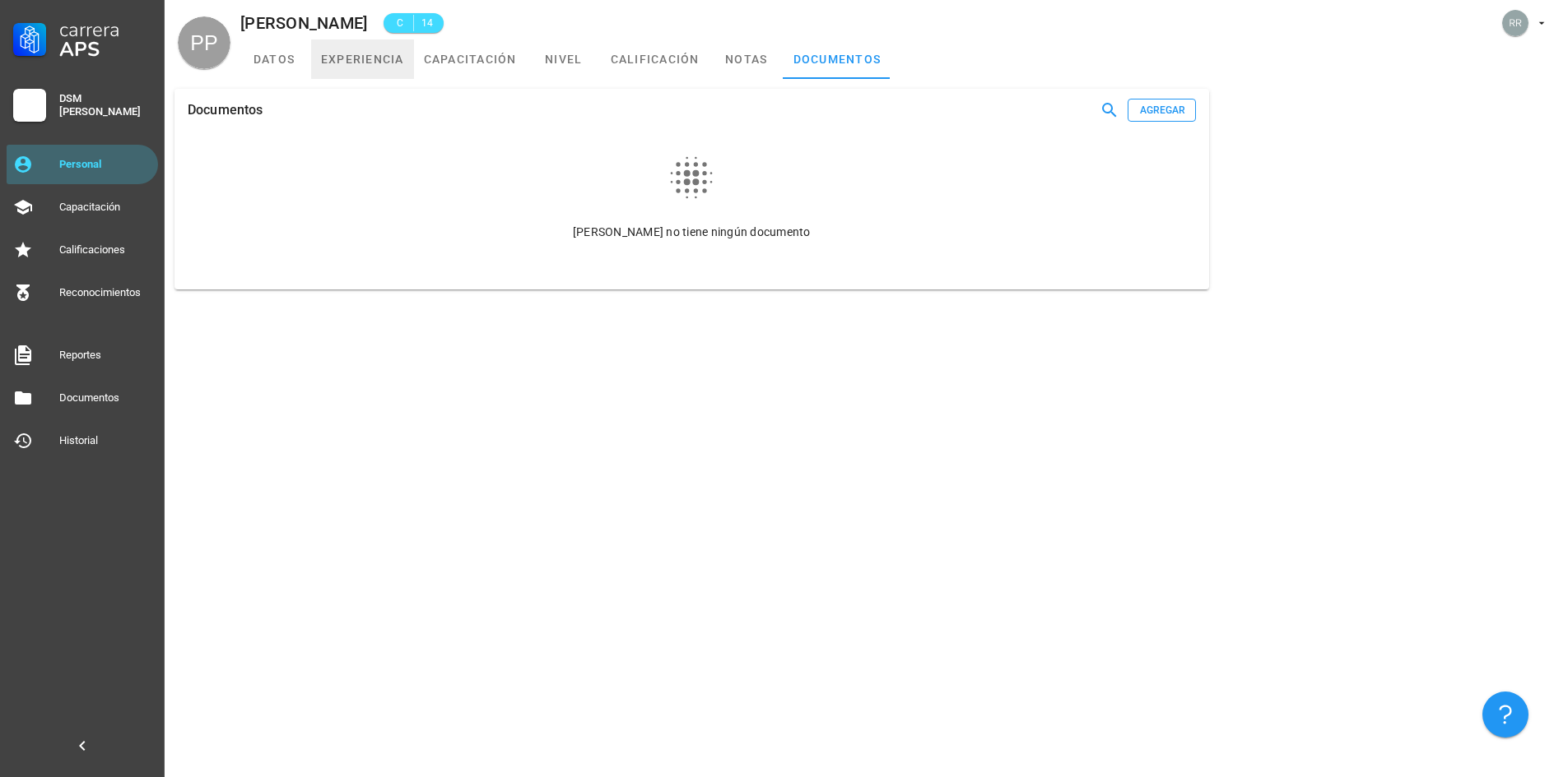
click at [370, 57] on link "experiencia" at bounding box center [363, 59] width 103 height 40
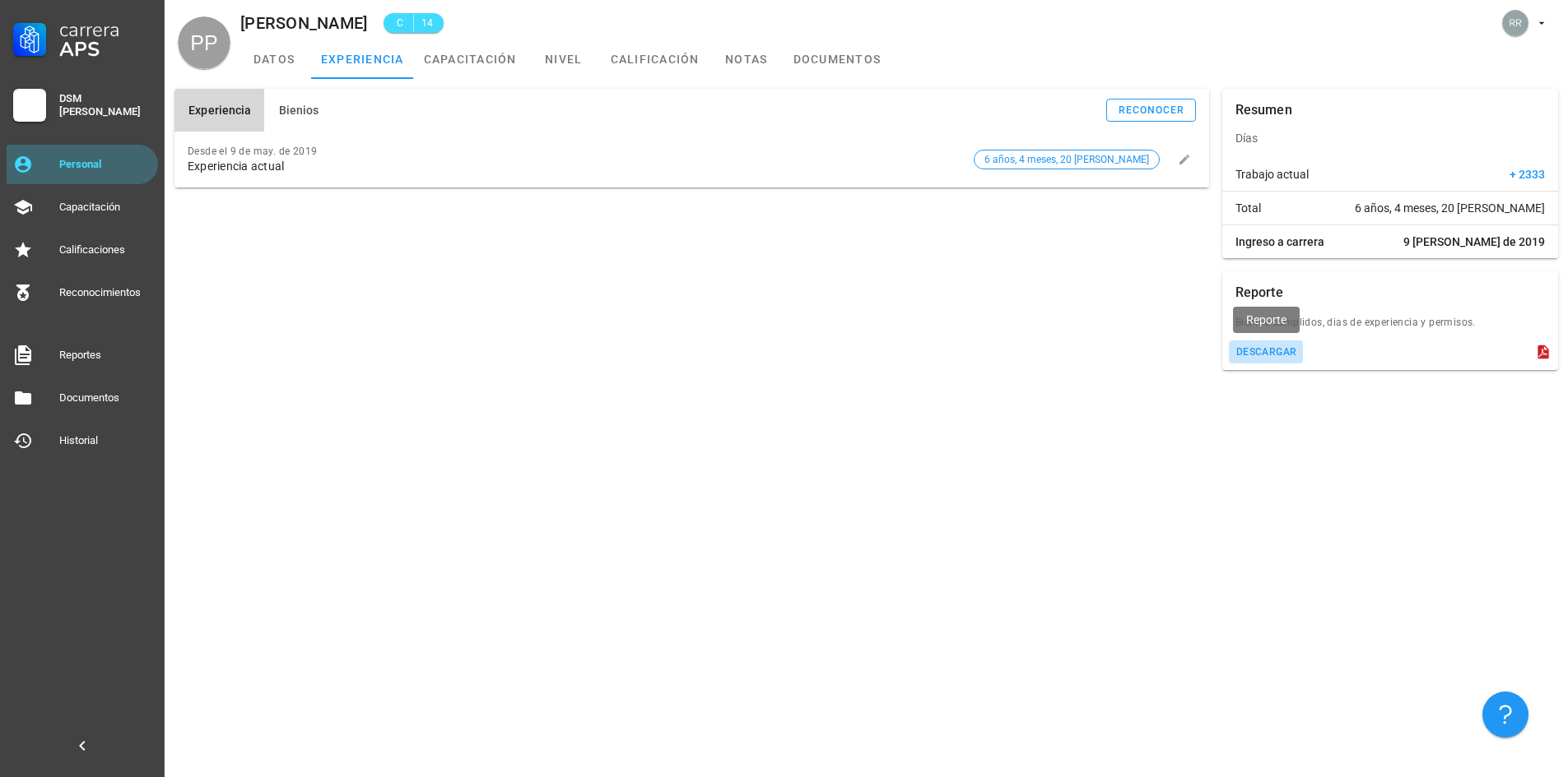
click at [1273, 357] on div "descargar" at bounding box center [1266, 352] width 62 height 12
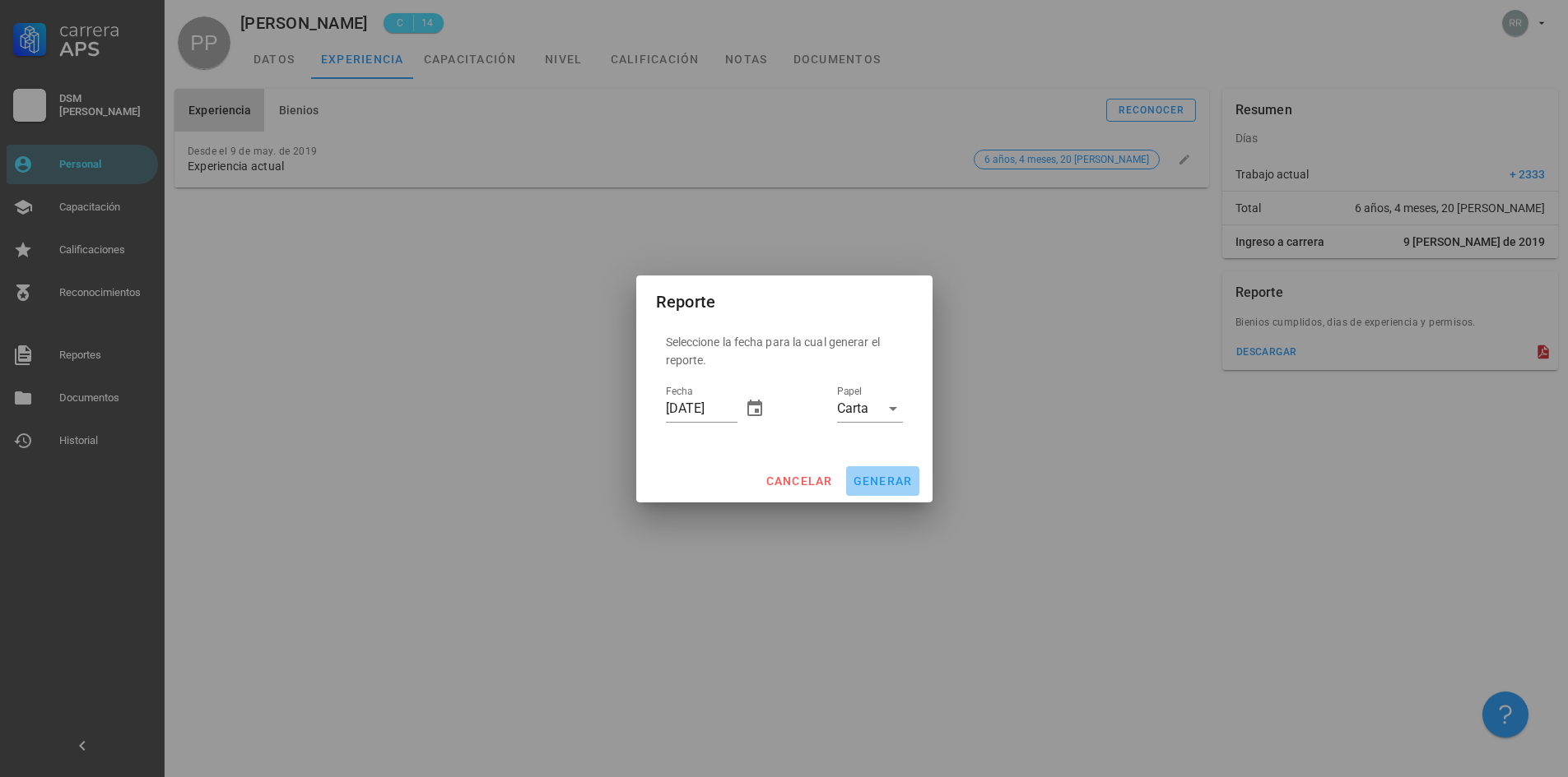
click at [887, 486] on span "generar" at bounding box center [882, 481] width 60 height 13
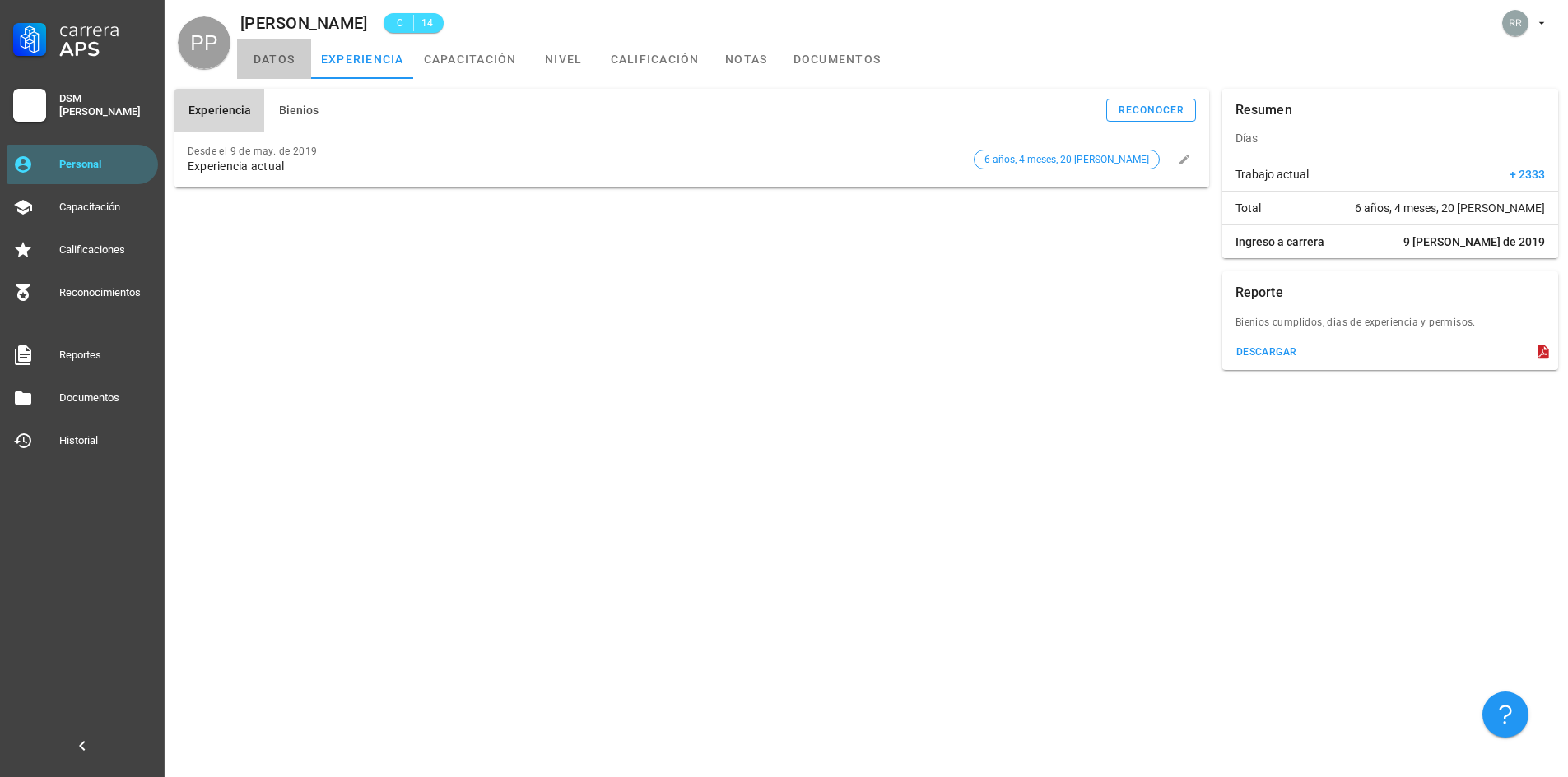
click at [266, 67] on link "datos" at bounding box center [274, 59] width 74 height 40
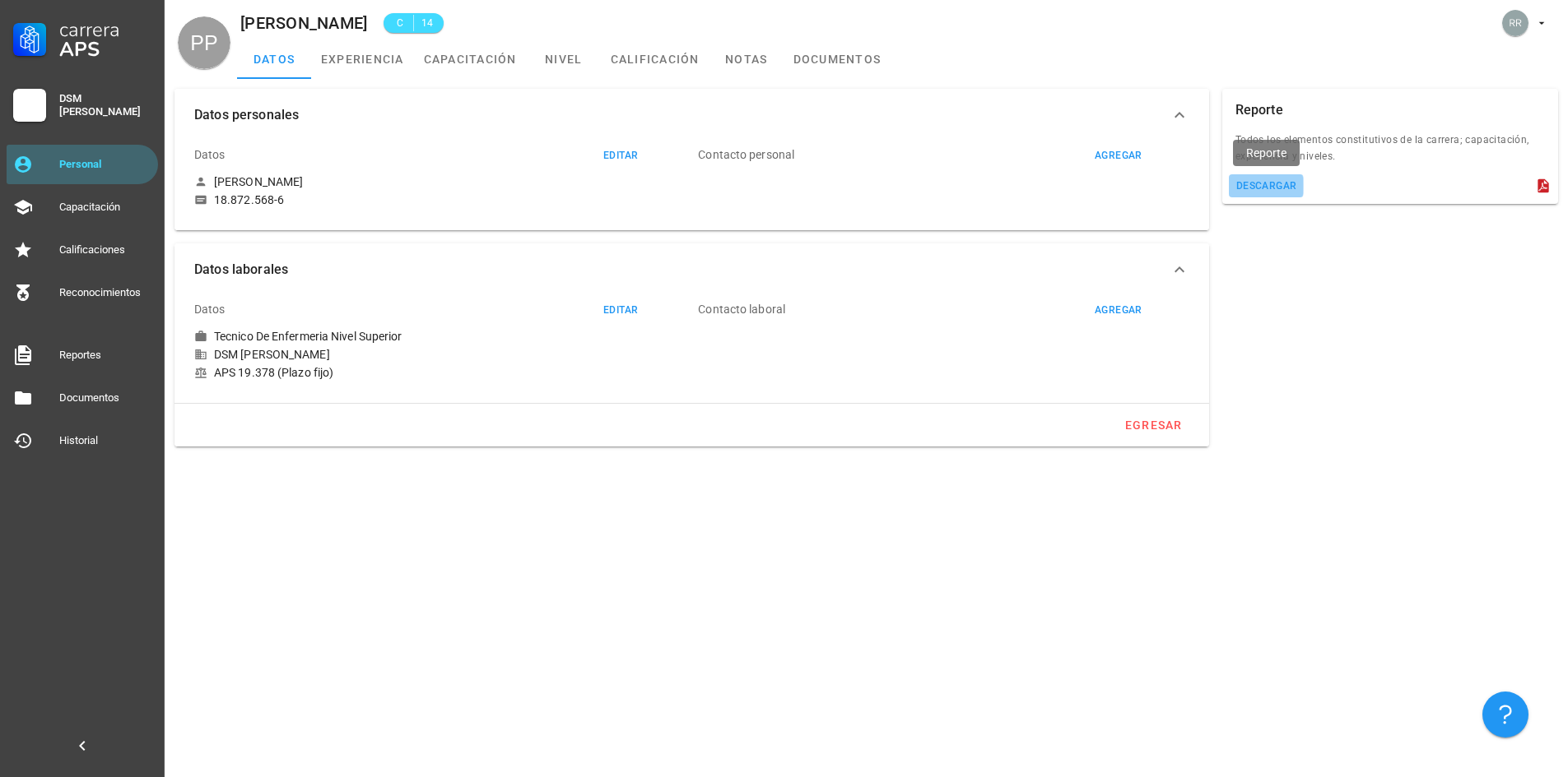
click at [1281, 185] on div "descargar" at bounding box center [1266, 186] width 62 height 12
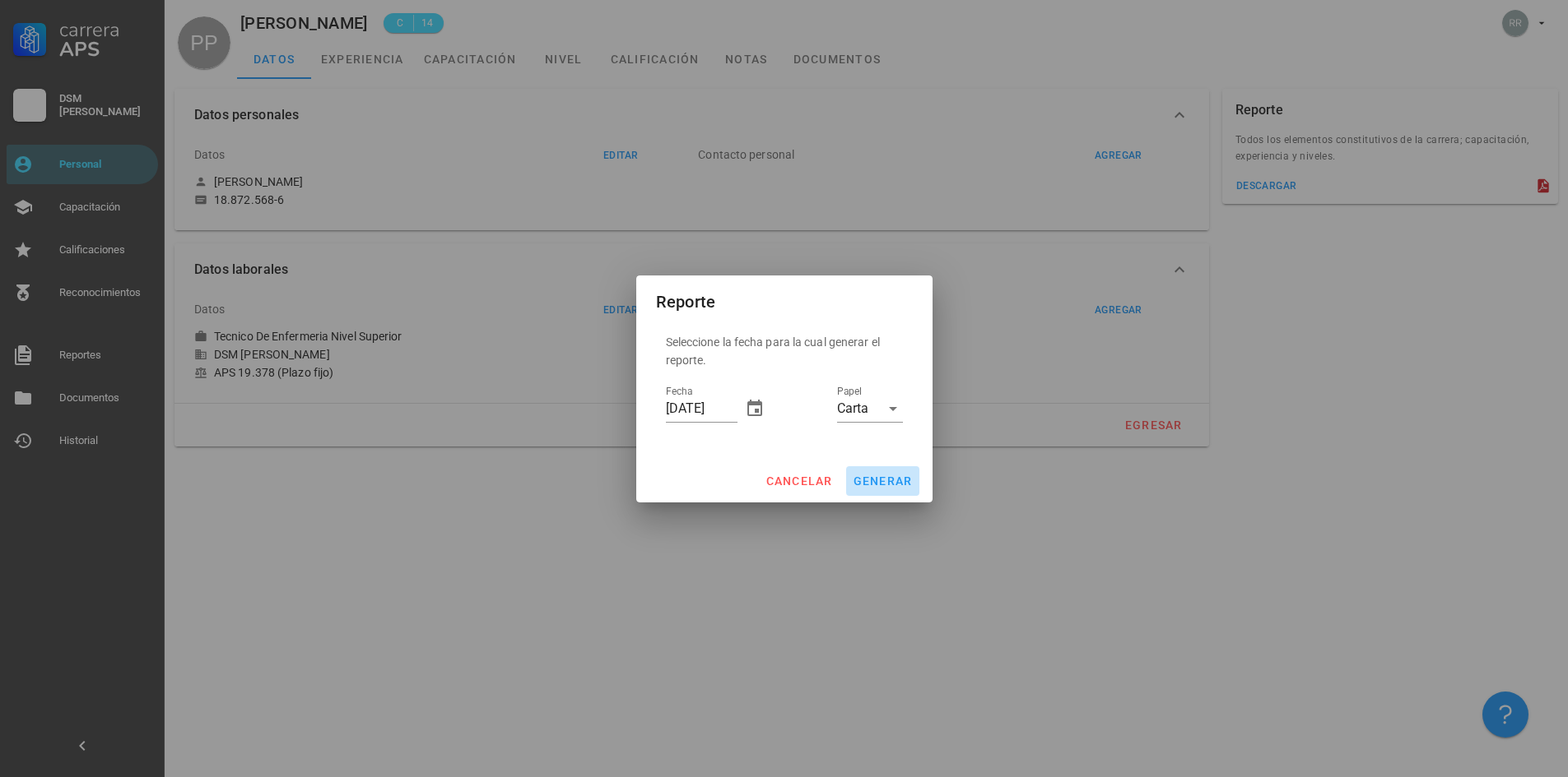
click at [880, 488] on button "generar" at bounding box center [882, 481] width 73 height 30
